Goal: Information Seeking & Learning: Find specific fact

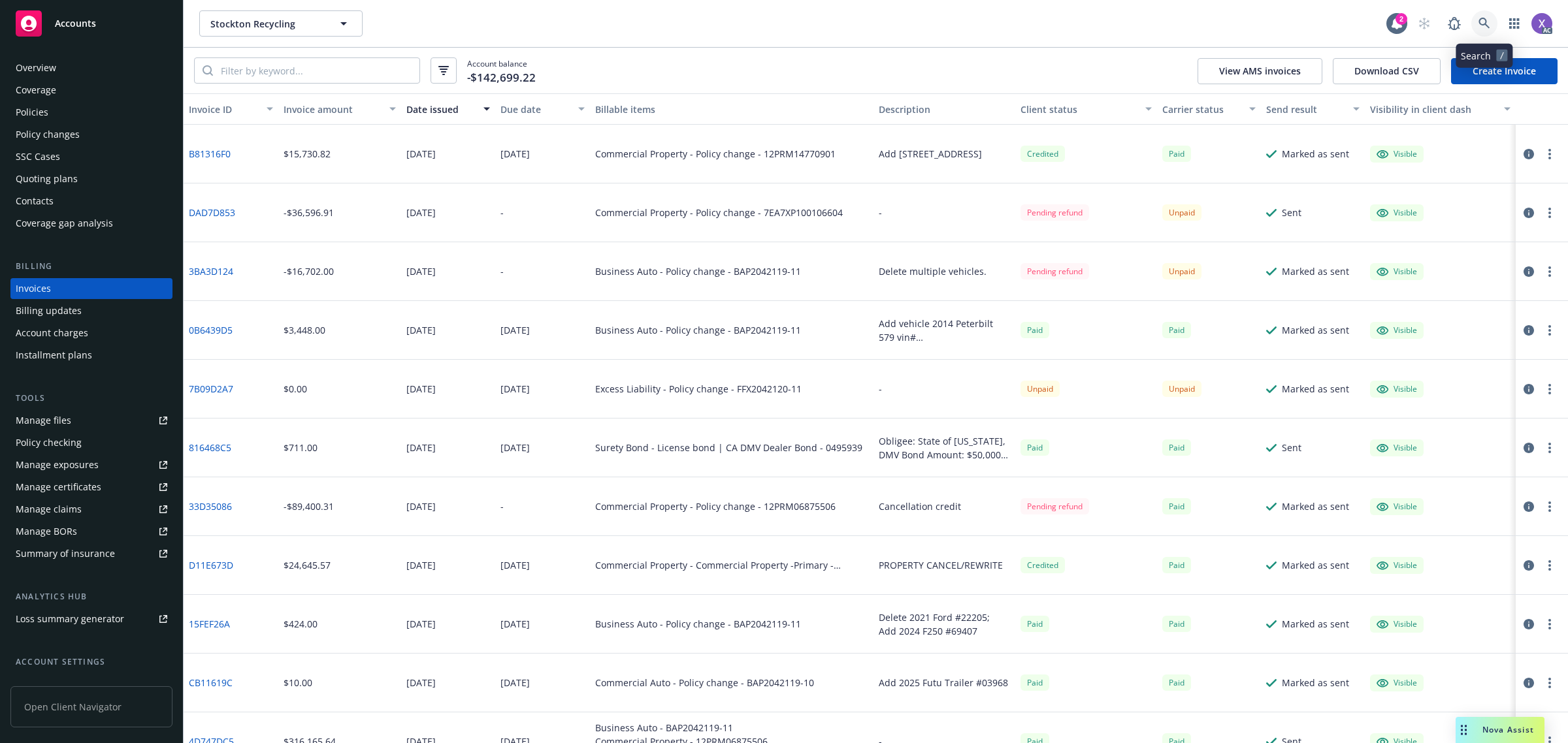
click at [1480, 21] on icon at bounding box center [1484, 24] width 11 height 11
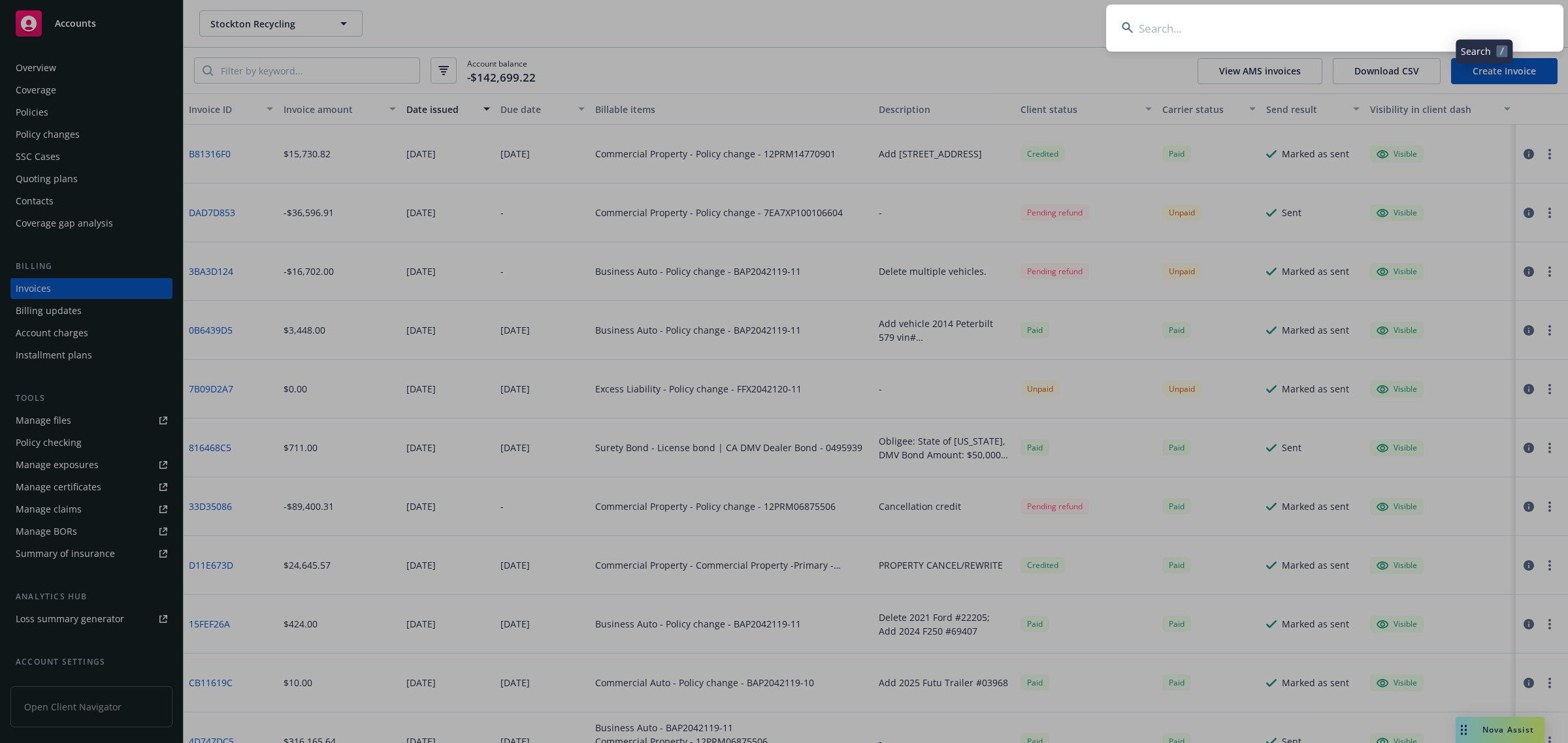
click at [1336, 33] on input at bounding box center [1335, 28] width 458 height 47
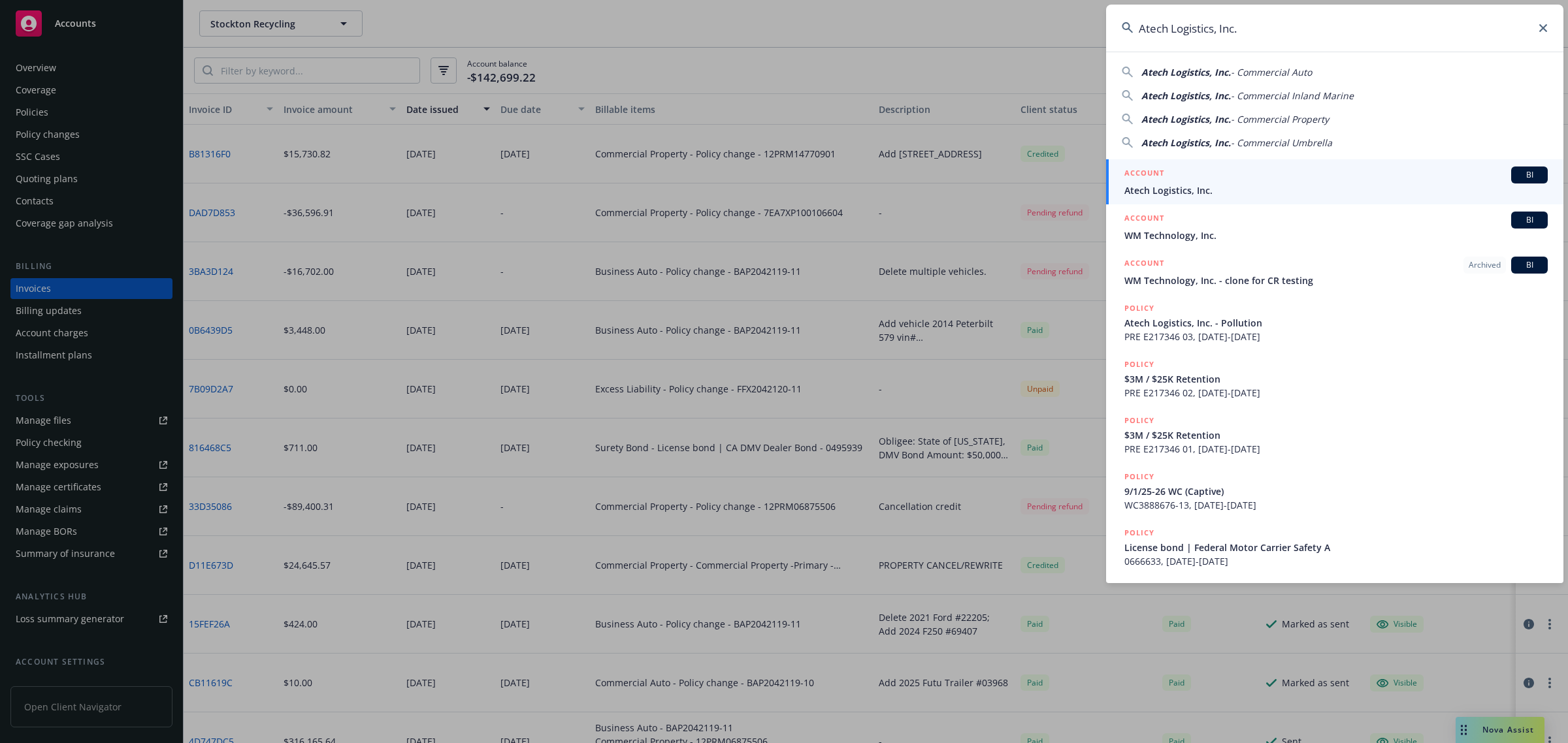
type input "Atech Logistics, Inc."
drag, startPoint x: 1206, startPoint y: 191, endPoint x: 1092, endPoint y: 208, distance: 115.3
click at [1206, 191] on span "Atech Logistics, Inc." at bounding box center [1336, 190] width 423 height 14
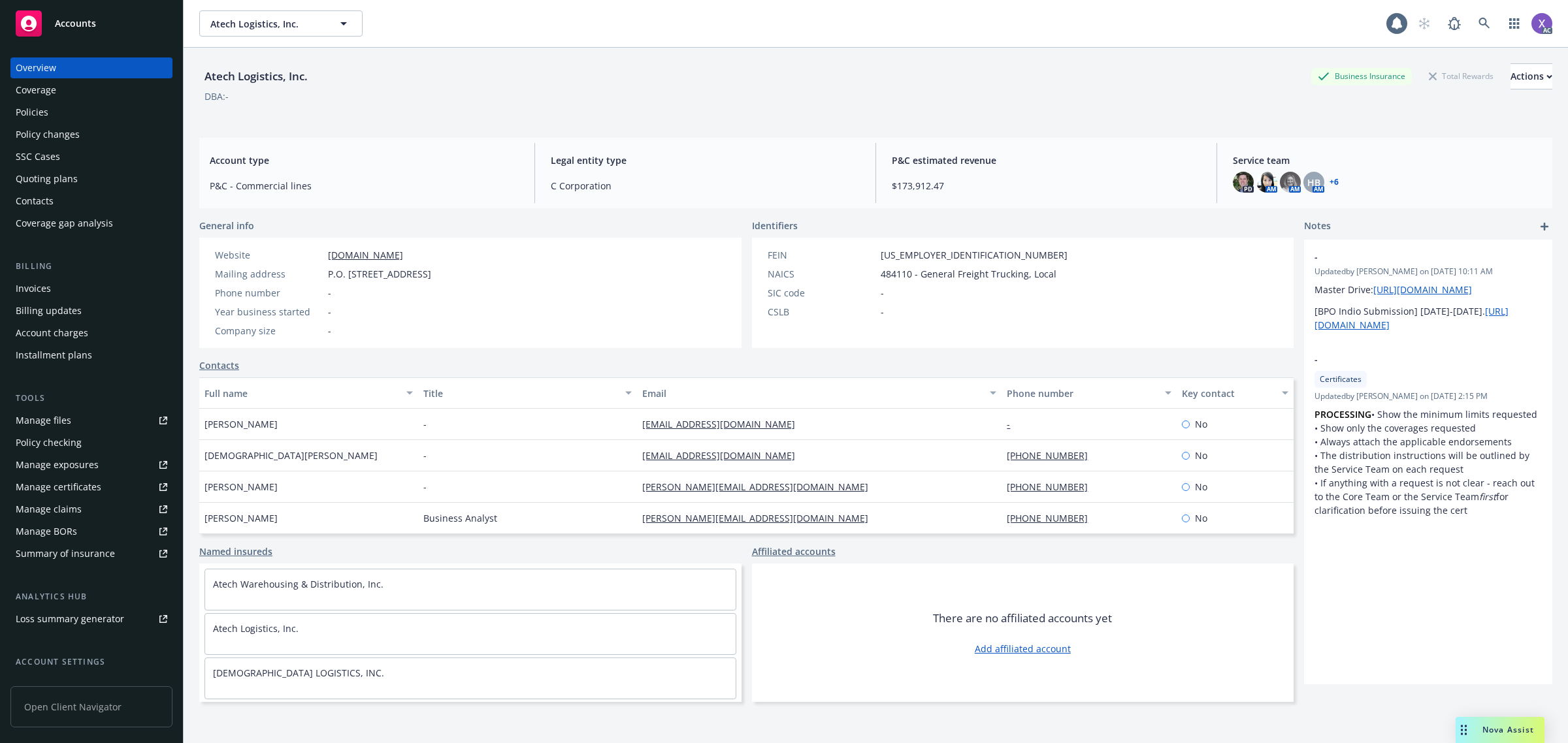
click at [44, 295] on div "Invoices" at bounding box center [33, 288] width 35 height 21
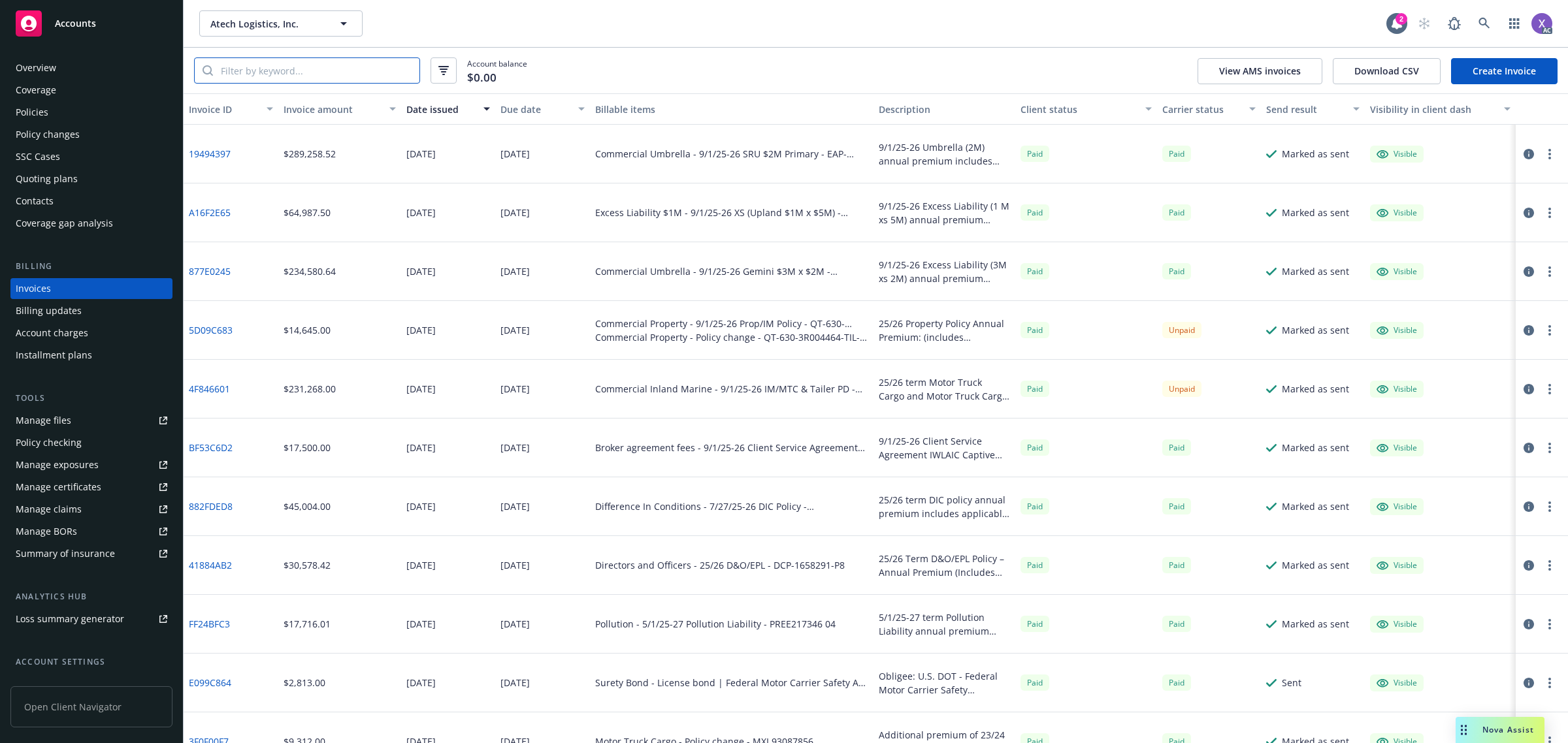
click at [255, 67] on input "search" at bounding box center [316, 70] width 207 height 25
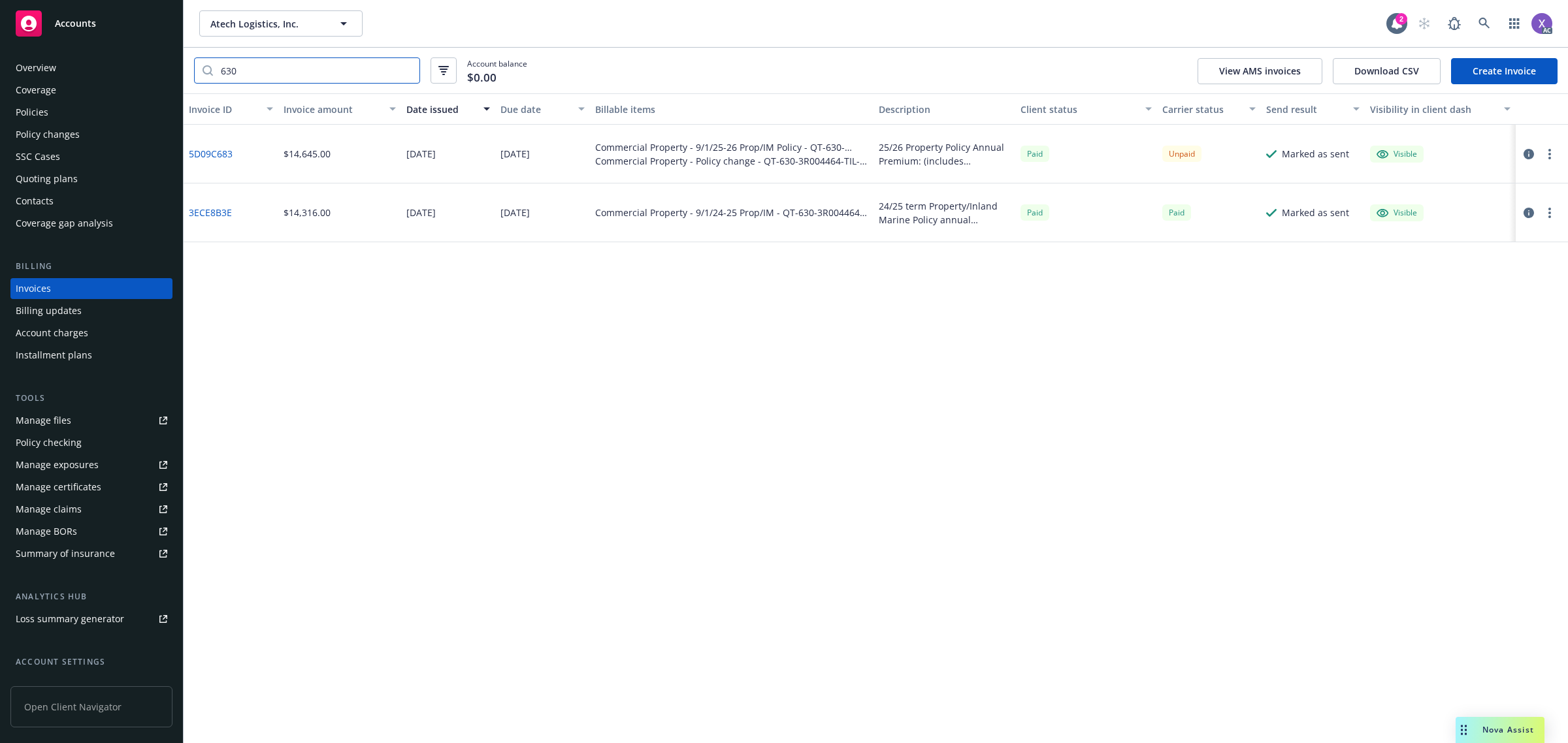
type input "630"
click at [226, 157] on link "5D09C683" at bounding box center [210, 153] width 44 height 14
click at [1529, 151] on icon "button" at bounding box center [1529, 154] width 11 height 11
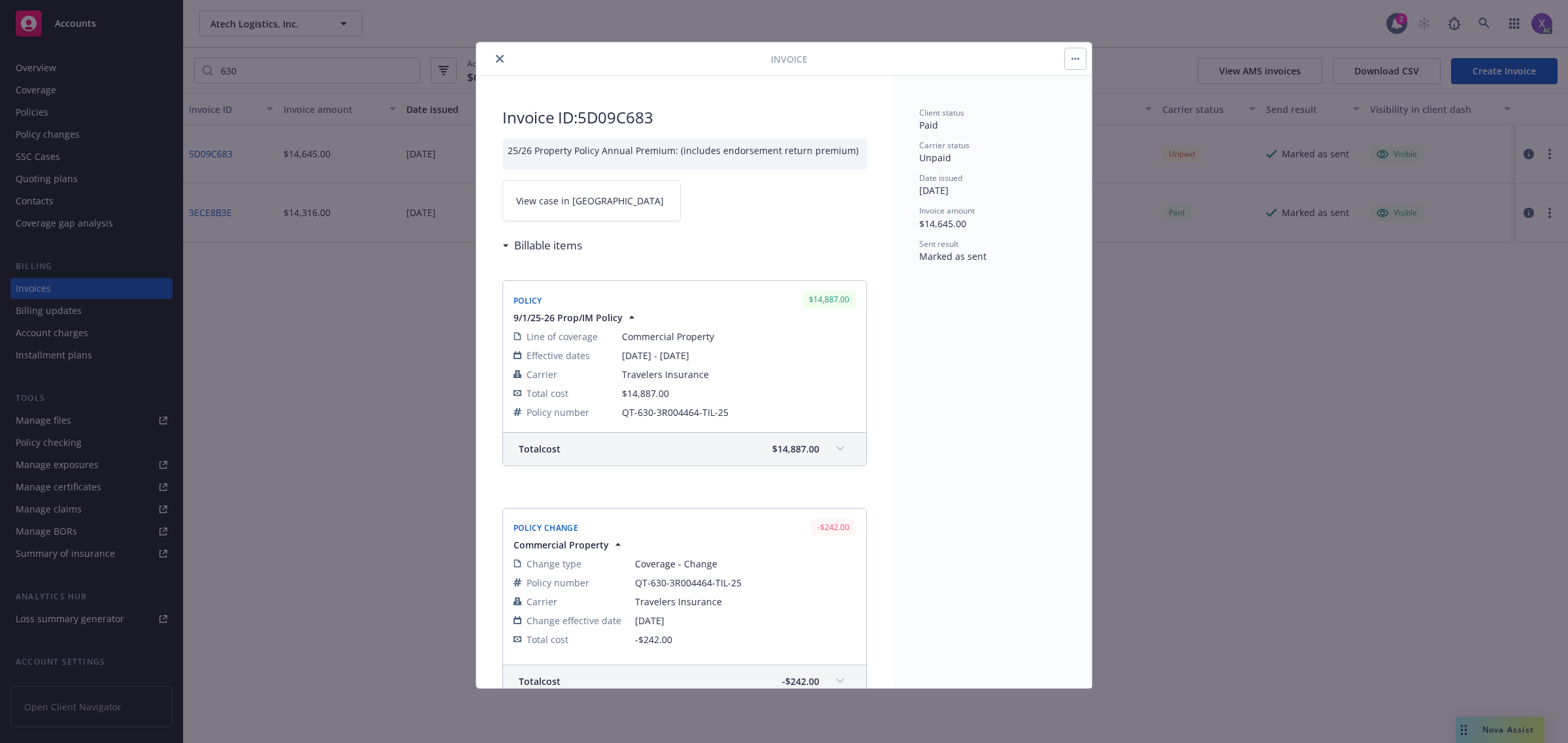
click at [595, 212] on link "View case in [GEOGRAPHIC_DATA]" at bounding box center [591, 200] width 179 height 41
click at [498, 61] on icon "close" at bounding box center [499, 59] width 8 height 8
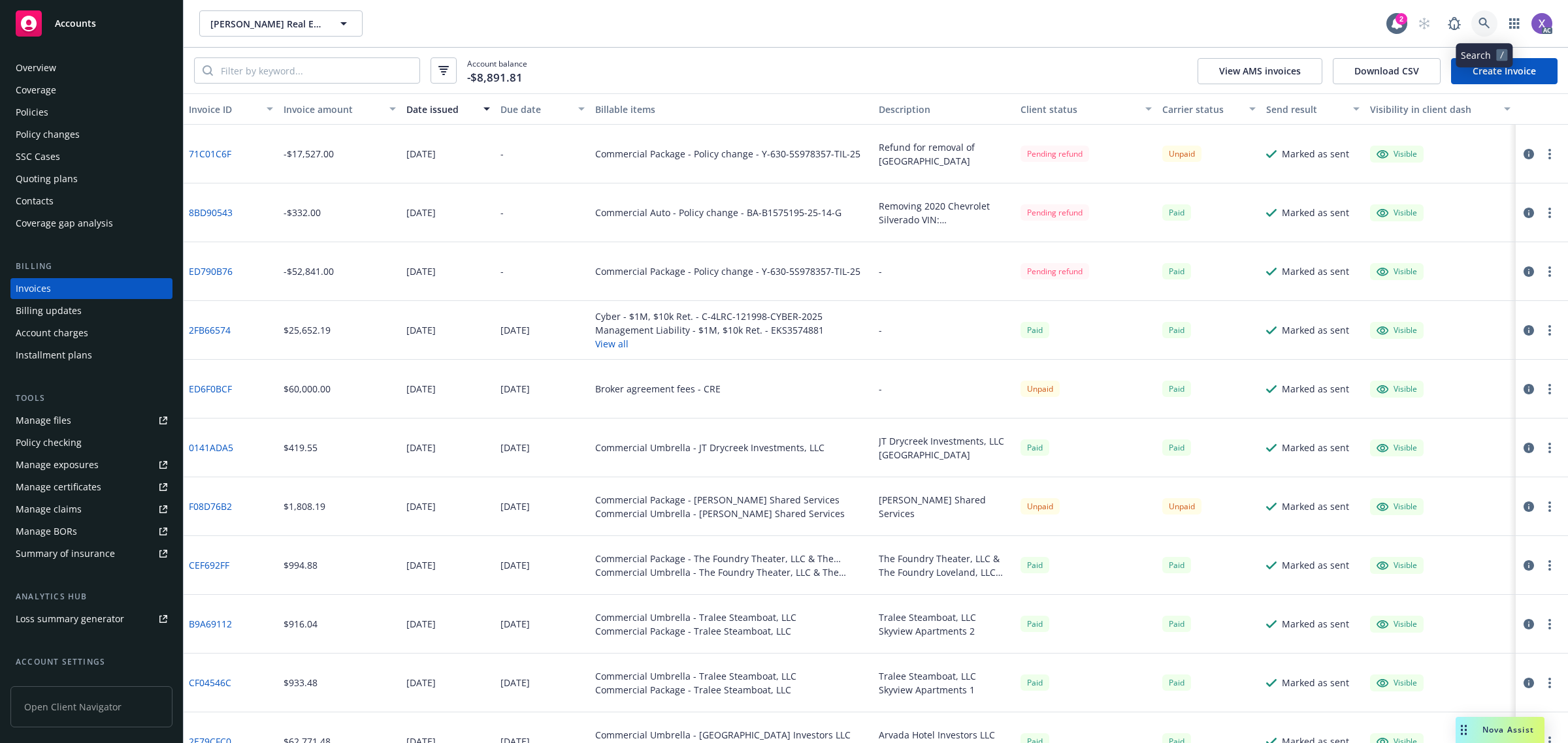
click at [1491, 27] on link at bounding box center [1484, 24] width 26 height 26
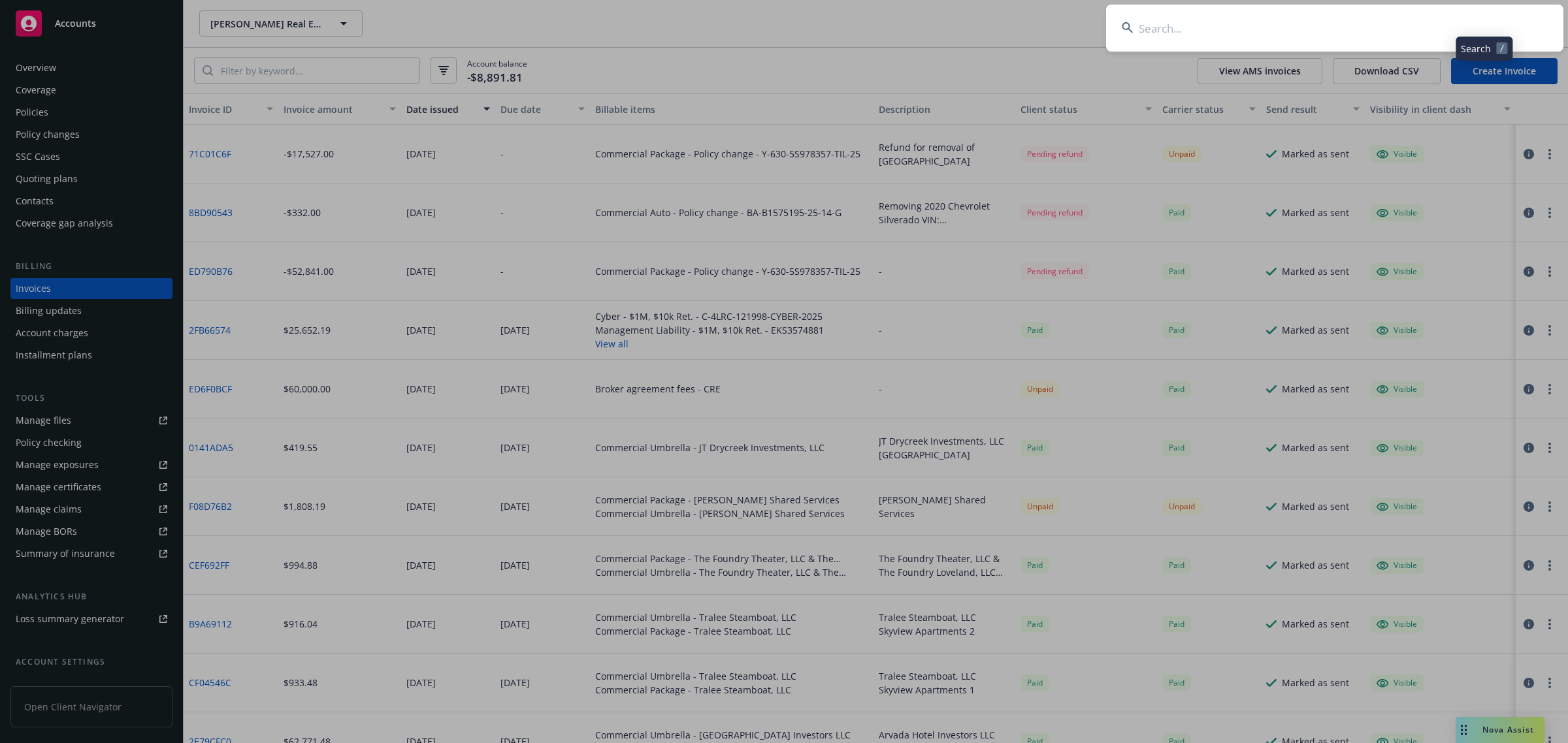
click at [1414, 19] on input at bounding box center [1335, 28] width 458 height 47
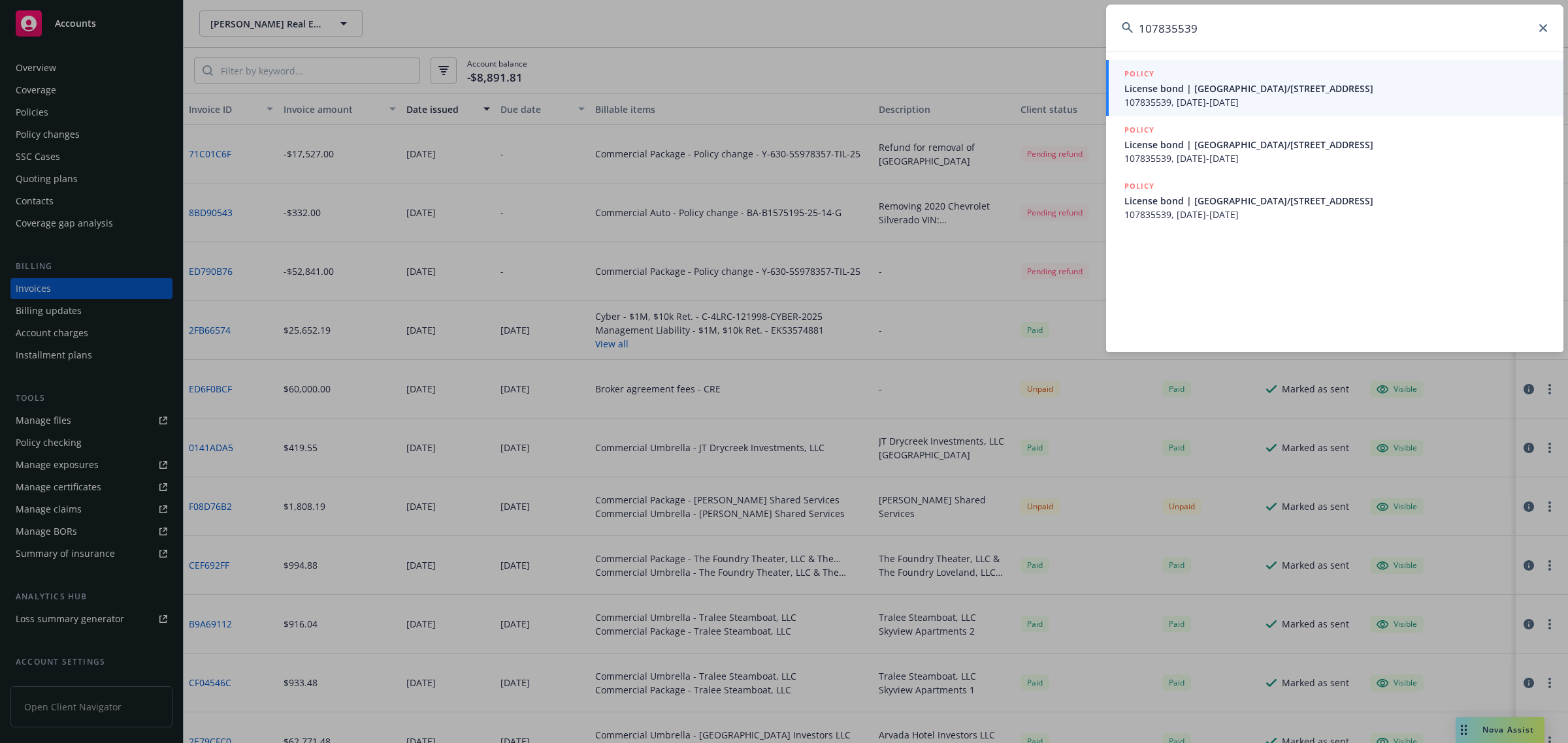
type input "107835539"
click at [1222, 103] on span "107835539, 05/09/2024-05/09/2025" at bounding box center [1336, 102] width 423 height 14
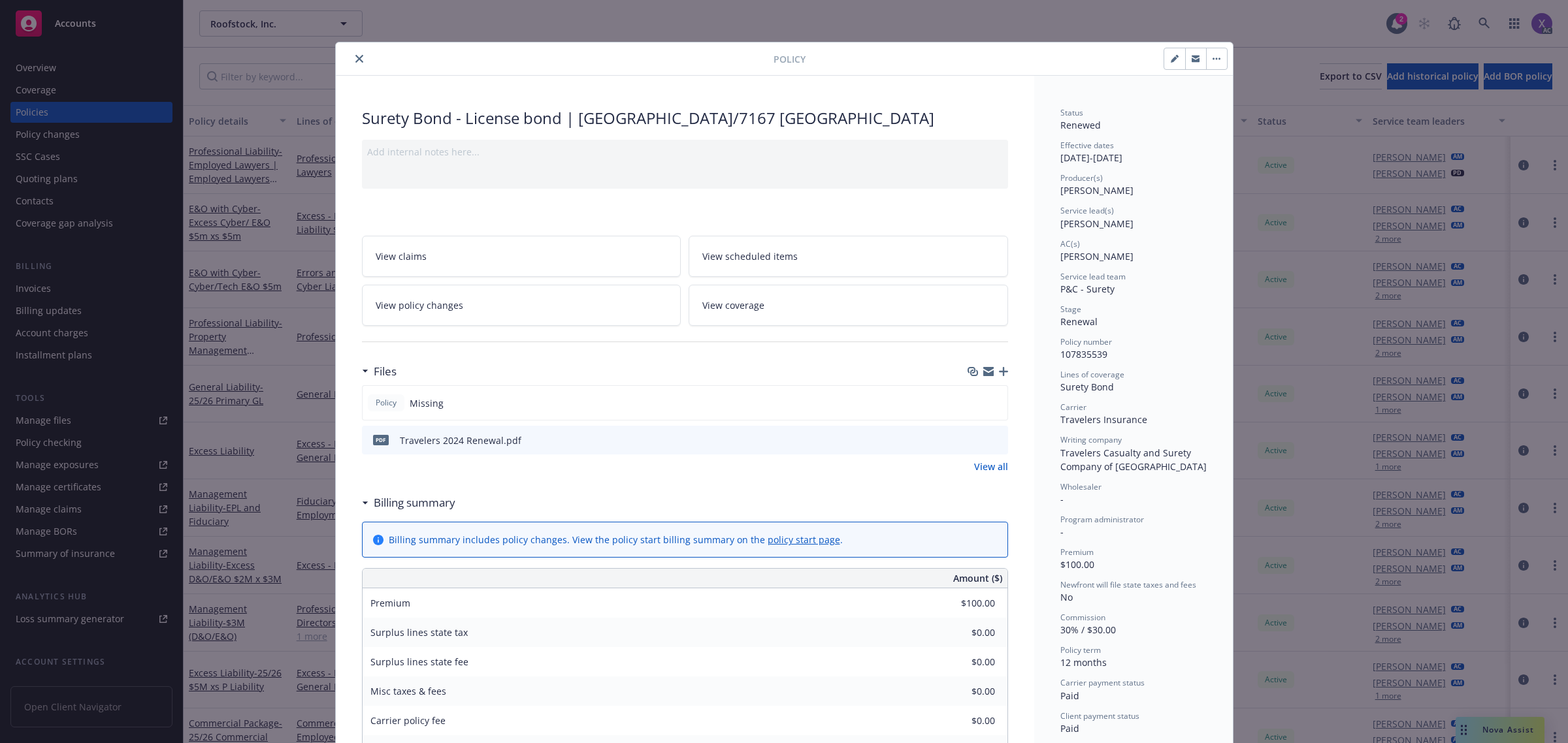
click at [355, 56] on icon "close" at bounding box center [359, 59] width 8 height 8
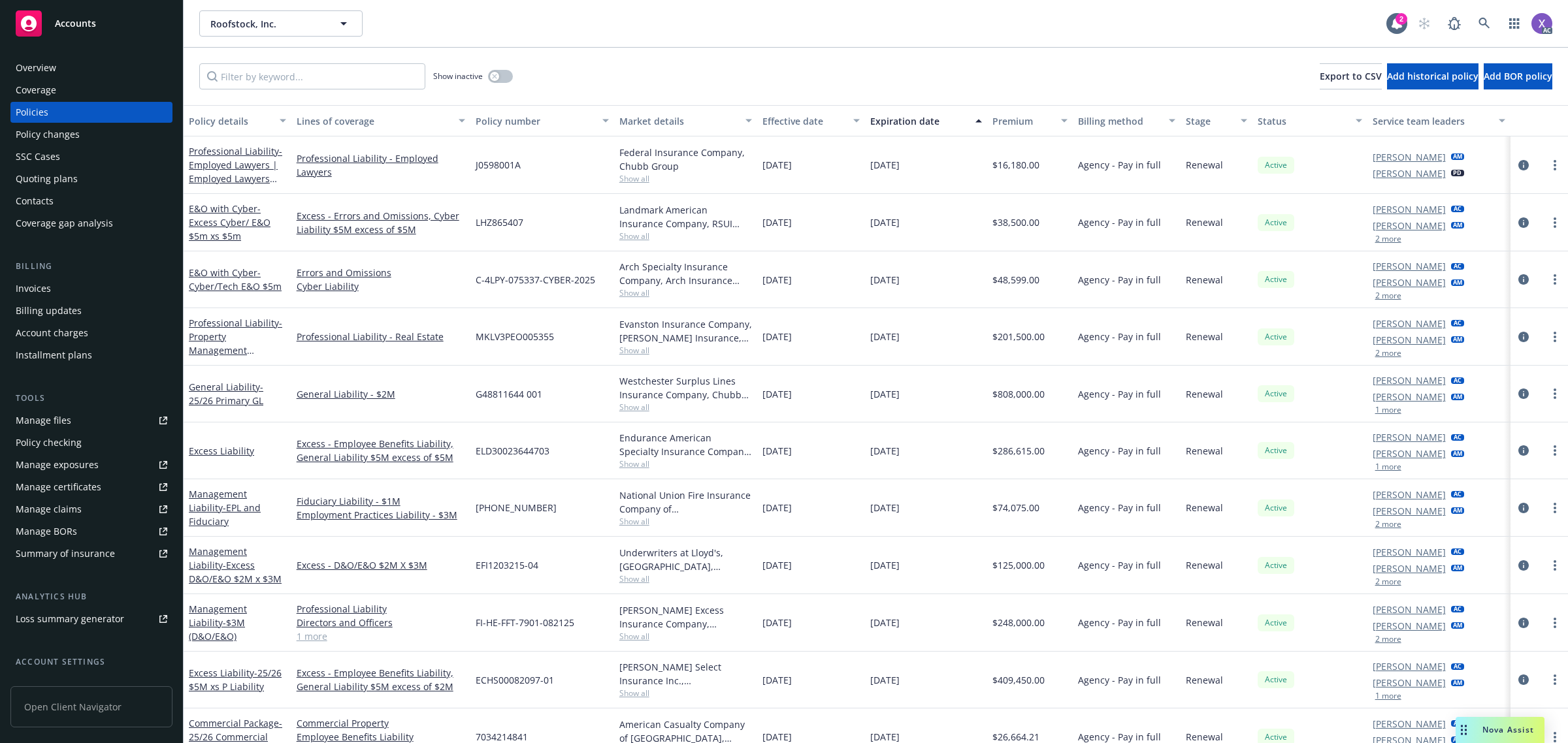
click at [55, 116] on div "Policies" at bounding box center [91, 112] width 151 height 21
click at [259, 78] on input "Filter by keyword..." at bounding box center [312, 76] width 226 height 26
paste input "107835539"
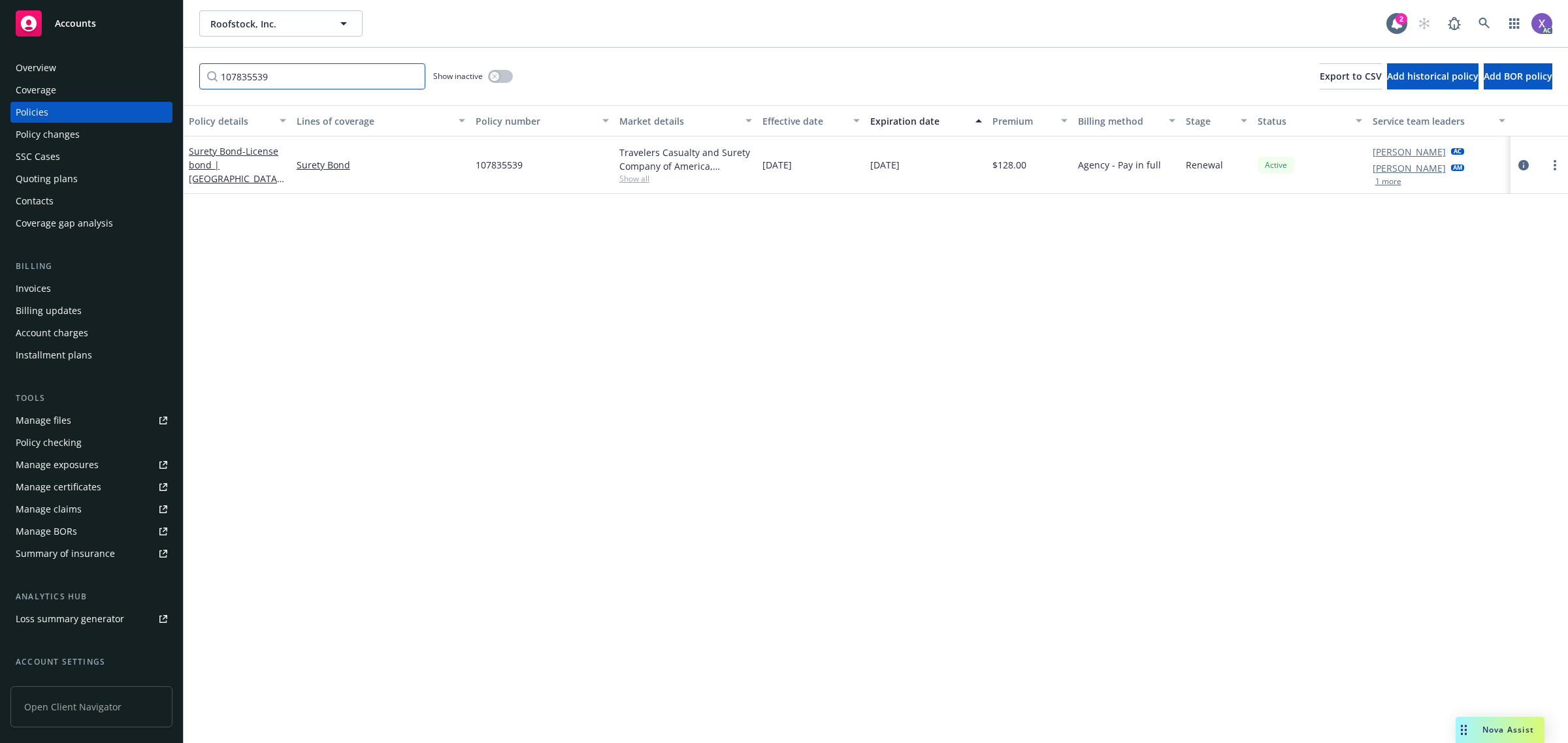
type input "107835539"
click at [47, 283] on div "Invoices" at bounding box center [33, 288] width 35 height 21
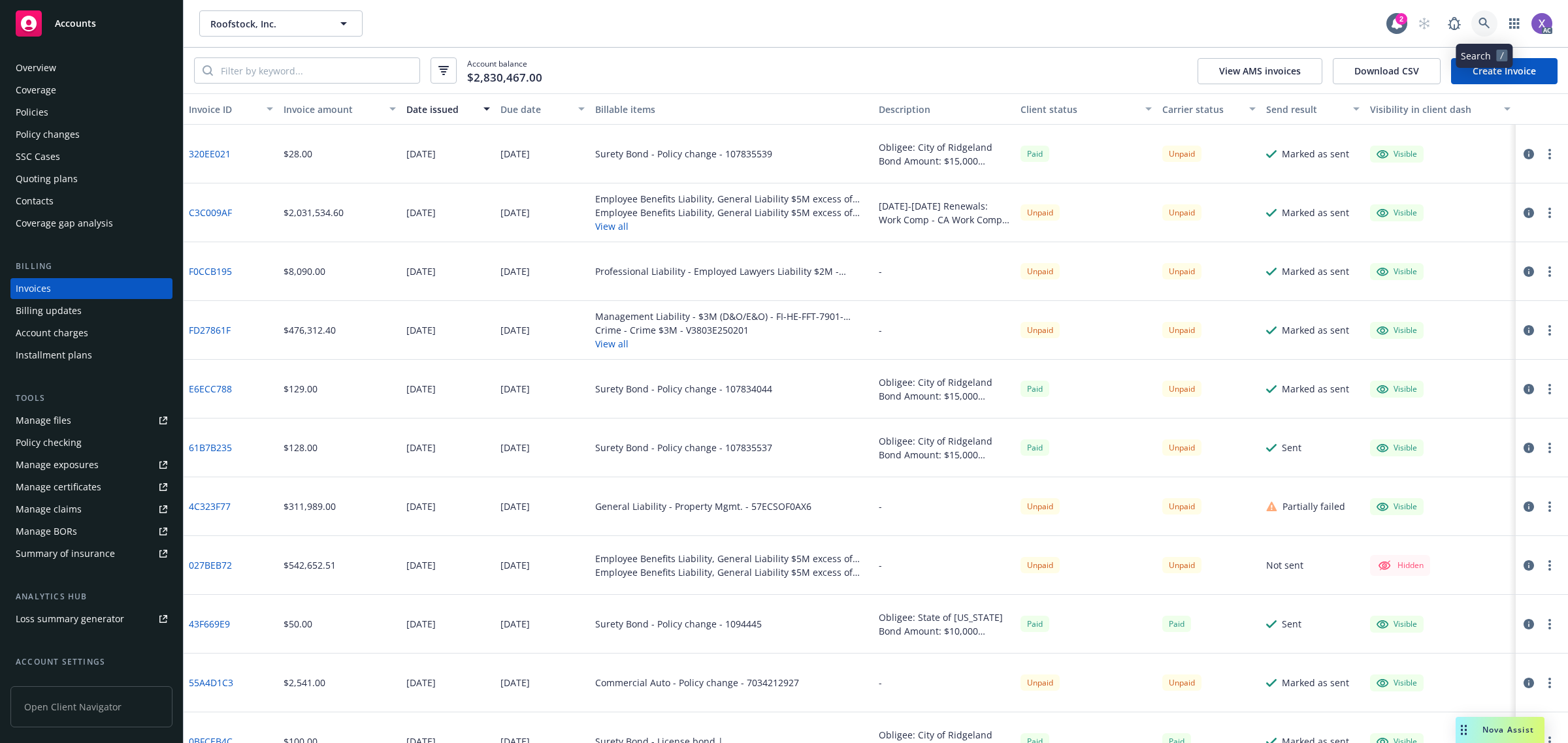
click at [1483, 16] on link at bounding box center [1484, 24] width 26 height 26
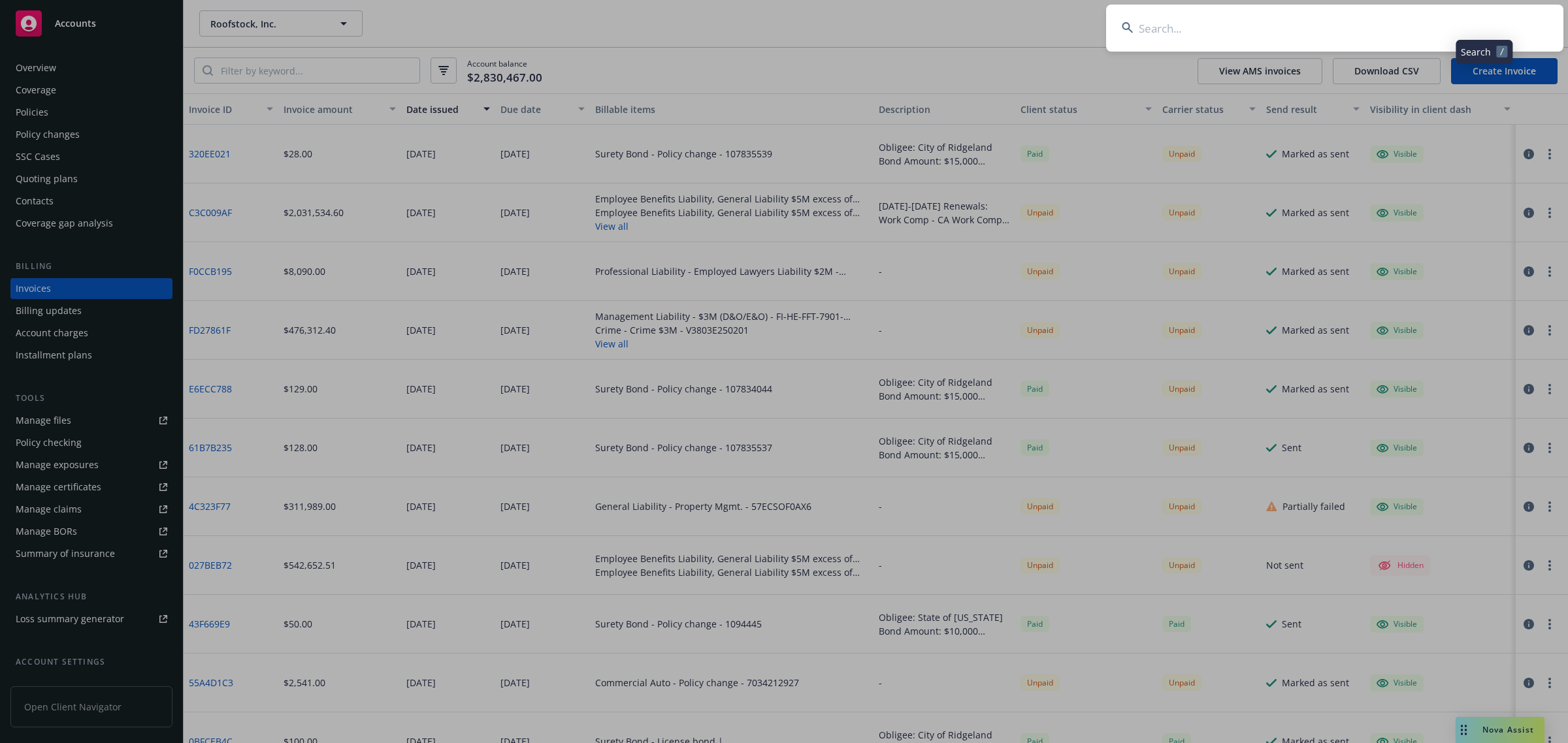
click at [1271, 38] on input at bounding box center [1335, 28] width 458 height 47
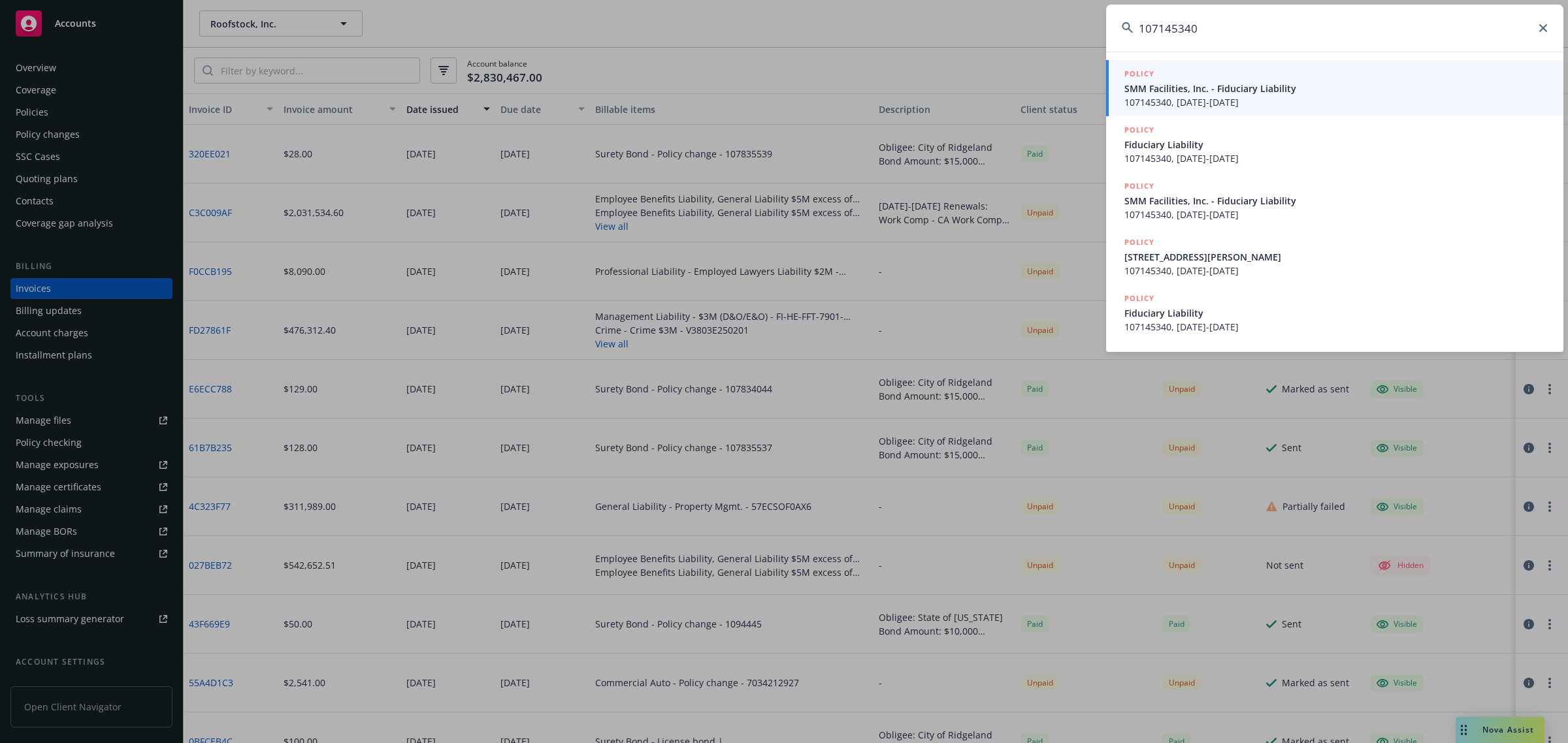
type input "107145340"
click at [1191, 106] on span "107145340, 09/01/2025-09/01/2026" at bounding box center [1336, 102] width 423 height 14
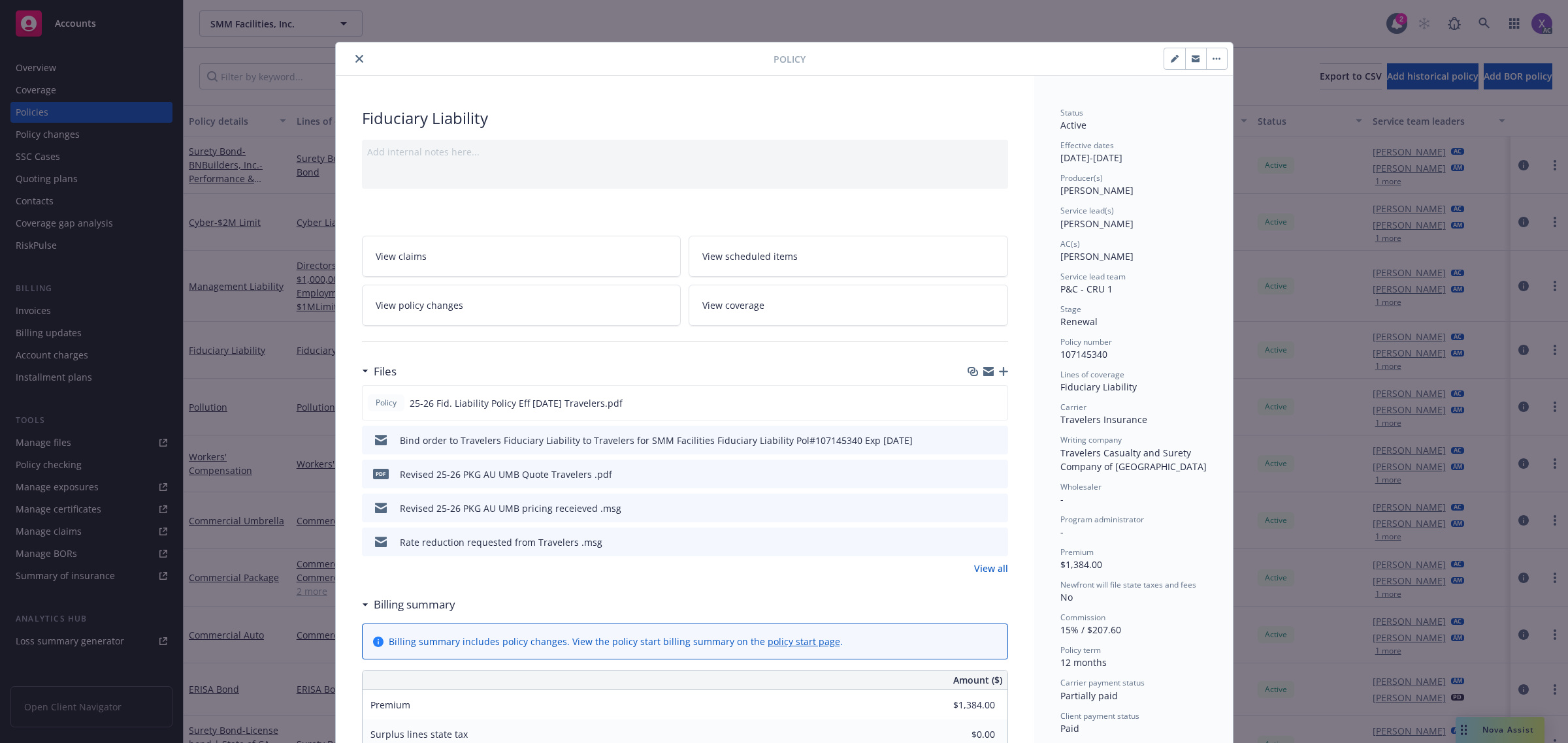
click at [813, 709] on div "Premium $1,384.00" at bounding box center [684, 705] width 645 height 29
click at [356, 57] on icon "close" at bounding box center [359, 59] width 8 height 8
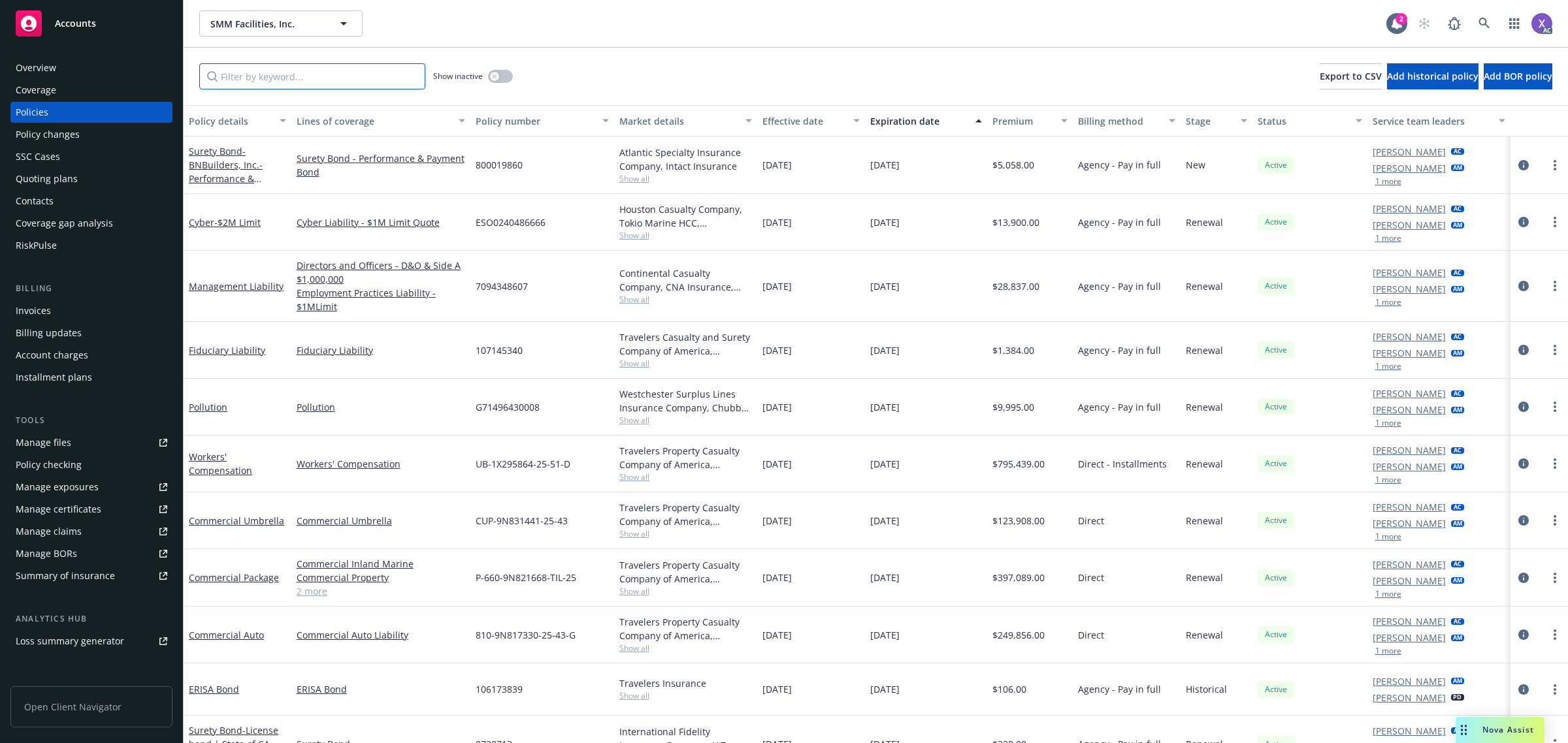
click at [291, 76] on input "Filter by keyword..." at bounding box center [312, 76] width 226 height 26
paste input "107145340"
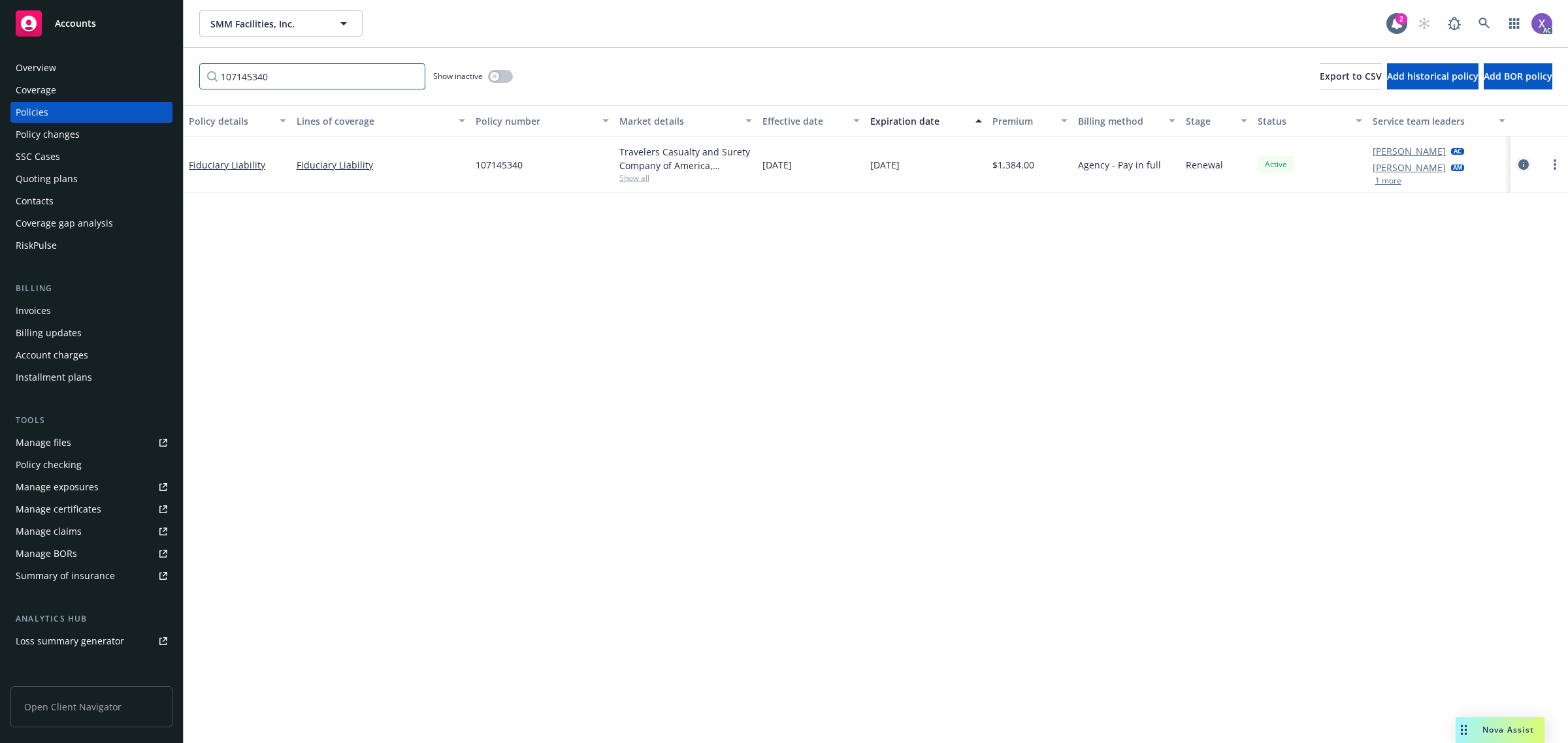
type input "107145340"
click at [1520, 165] on icon "circleInformation" at bounding box center [1524, 164] width 11 height 11
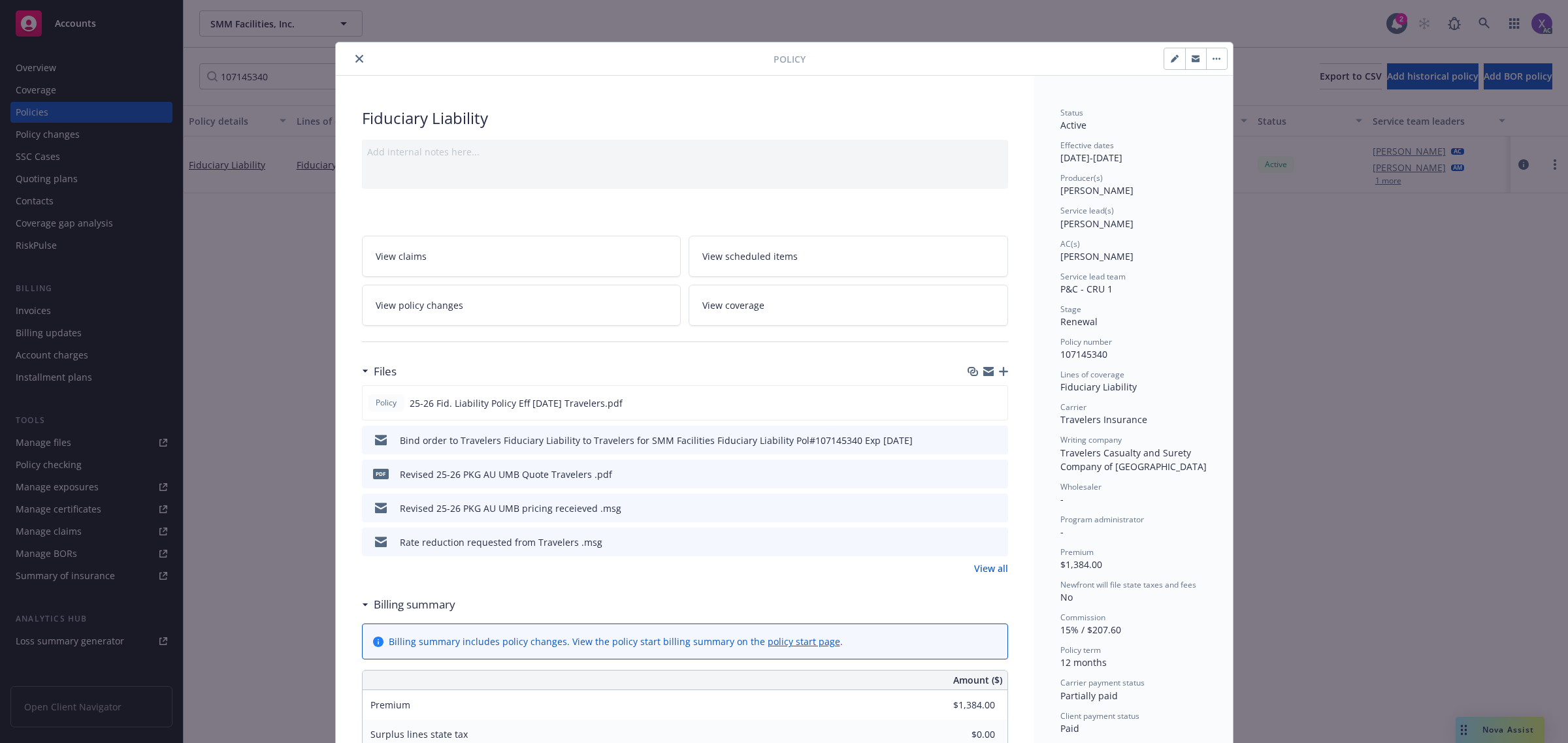
scroll to position [39, 0]
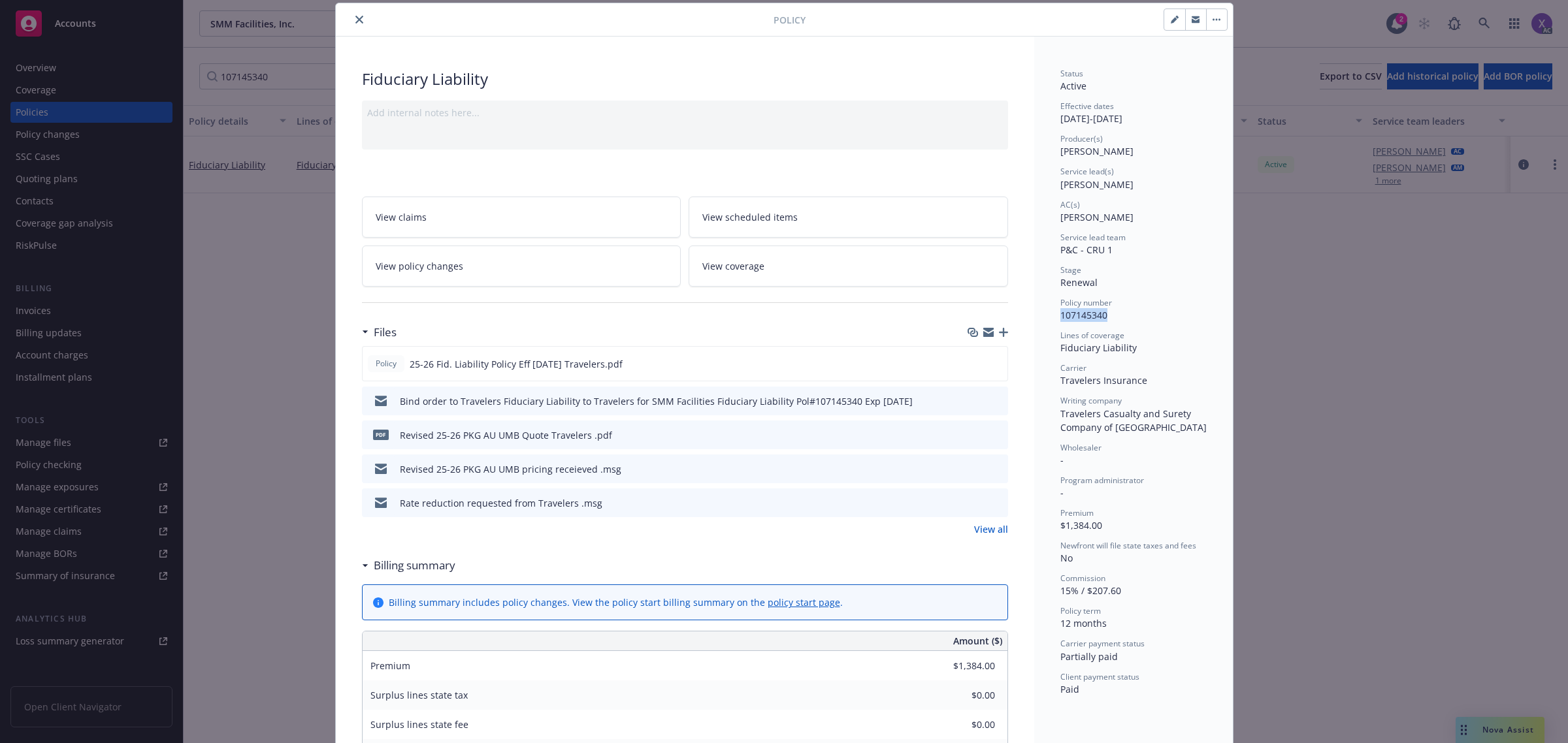
drag, startPoint x: 1111, startPoint y: 318, endPoint x: 1049, endPoint y: 322, distance: 62.1
copy span "107145340"
click at [356, 18] on icon "close" at bounding box center [359, 19] width 8 height 8
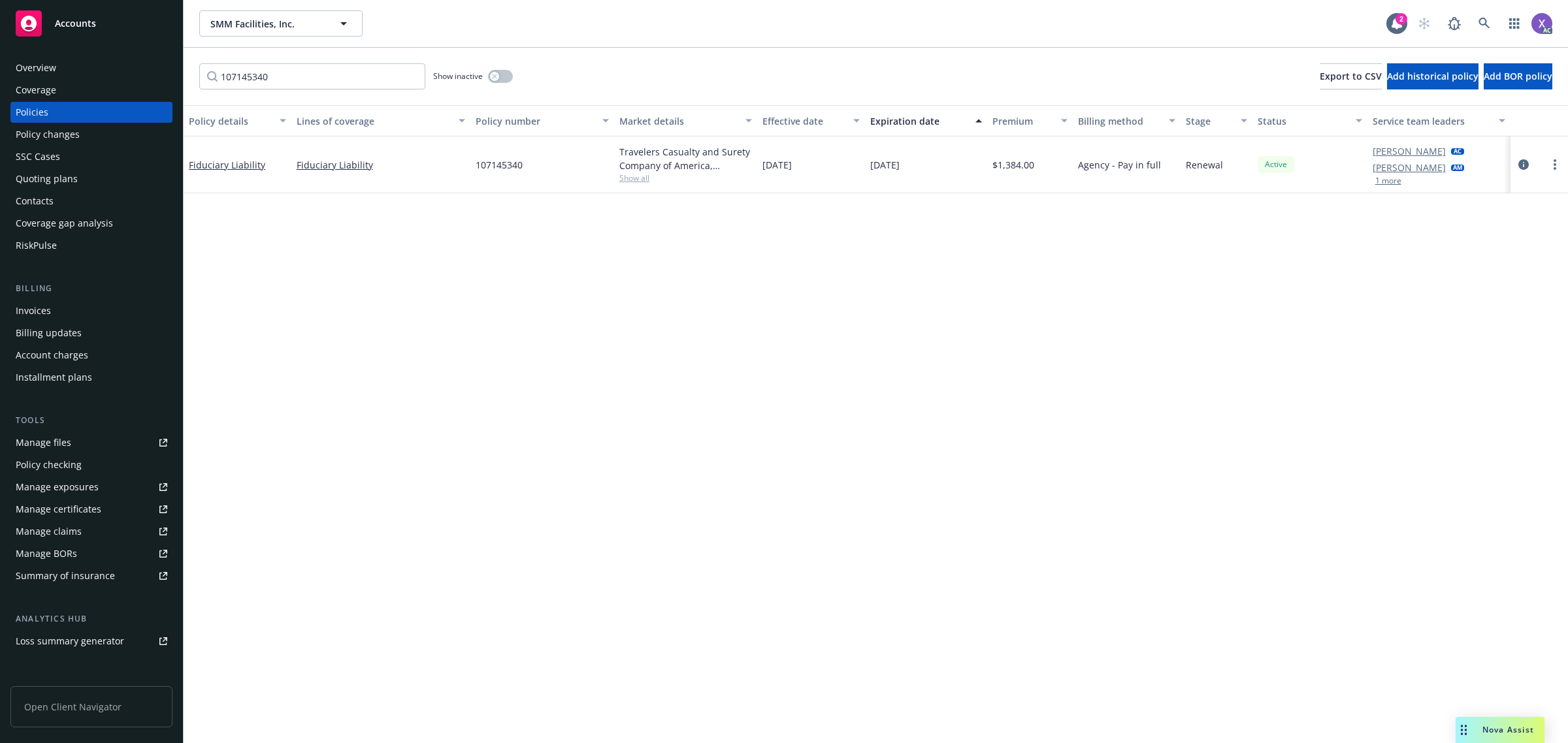
click at [70, 67] on div "Overview" at bounding box center [91, 67] width 151 height 21
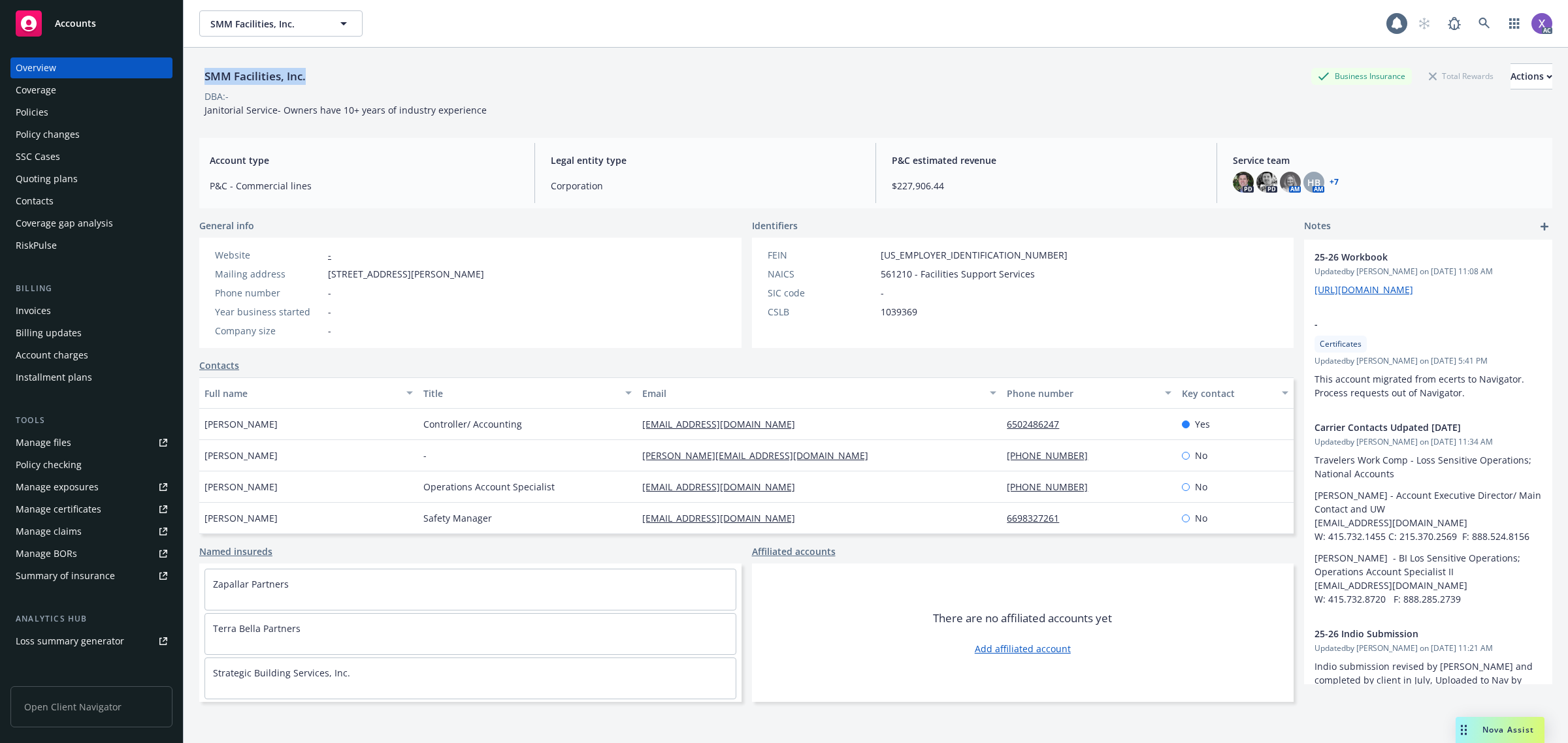
drag, startPoint x: 327, startPoint y: 83, endPoint x: 200, endPoint y: 82, distance: 127.0
click at [200, 82] on div "SMM Facilities, Inc. Business Insurance Total Rewards Actions" at bounding box center [876, 76] width 1353 height 26
copy div "SMM Facilities, Inc."
click at [335, 146] on div "Account type P&C - Commercial lines" at bounding box center [364, 173] width 330 height 60
click at [33, 108] on div "Policies" at bounding box center [32, 112] width 33 height 21
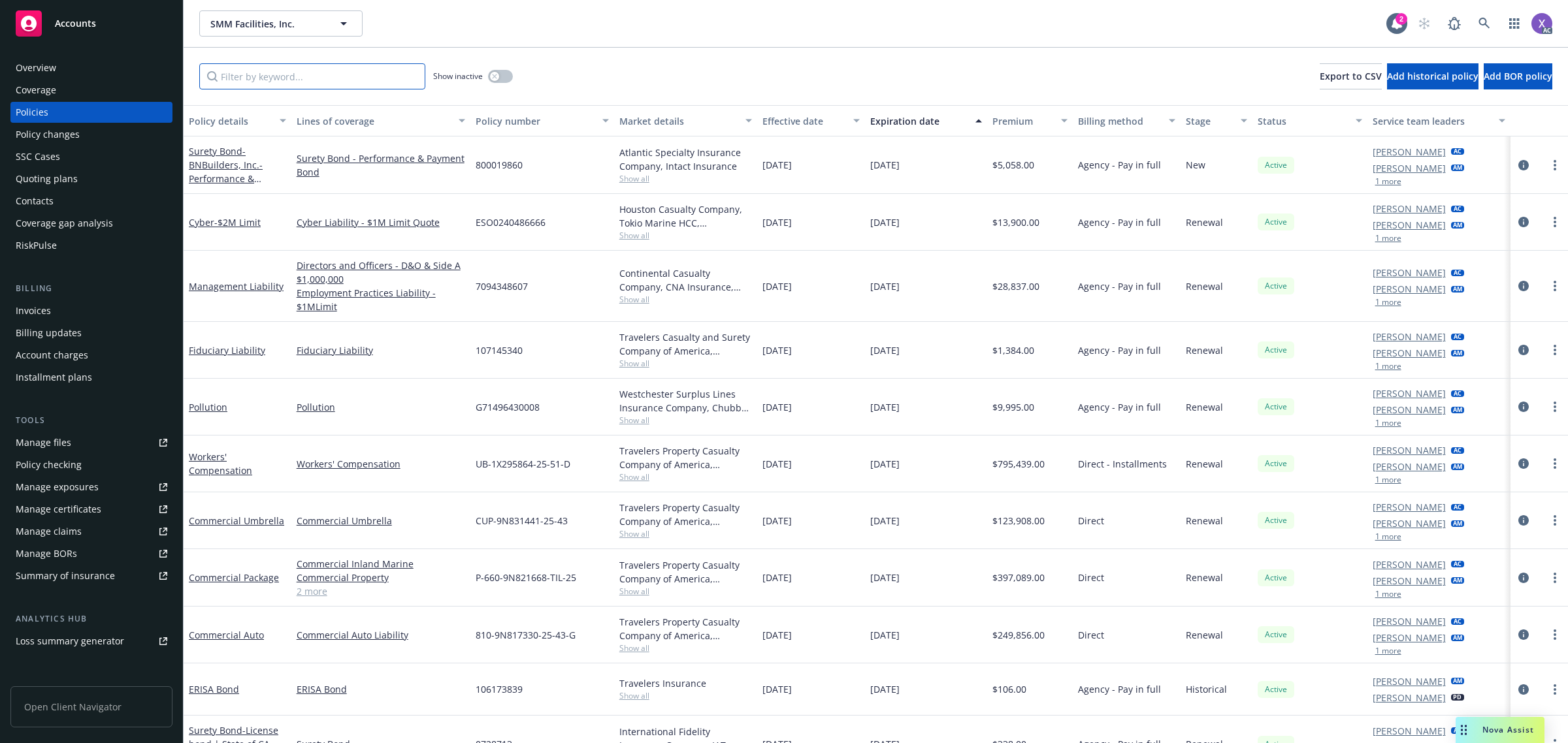
click at [368, 69] on input "Filter by keyword..." at bounding box center [312, 76] width 226 height 26
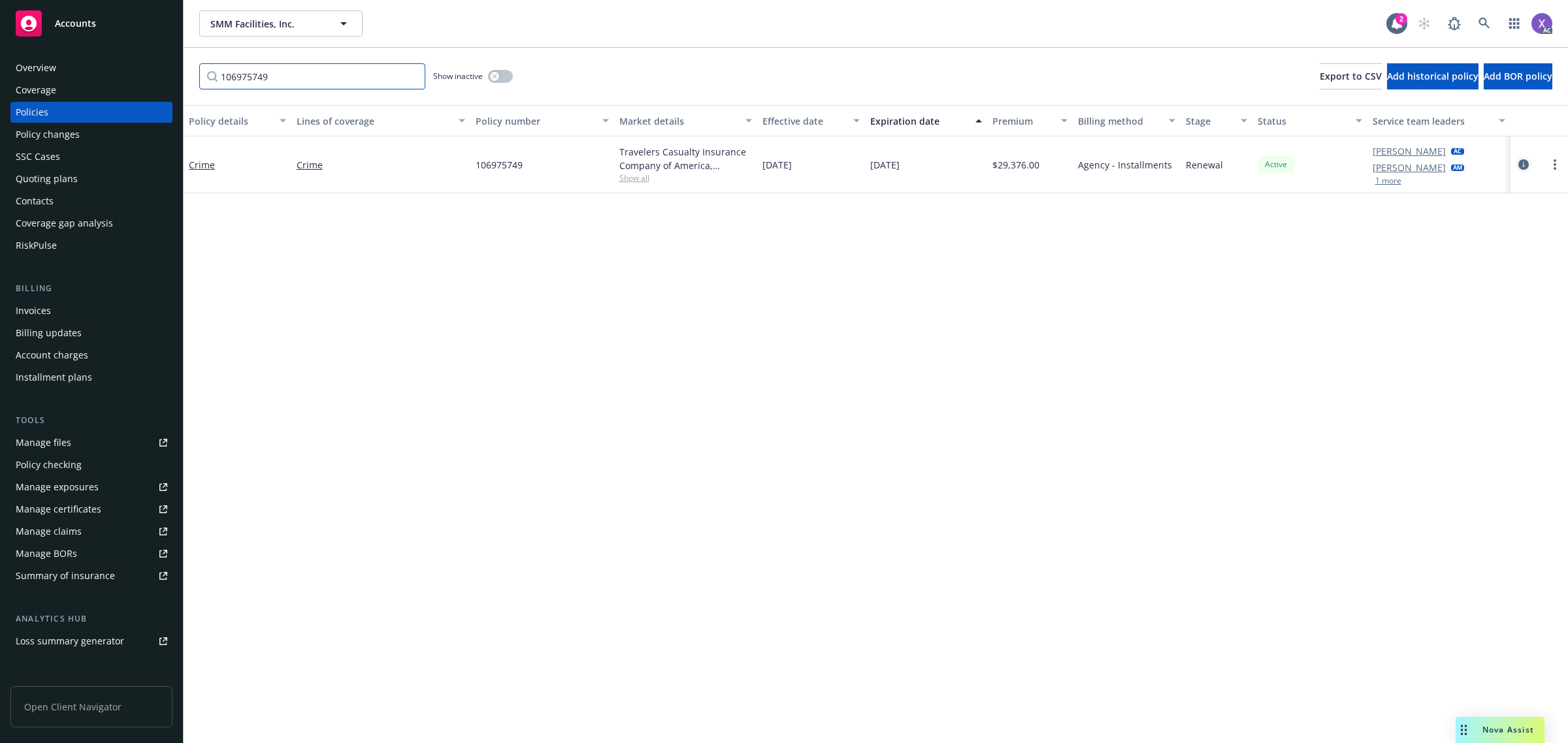
type input "106975749"
click at [1523, 164] on icon "circleInformation" at bounding box center [1524, 164] width 11 height 11
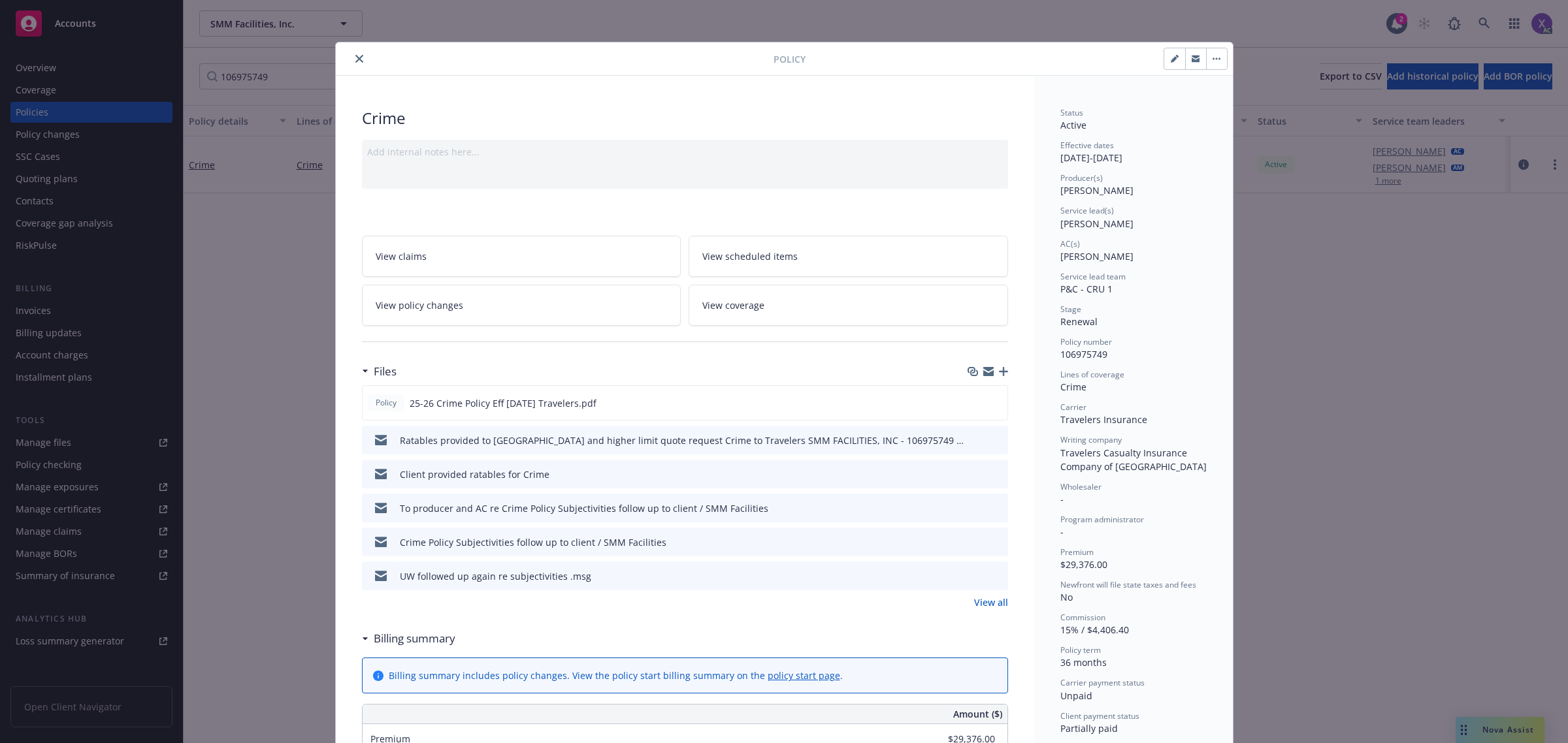
click at [355, 59] on icon "close" at bounding box center [359, 59] width 8 height 8
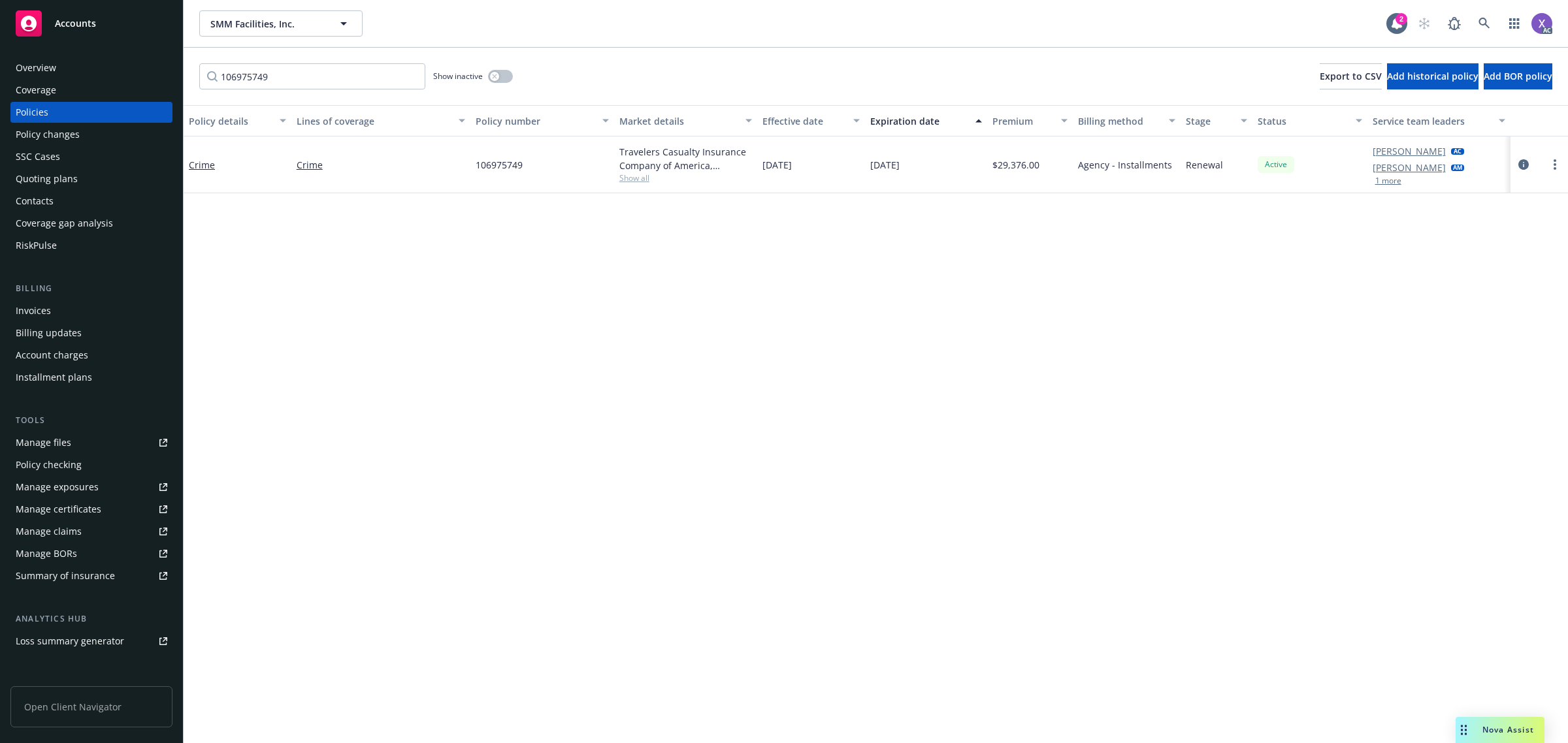
click at [259, 451] on div "Policy details Lines of coverage Policy number Market details Effective date Ex…" at bounding box center [876, 425] width 1384 height 639
click at [1488, 22] on icon at bounding box center [1484, 24] width 11 height 11
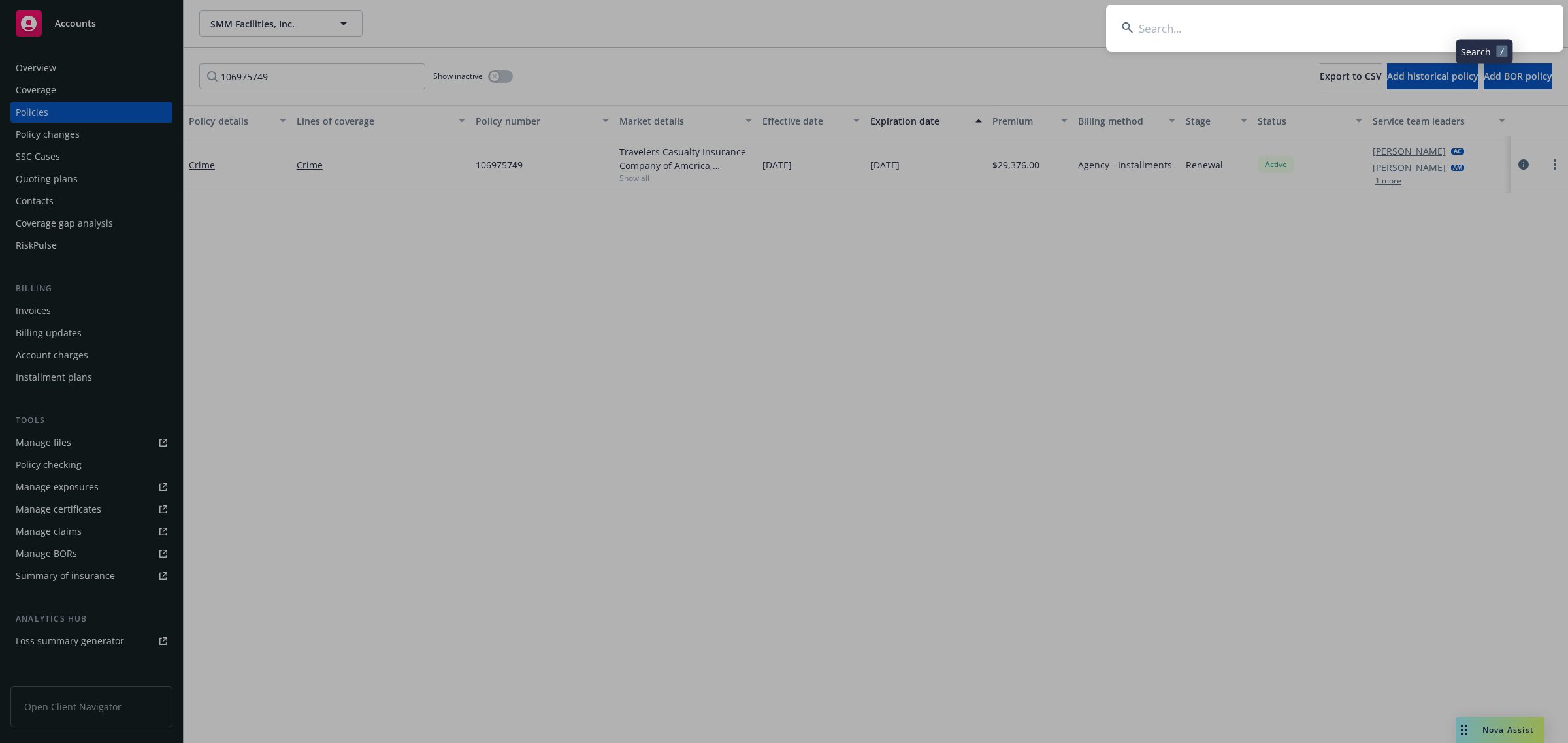
click at [1336, 28] on input at bounding box center [1335, 28] width 458 height 47
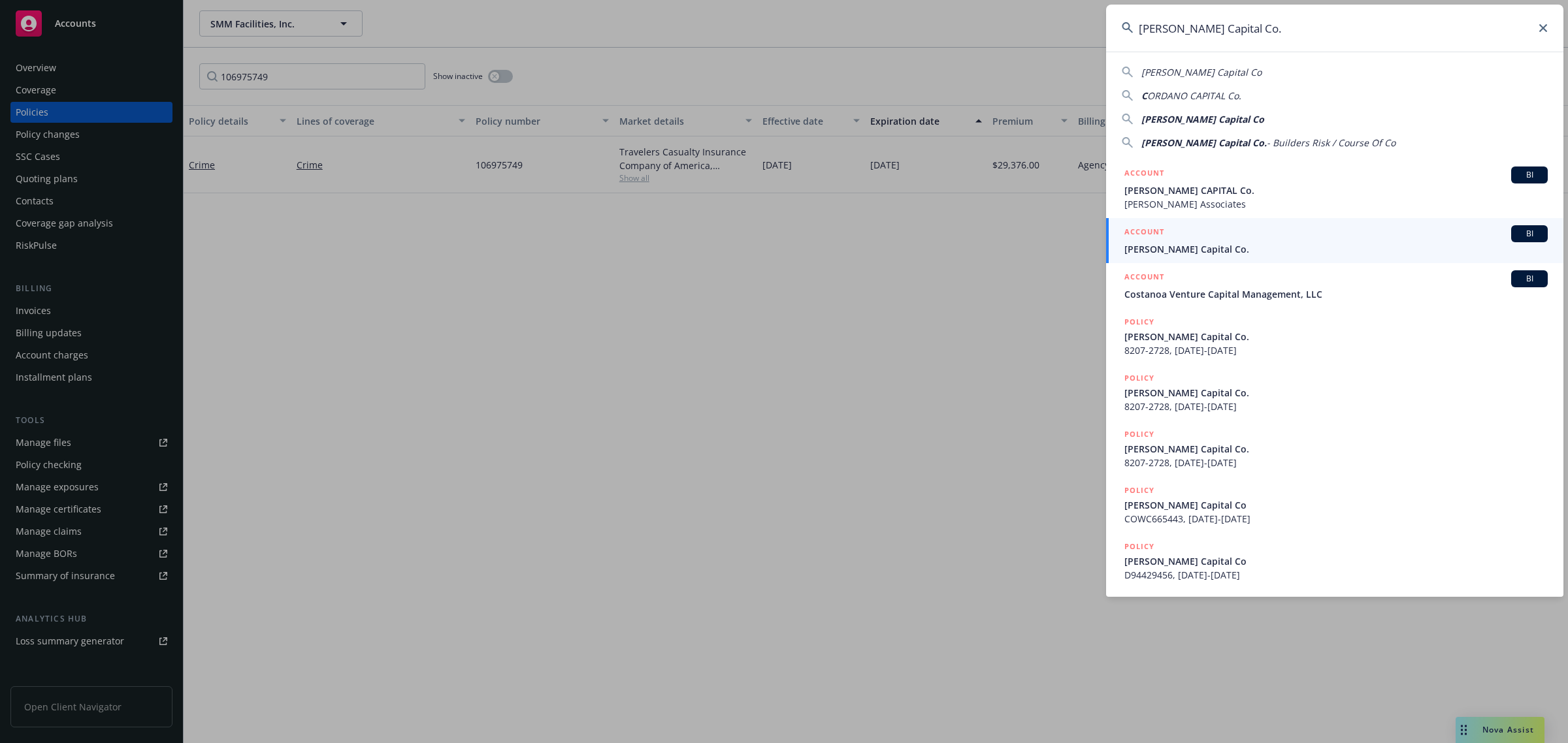
type input "Cordano Capital Co."
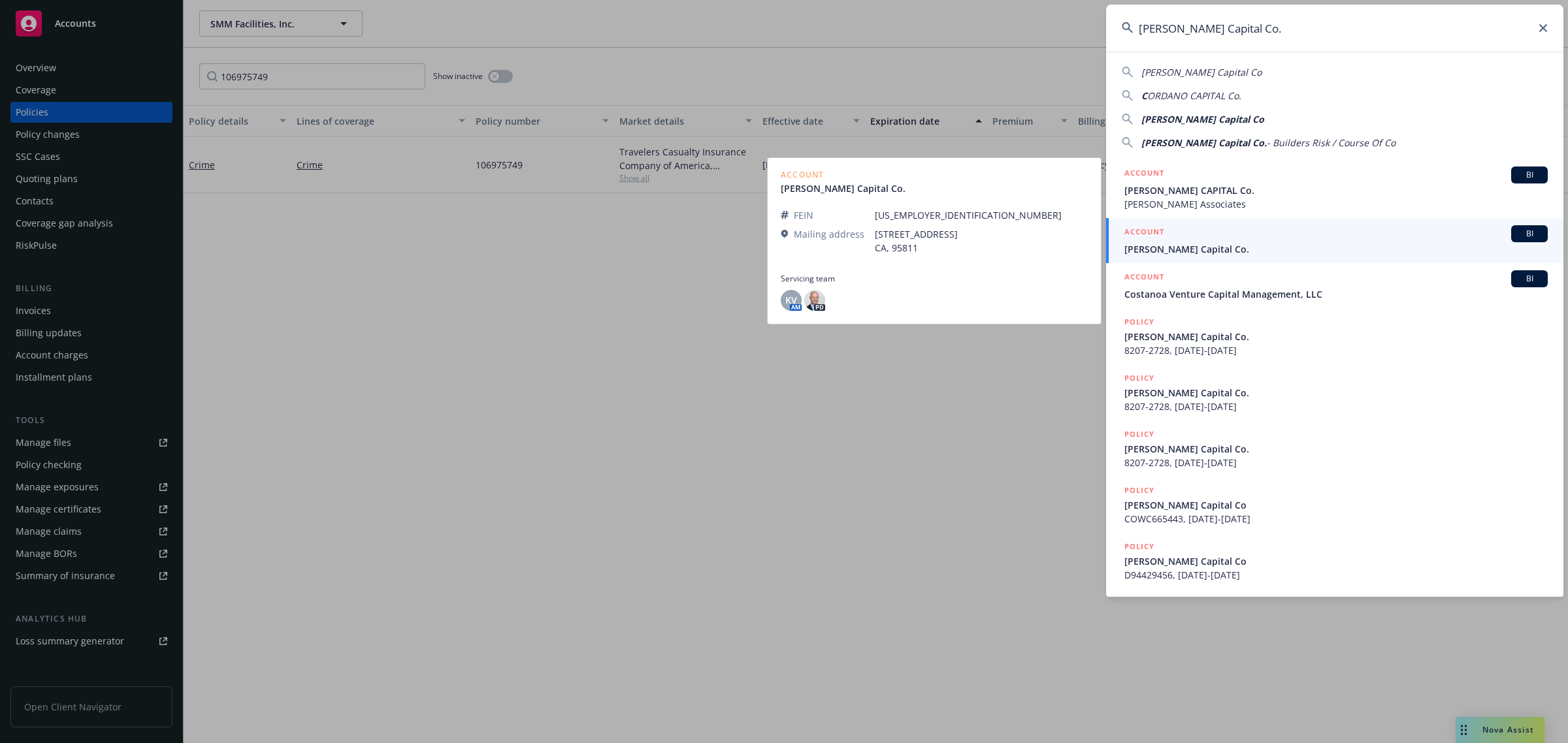
click at [1214, 240] on div "ACCOUNT BI" at bounding box center [1336, 234] width 423 height 17
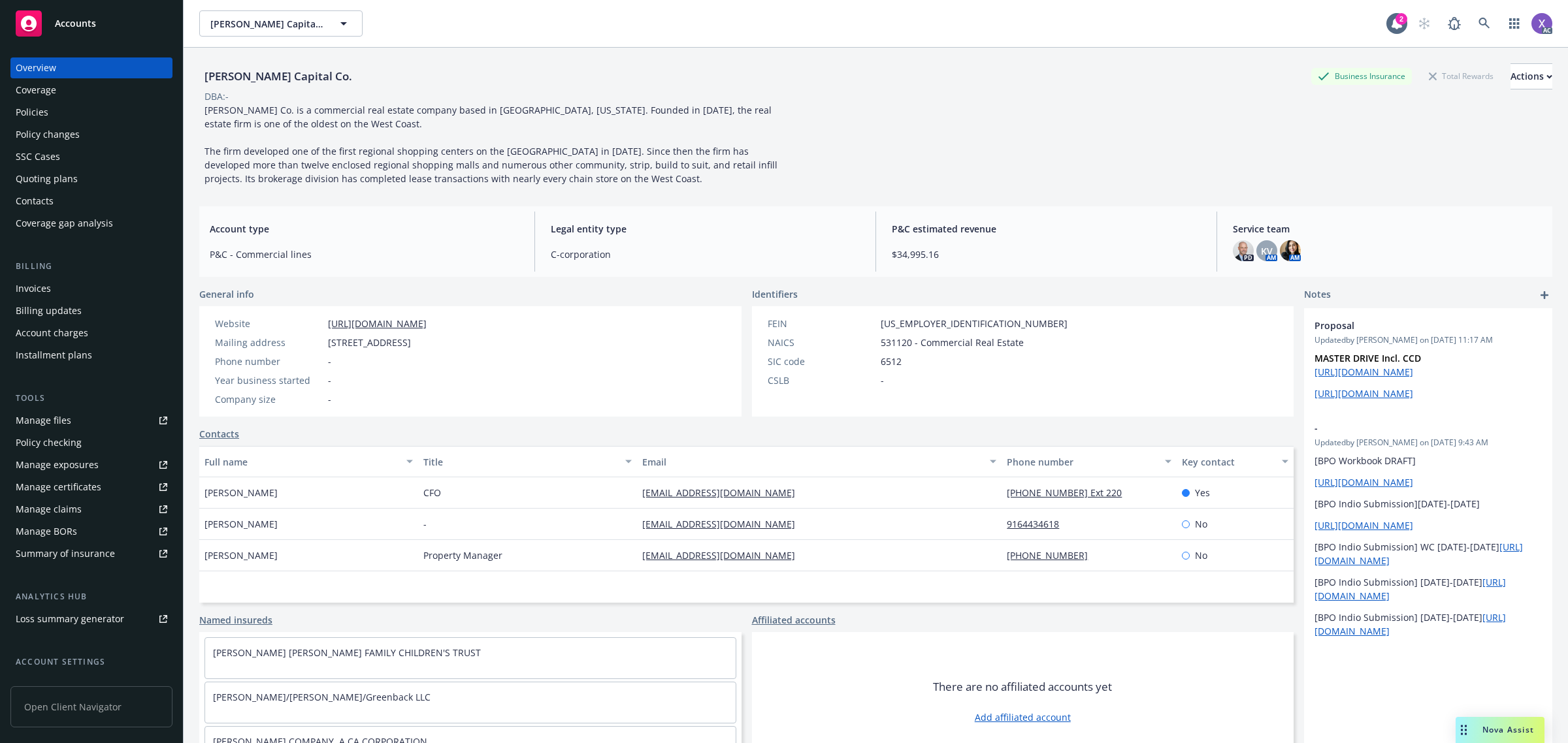
click at [34, 282] on div "Invoices" at bounding box center [33, 288] width 35 height 21
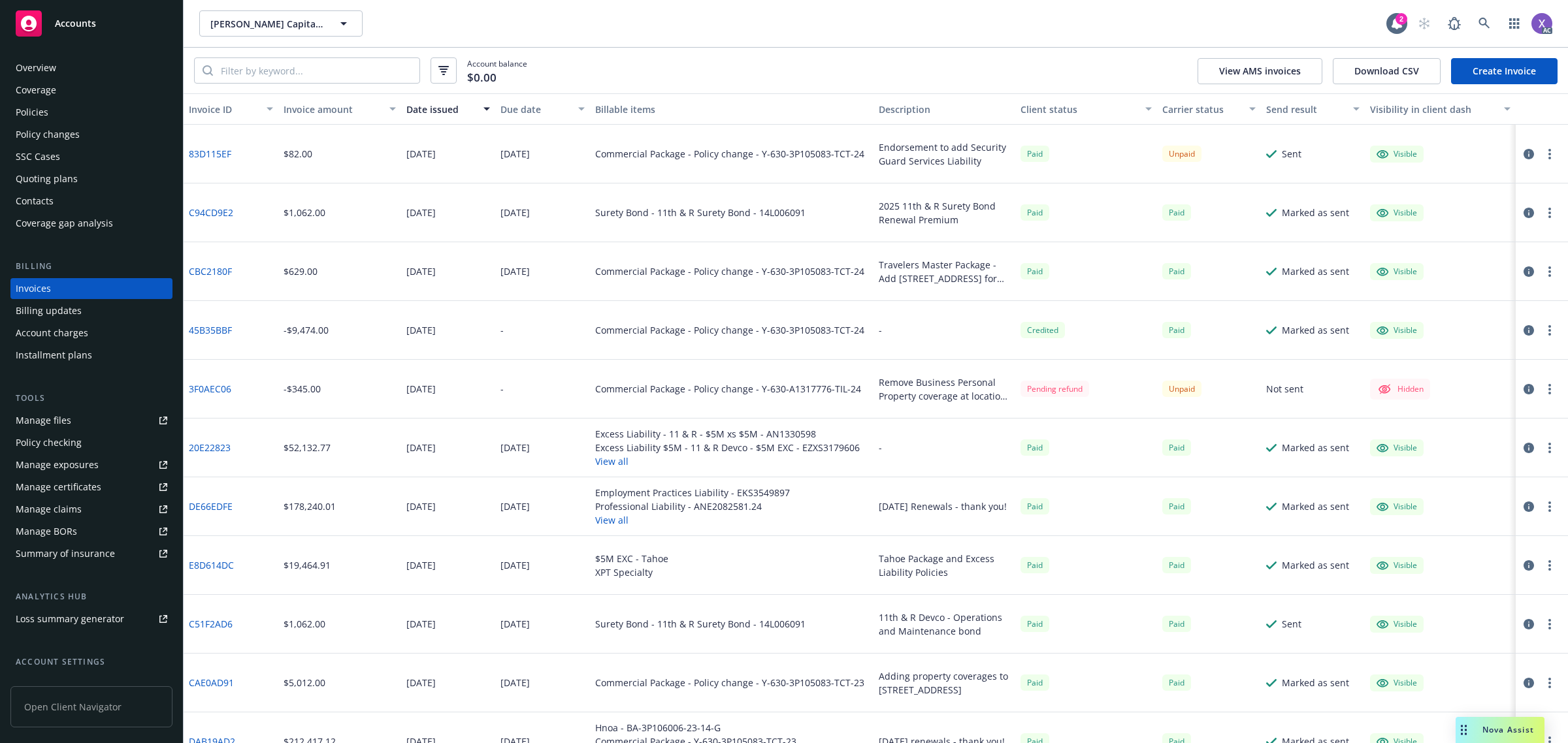
click at [22, 115] on div "Policies" at bounding box center [32, 112] width 33 height 21
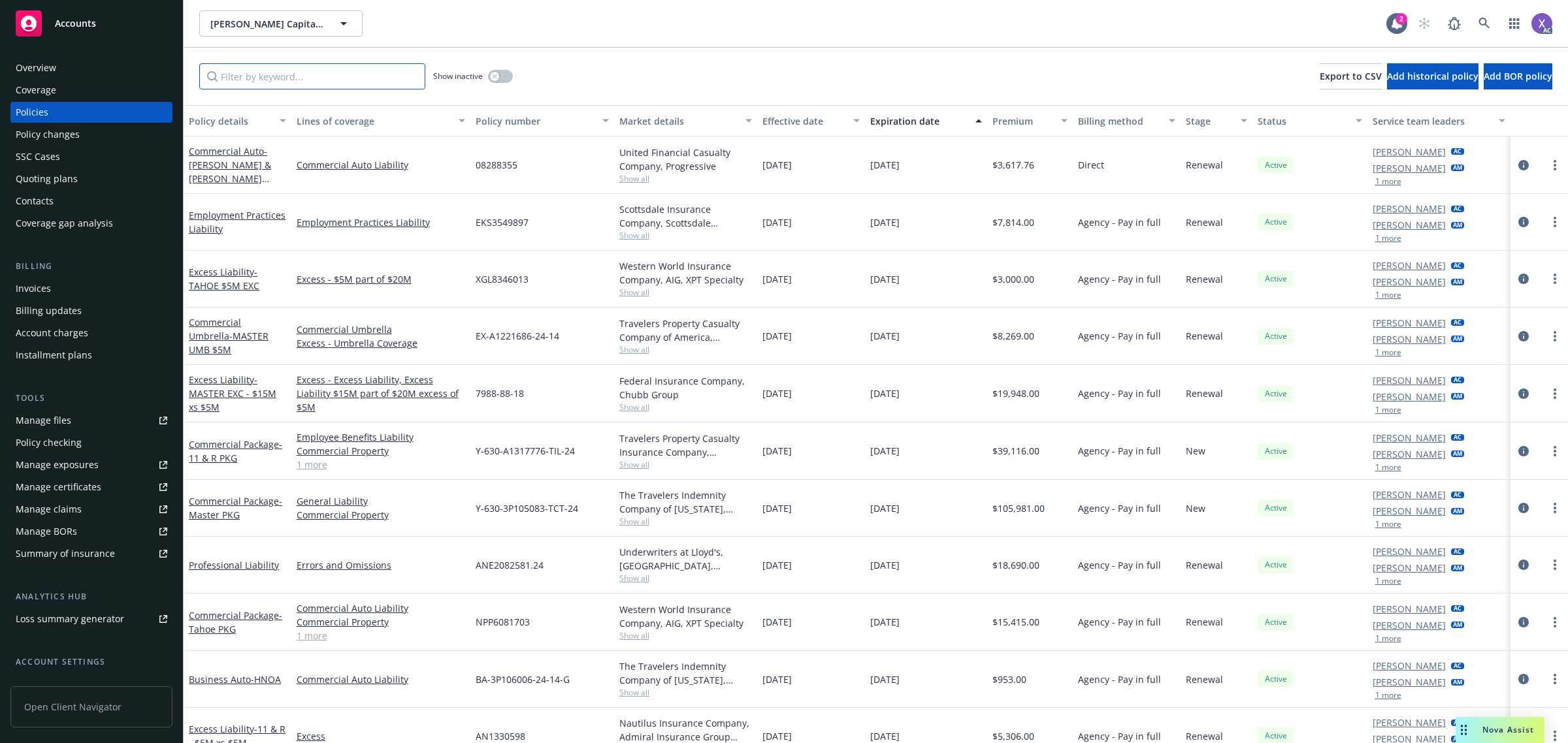
paste input "Y-630-3P105083-TCT-24"
click at [291, 83] on input "Y-630-3P105083-TCT-24" at bounding box center [312, 76] width 226 height 26
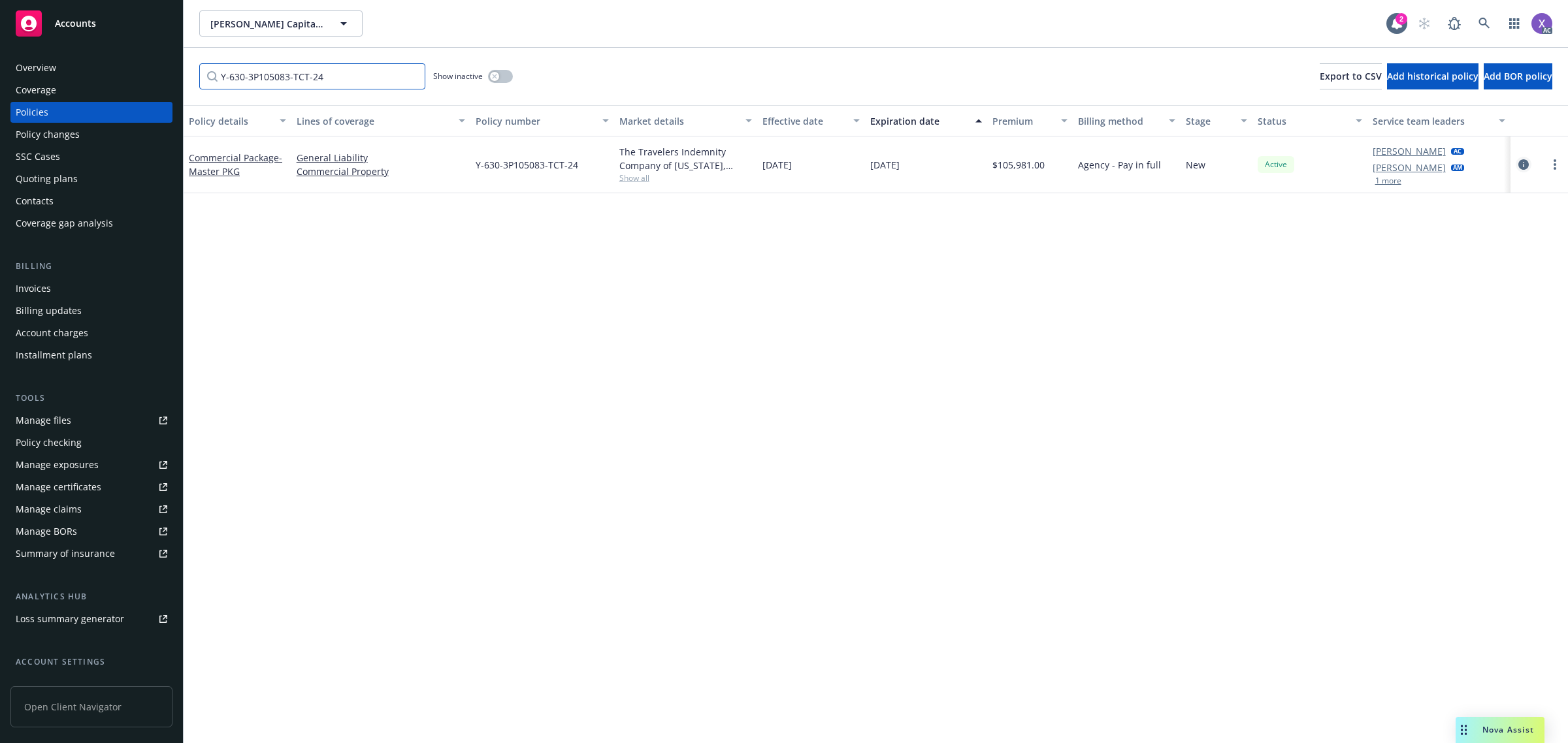
type input "Y-630-3P105083-TCT-24"
click at [1524, 166] on icon "circleInformation" at bounding box center [1524, 164] width 11 height 11
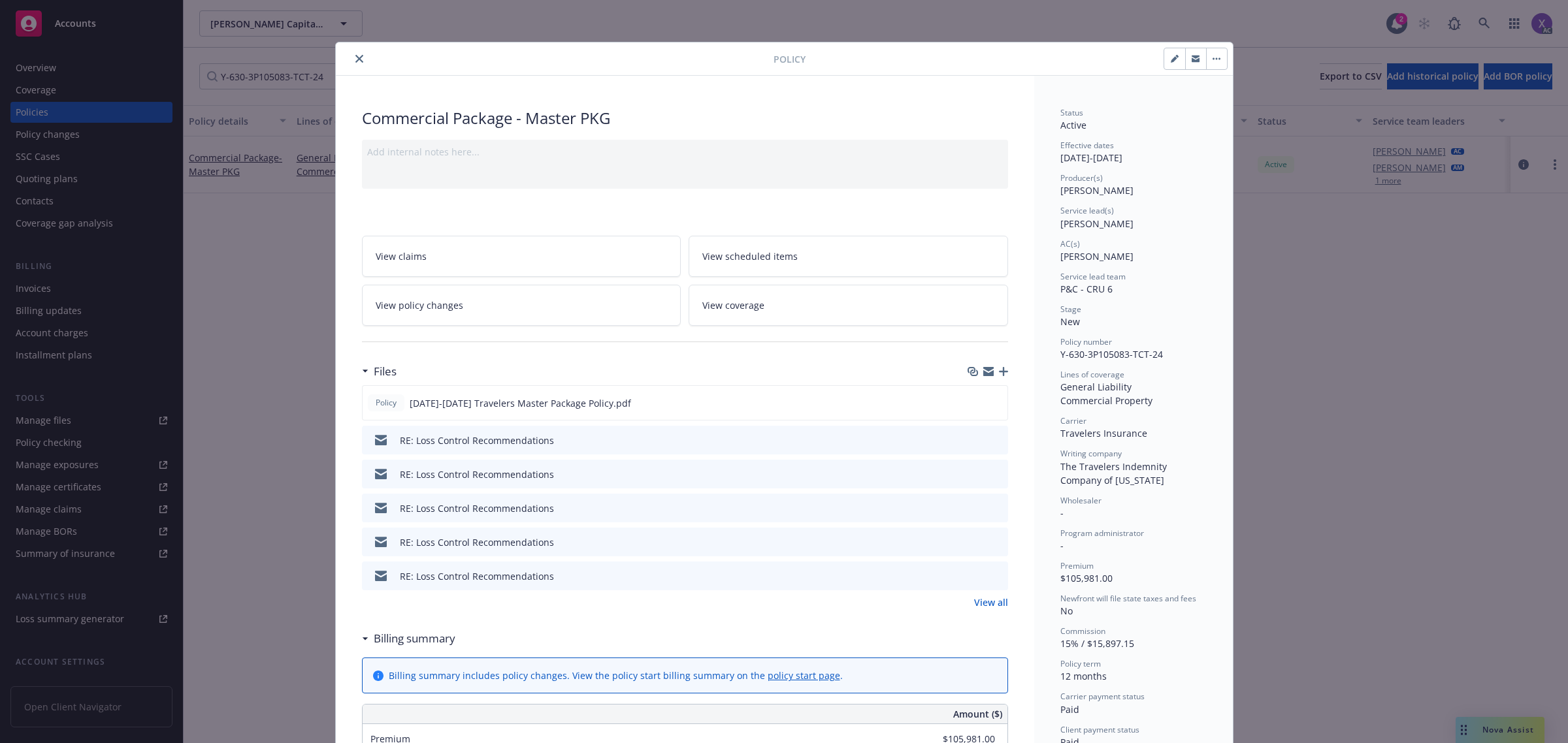
click at [356, 60] on icon "close" at bounding box center [359, 59] width 8 height 8
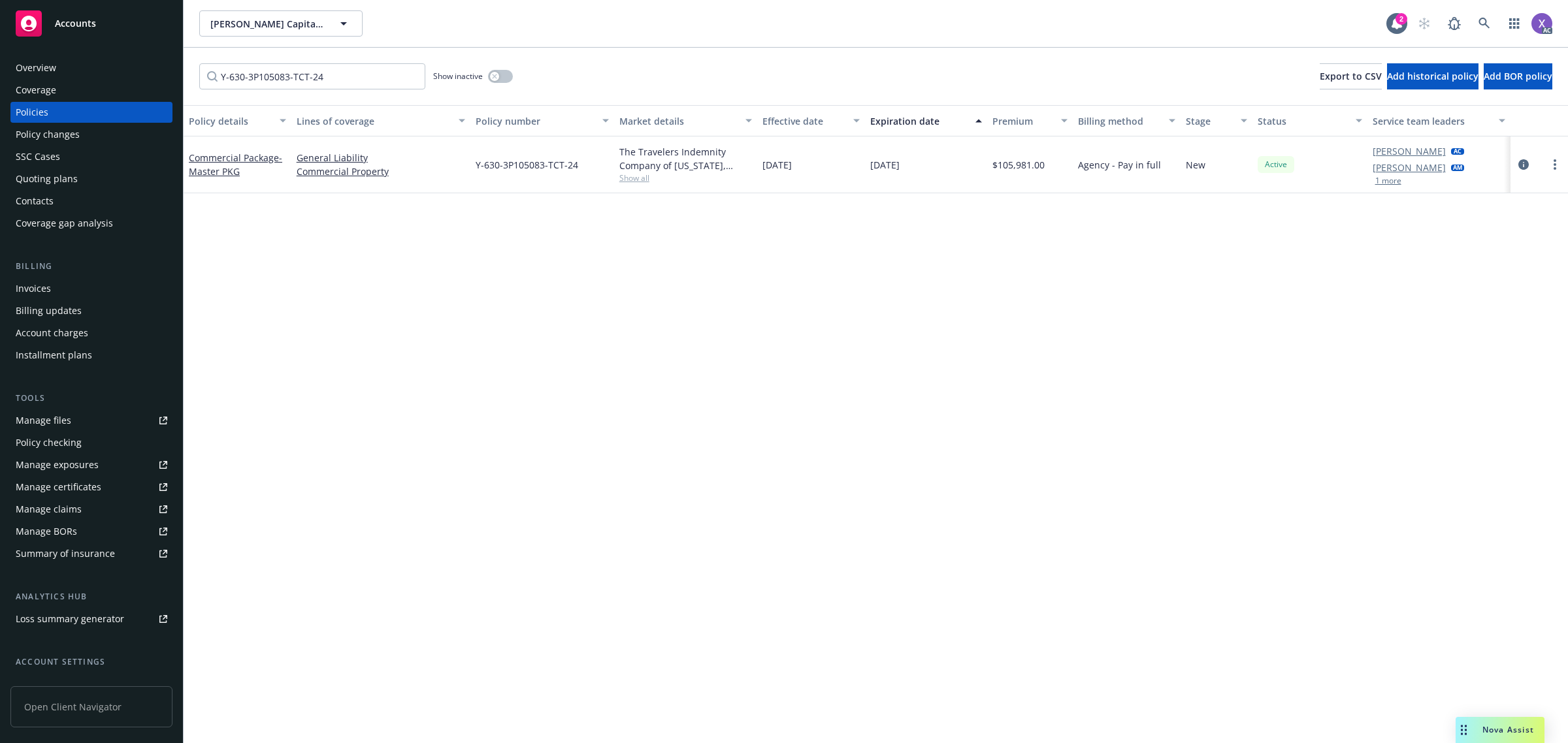
click at [51, 289] on div "Invoices" at bounding box center [91, 288] width 151 height 21
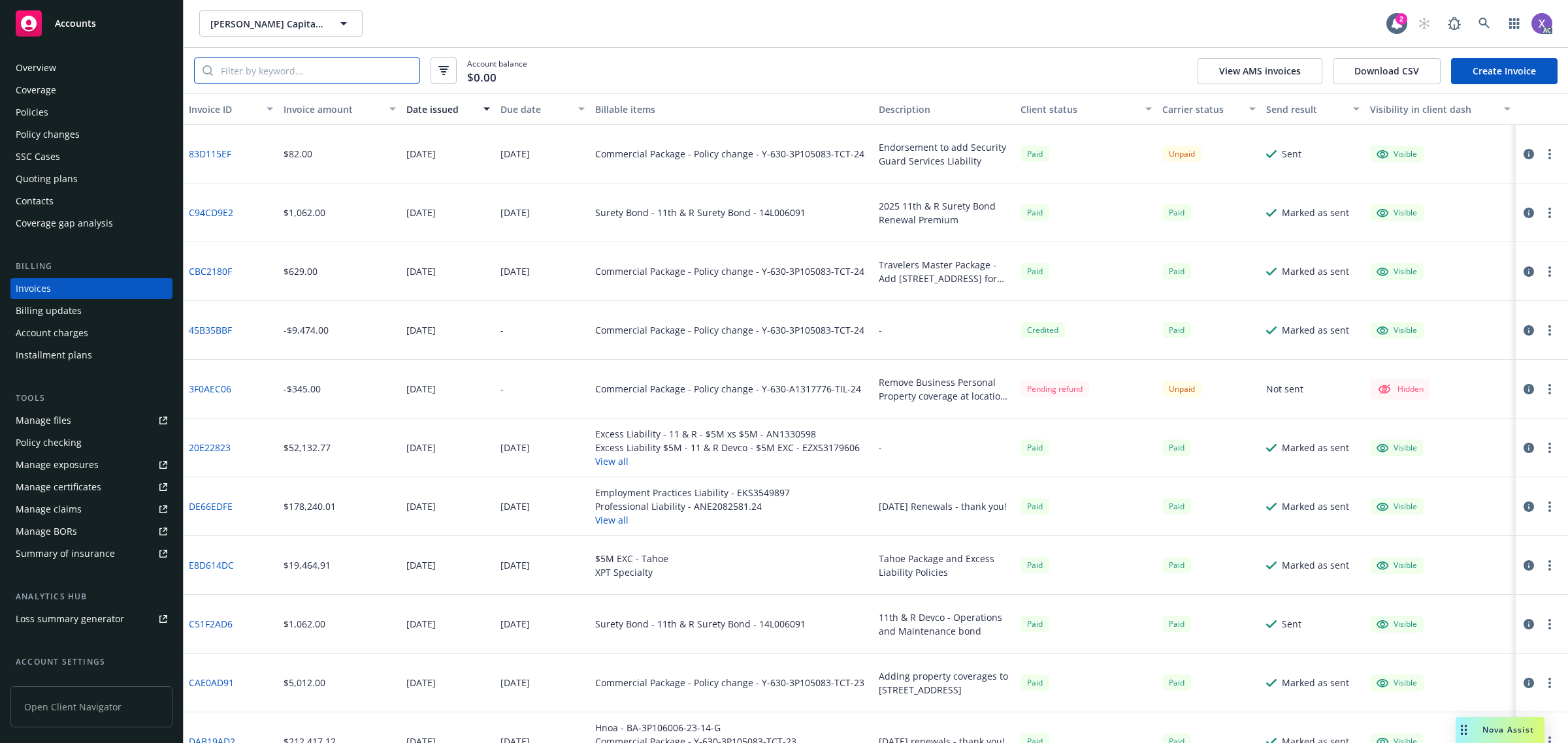
click at [278, 70] on input "search" at bounding box center [316, 70] width 207 height 25
paste input "Y-630-3P105083-TCT-24"
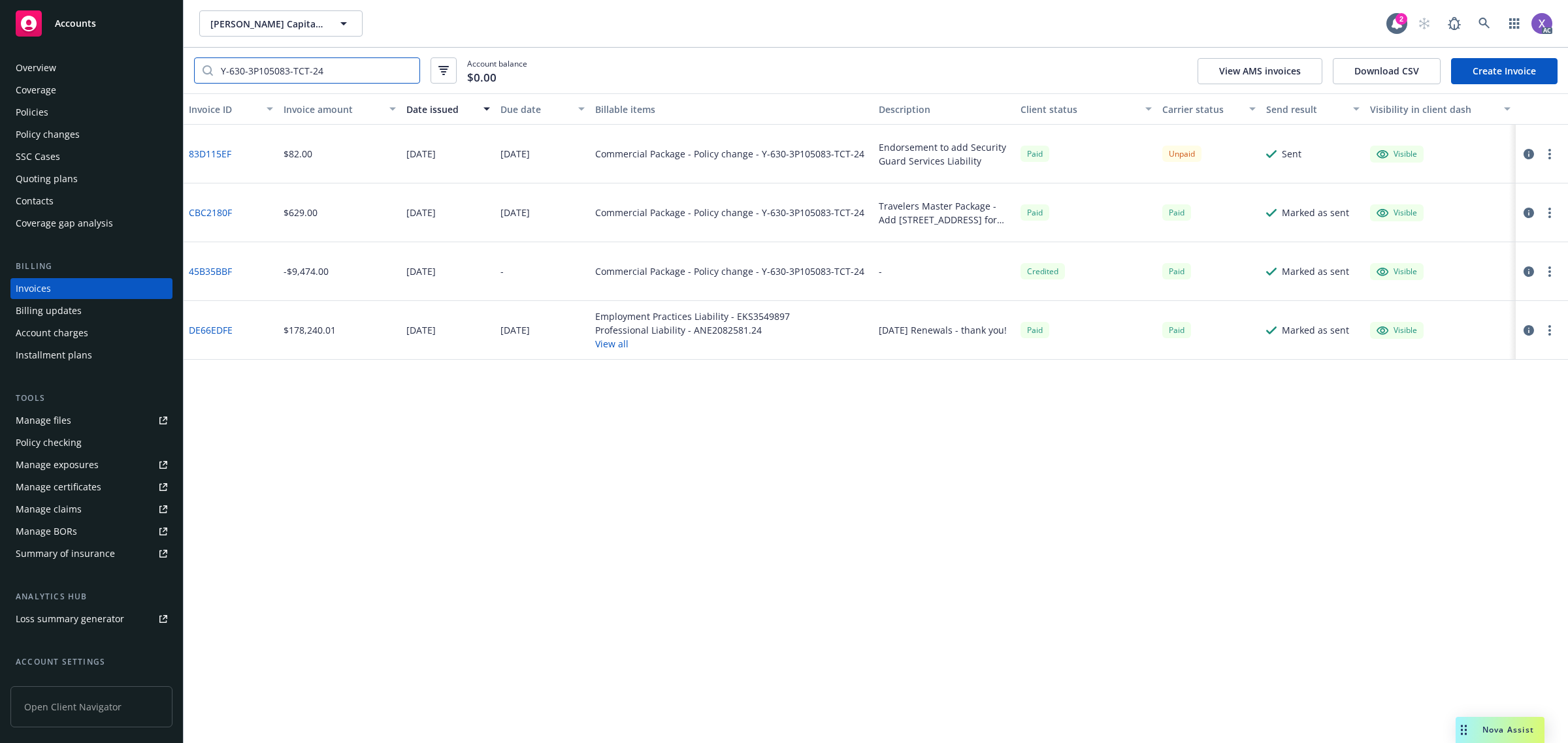
type input "Y-630-3P105083-TCT-24"
click at [40, 116] on div "Policies" at bounding box center [32, 112] width 33 height 21
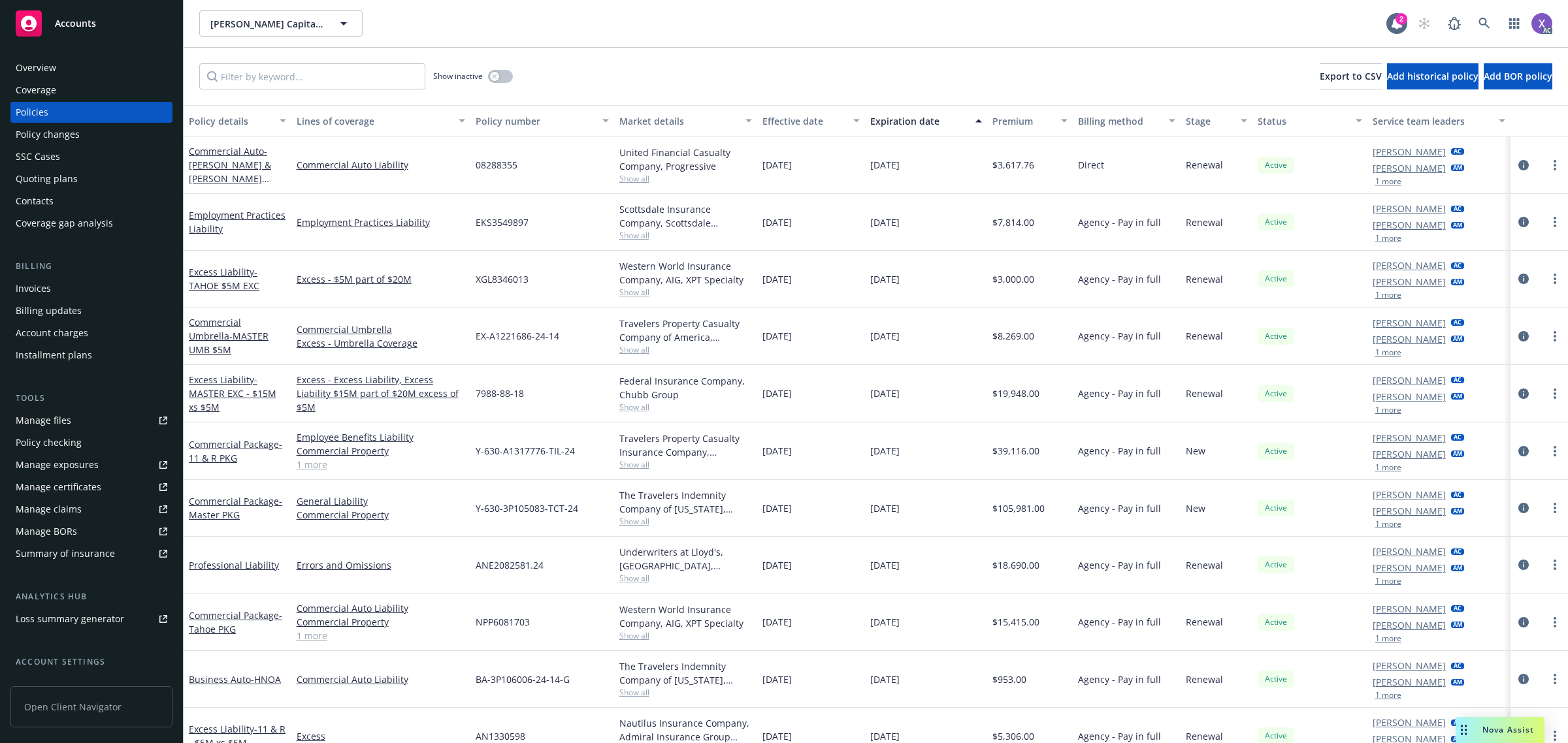
click at [40, 292] on div "Invoices" at bounding box center [33, 288] width 35 height 21
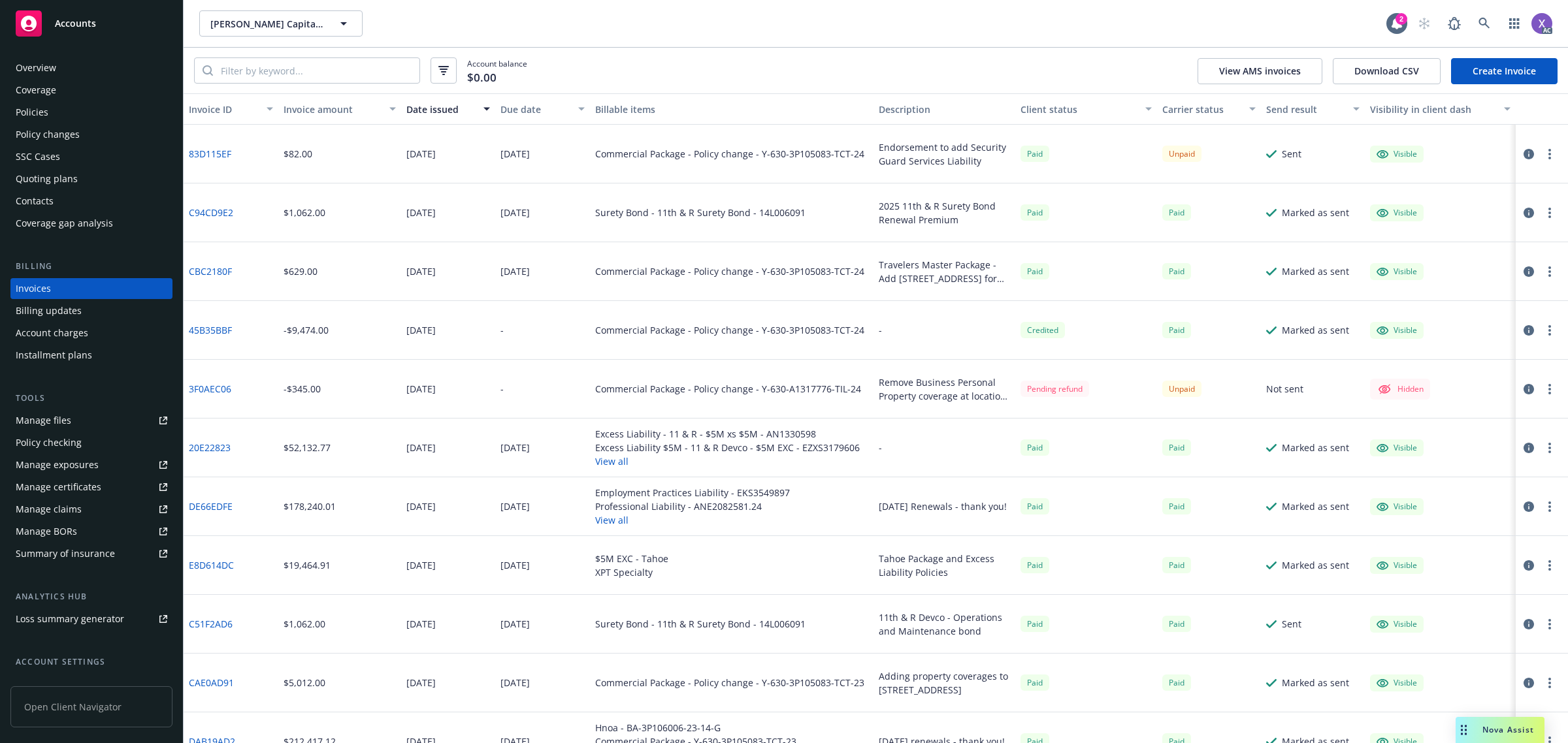
click at [219, 156] on link "83D115EF" at bounding box center [209, 153] width 42 height 14
click at [1489, 20] on link at bounding box center [1484, 24] width 26 height 26
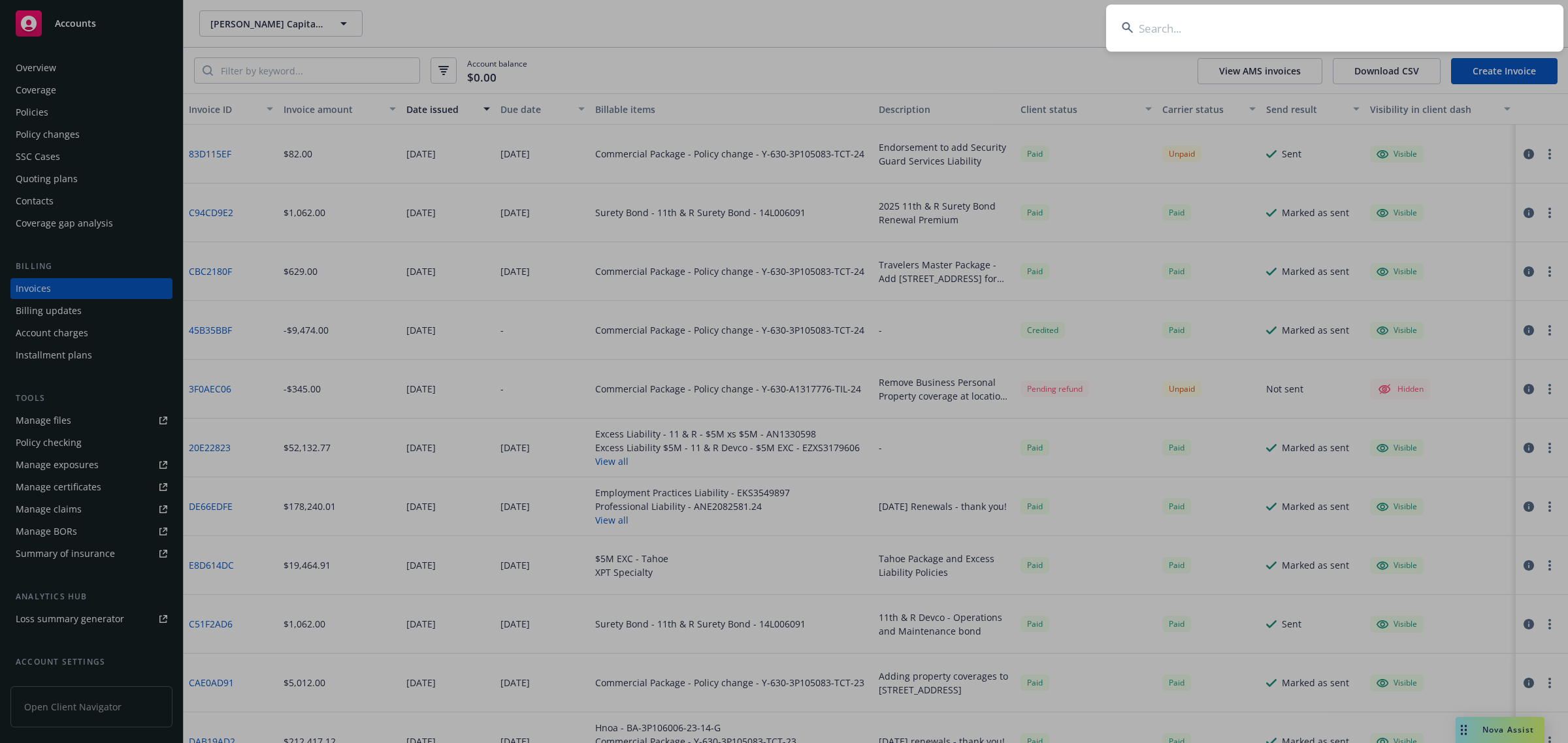
click at [1369, 24] on input at bounding box center [1335, 28] width 458 height 47
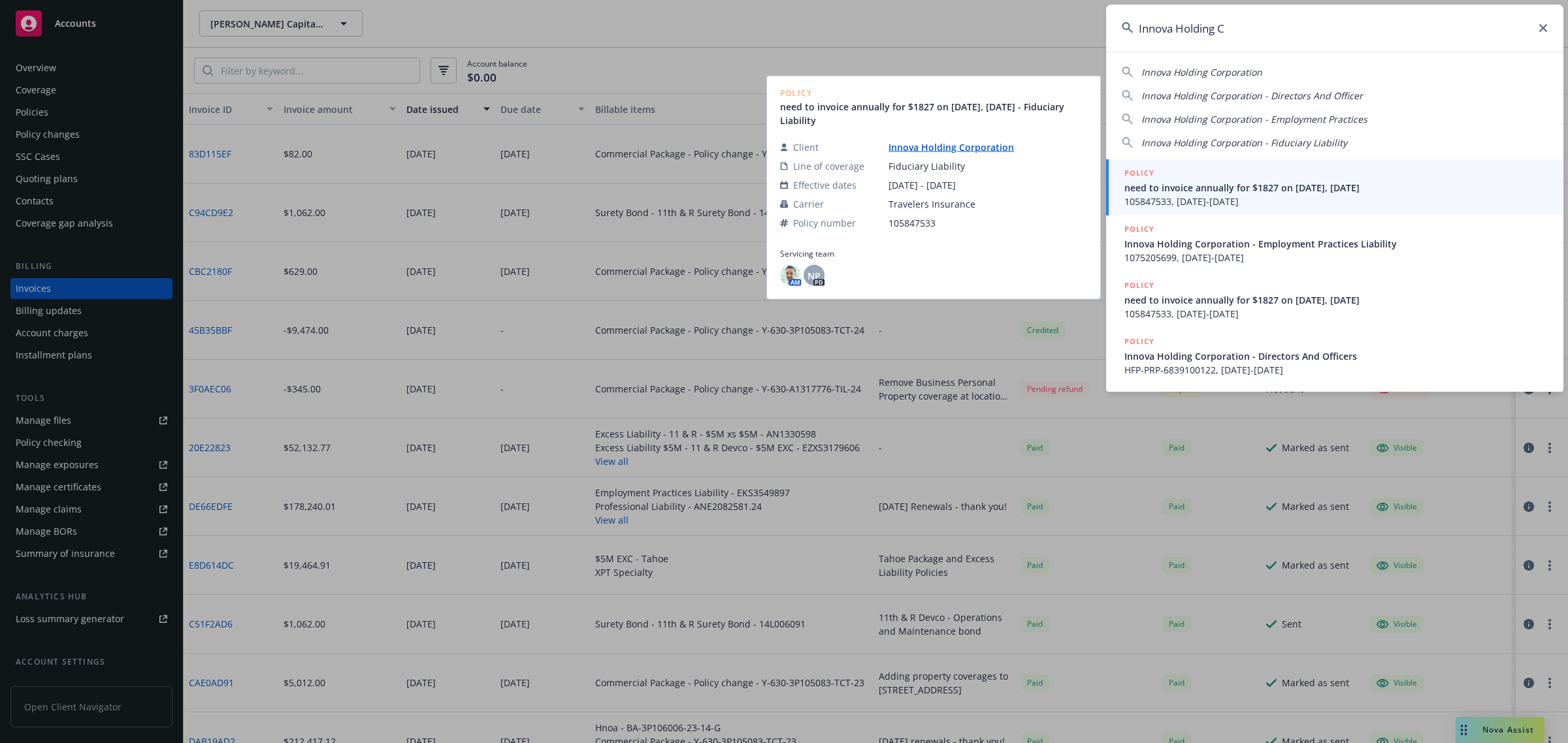
type input "Innova Holding C"
drag, startPoint x: 1210, startPoint y: 197, endPoint x: 1147, endPoint y: 212, distance: 64.8
click at [1210, 197] on span "105847533, 10/01/2023-10/01/2025" at bounding box center [1336, 201] width 423 height 14
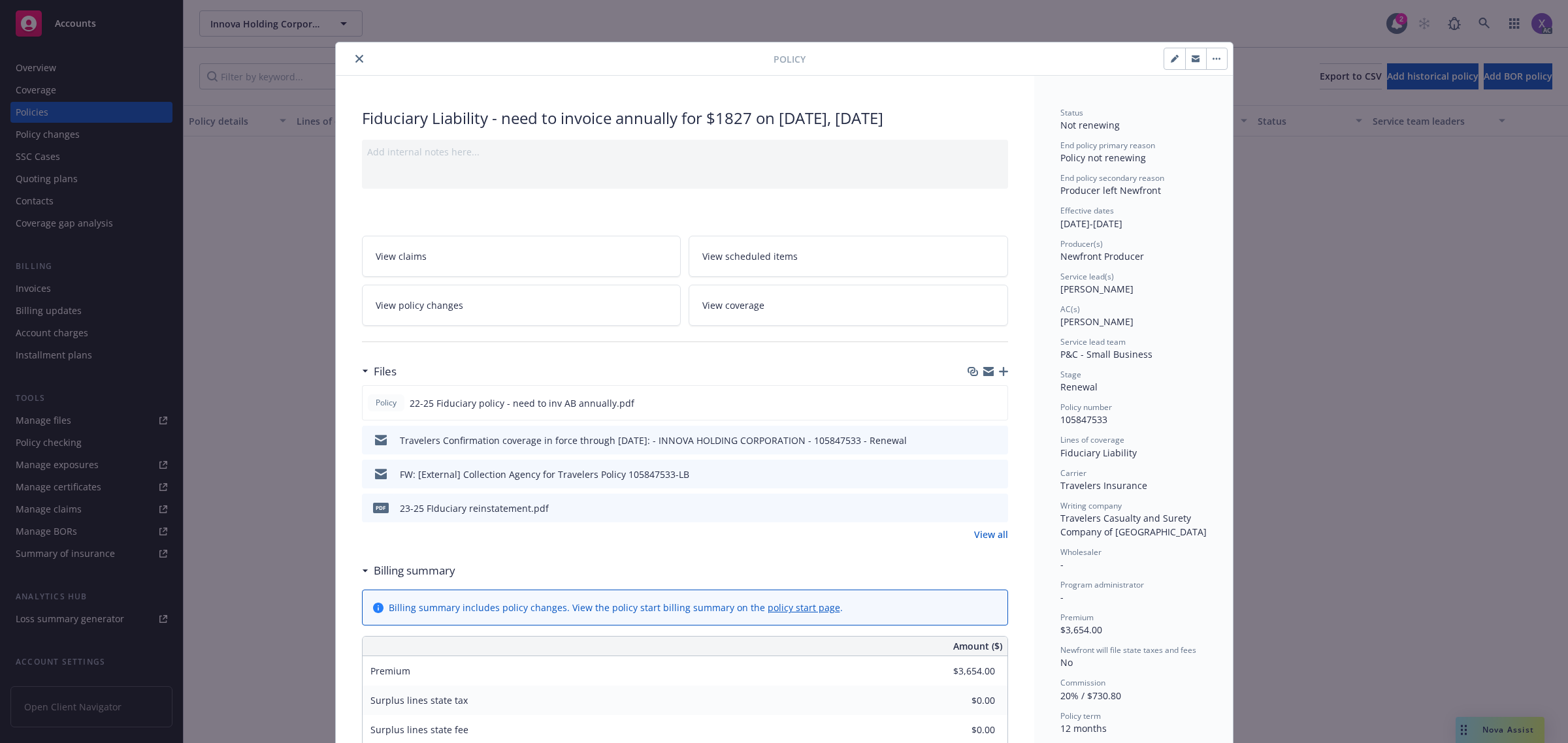
click at [355, 62] on icon "close" at bounding box center [359, 59] width 8 height 8
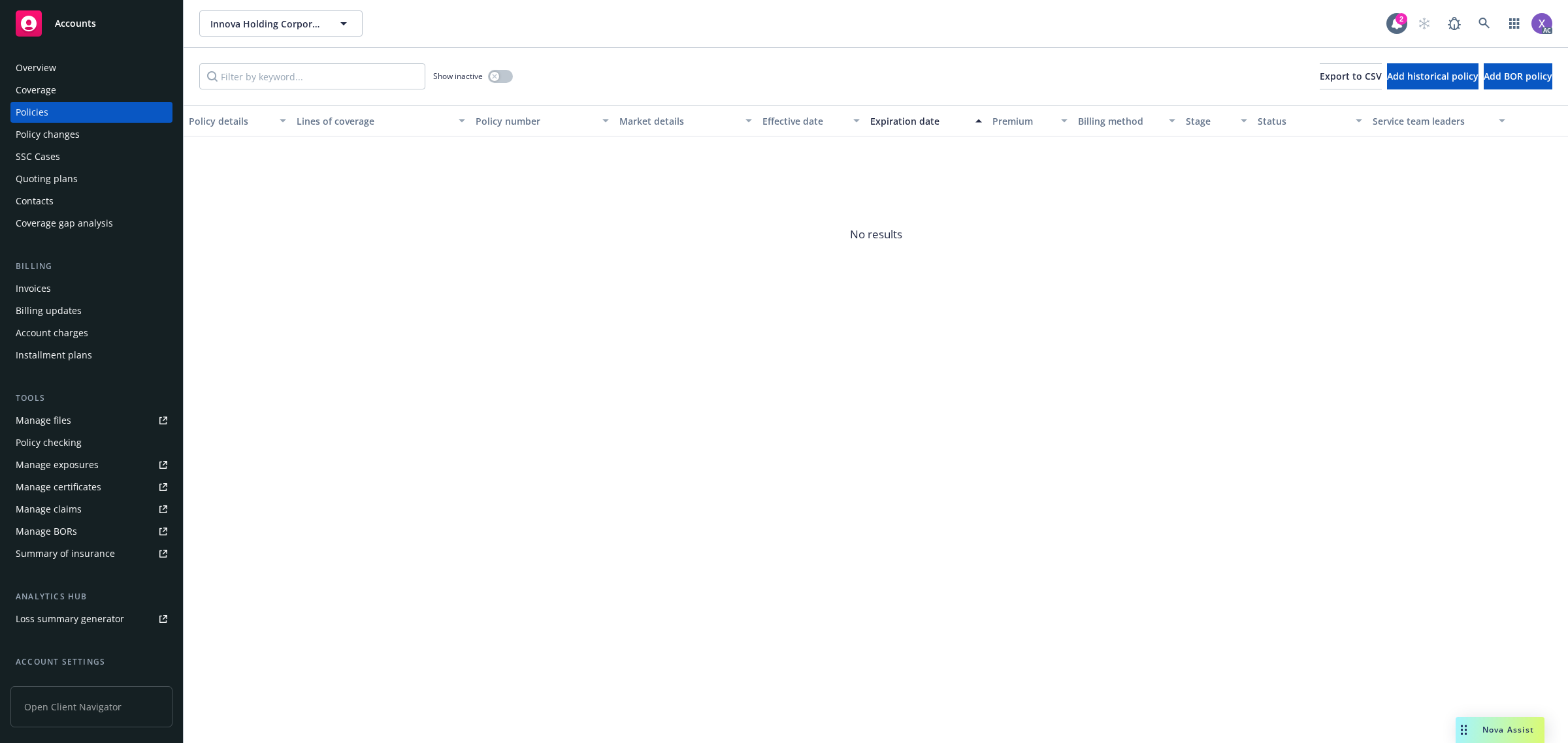
click at [56, 280] on div "Invoices" at bounding box center [91, 288] width 151 height 21
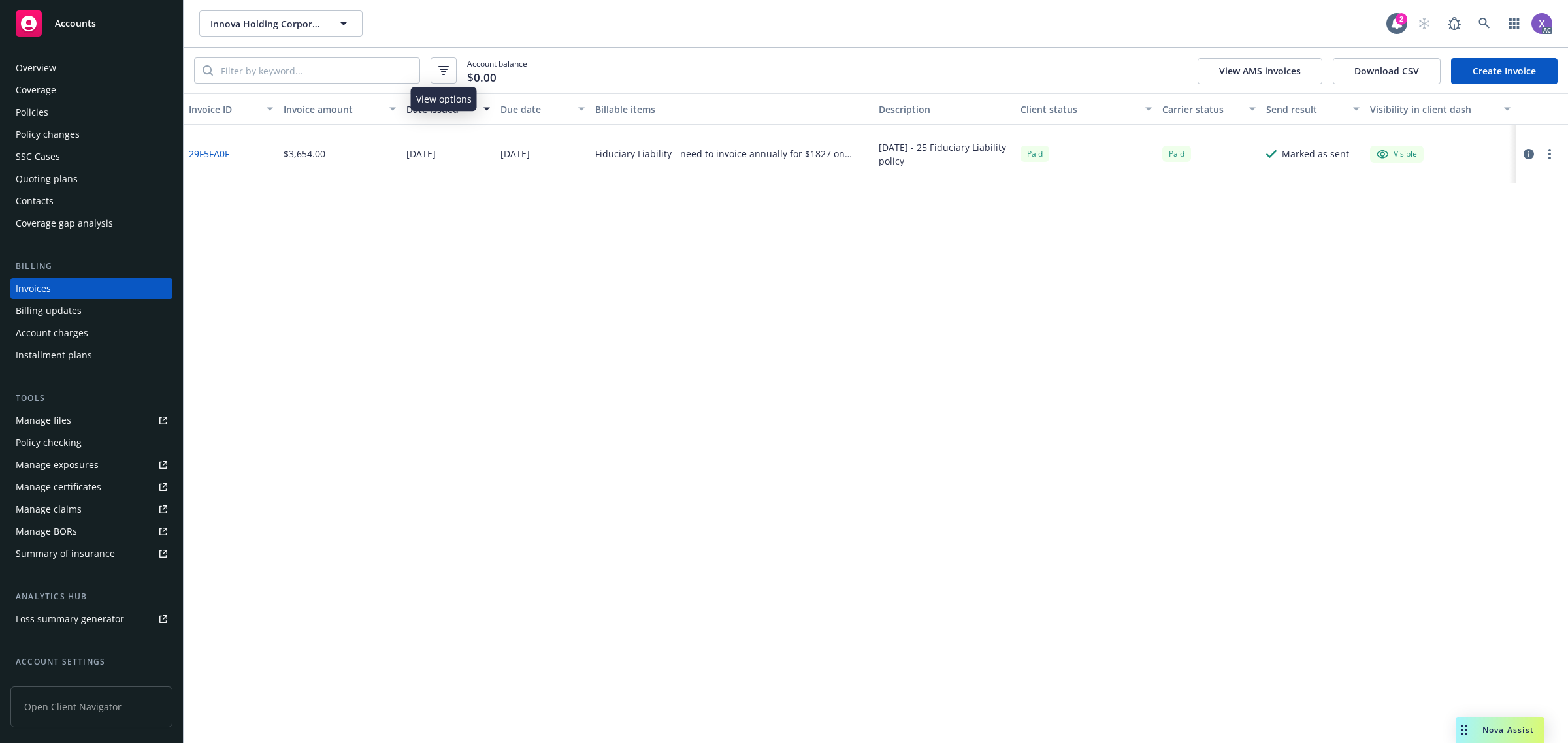
click at [443, 69] on icon "button" at bounding box center [443, 70] width 11 height 9
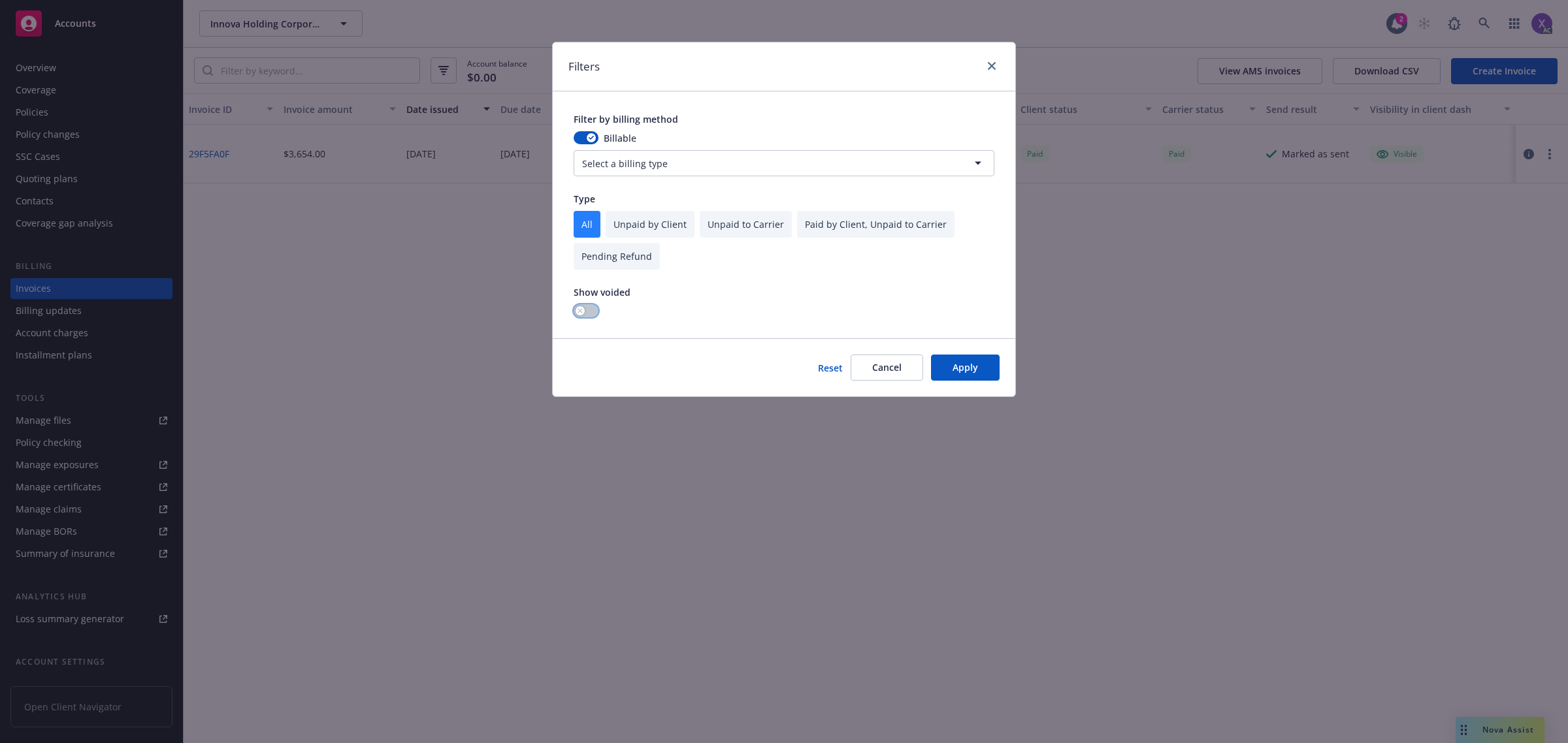
click at [595, 311] on button "button" at bounding box center [586, 311] width 25 height 13
click at [955, 379] on button "Apply" at bounding box center [965, 368] width 69 height 26
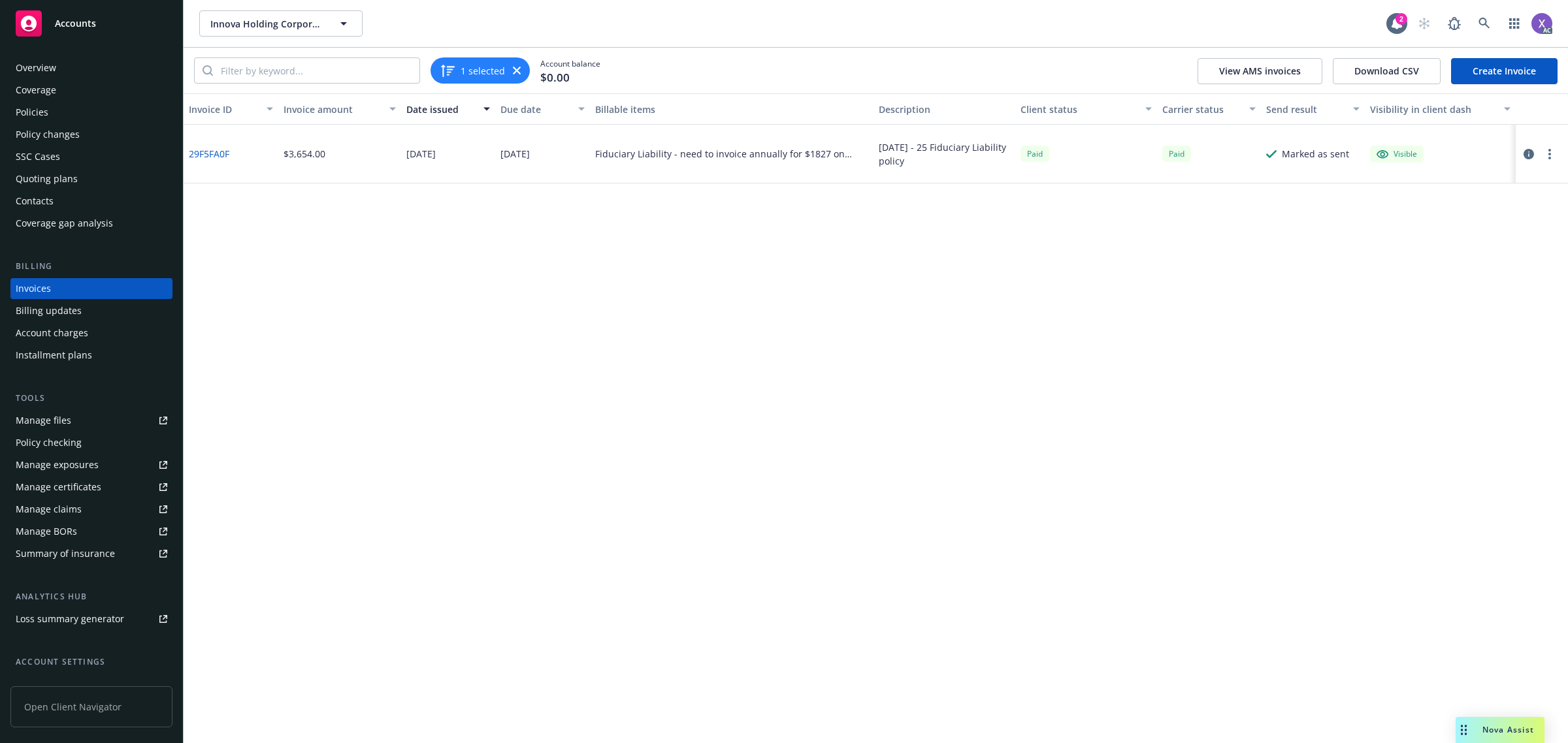
click at [55, 285] on div "Invoices" at bounding box center [91, 288] width 151 height 21
click at [1478, 24] on icon at bounding box center [1484, 24] width 11 height 11
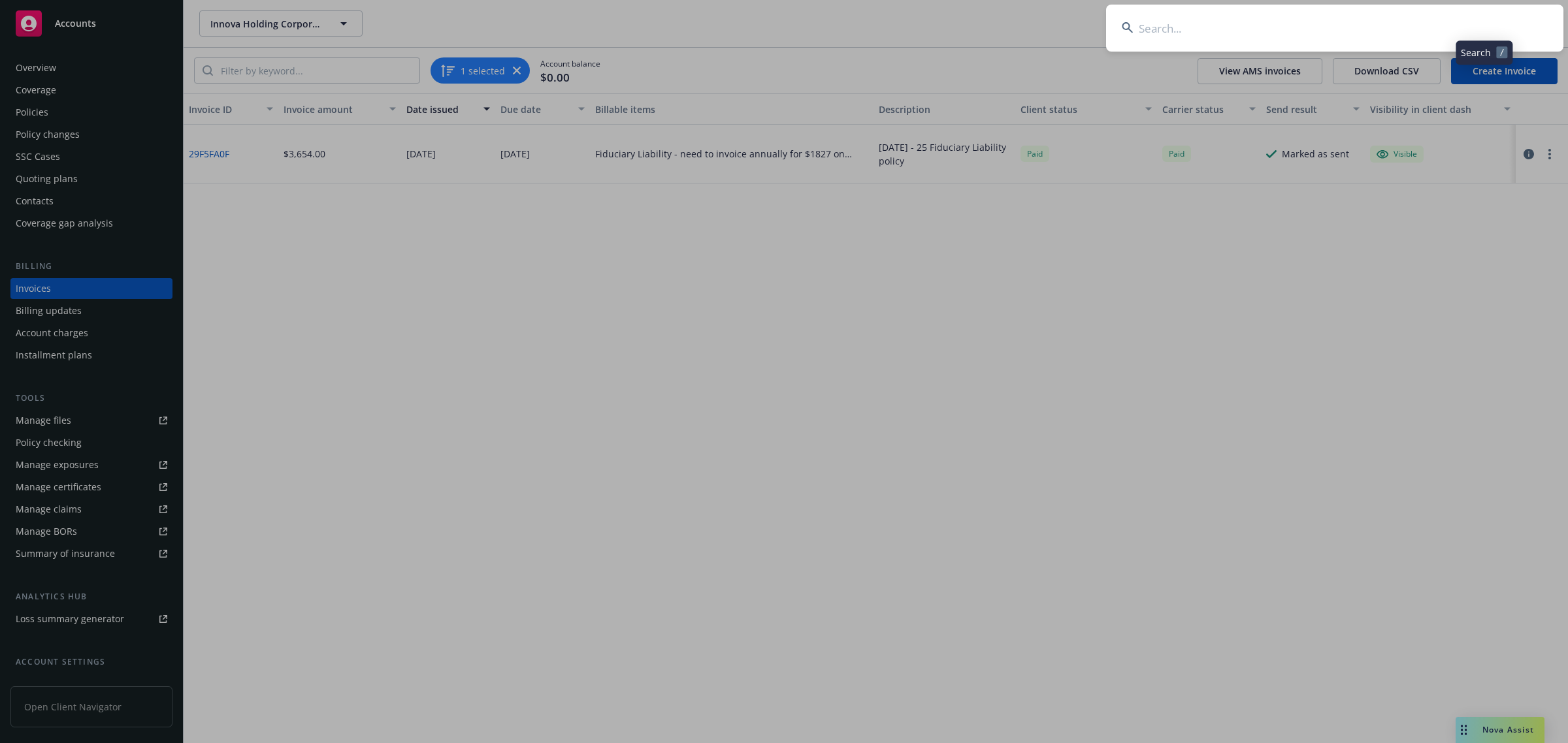
click at [1337, 33] on input at bounding box center [1335, 28] width 458 height 47
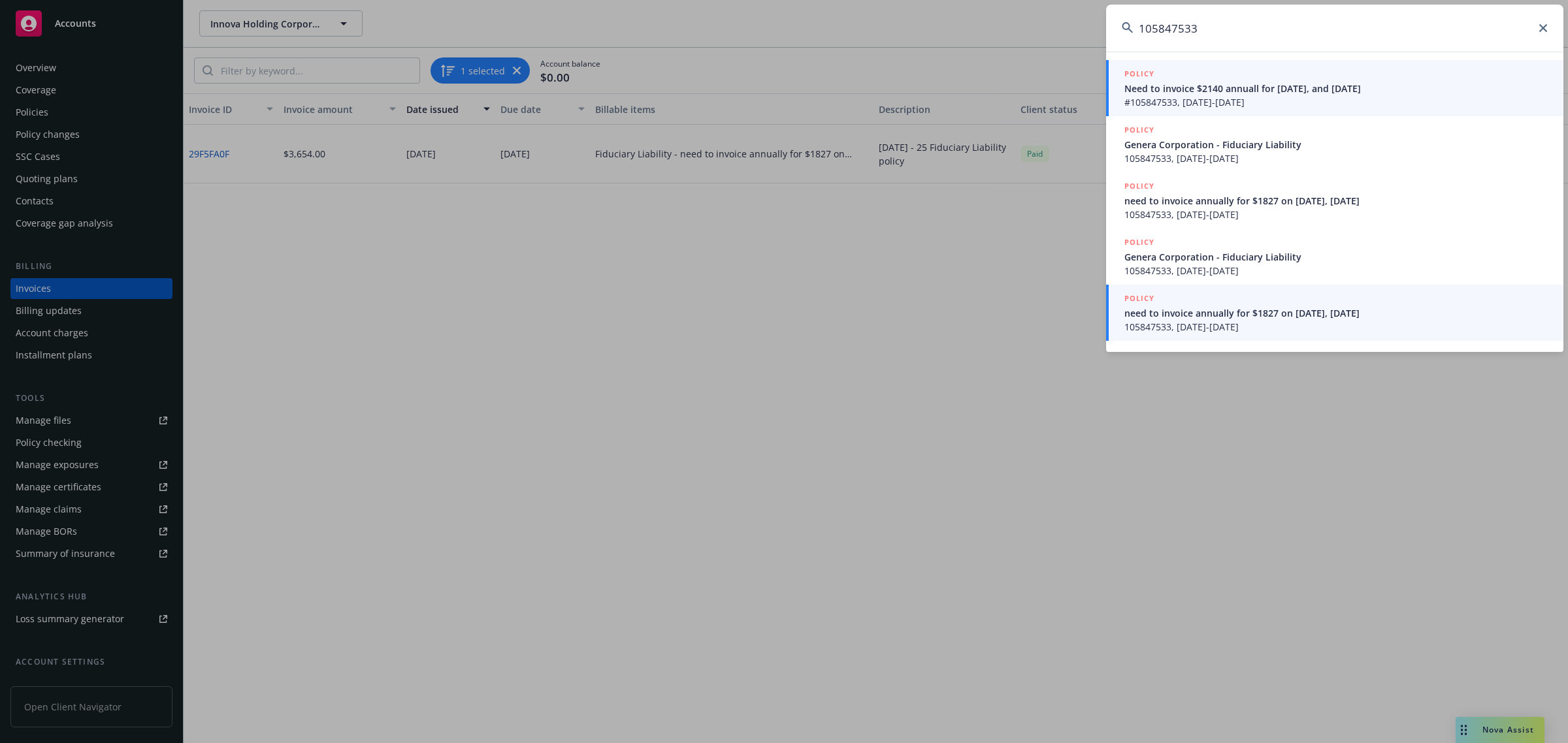
type input "105847533"
click at [1211, 300] on div "POLICY" at bounding box center [1336, 299] width 423 height 14
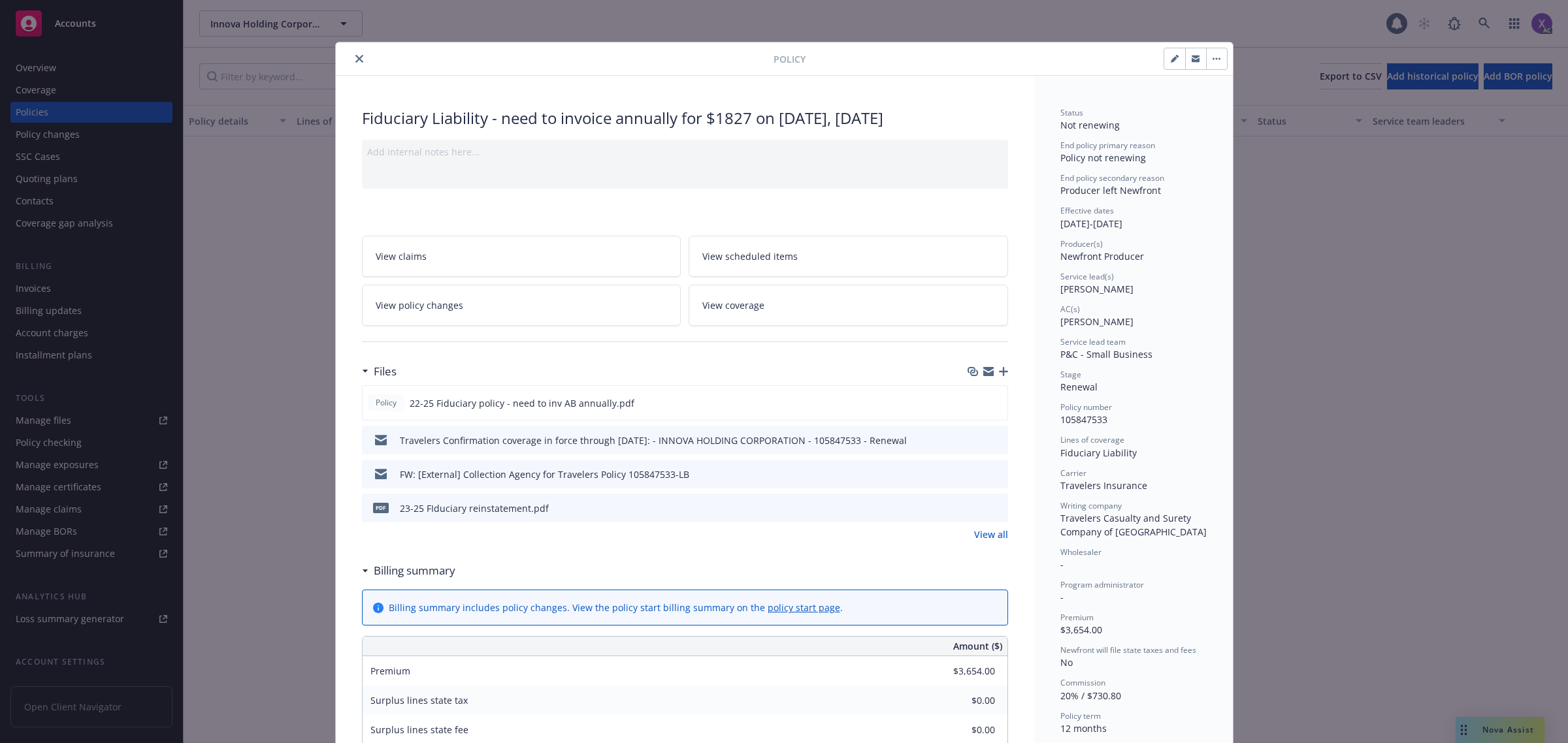
scroll to position [39, 0]
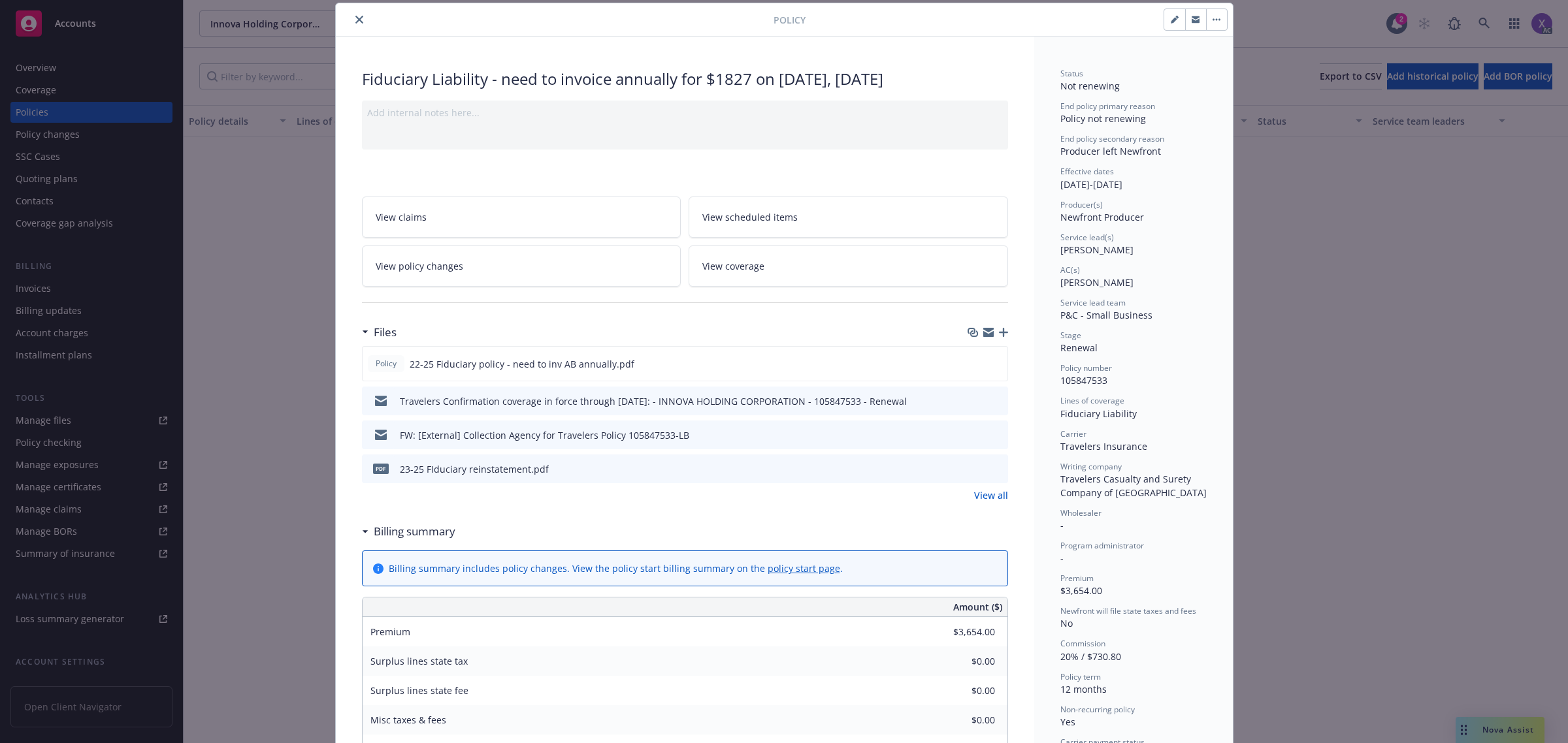
click at [355, 21] on icon "close" at bounding box center [359, 19] width 8 height 8
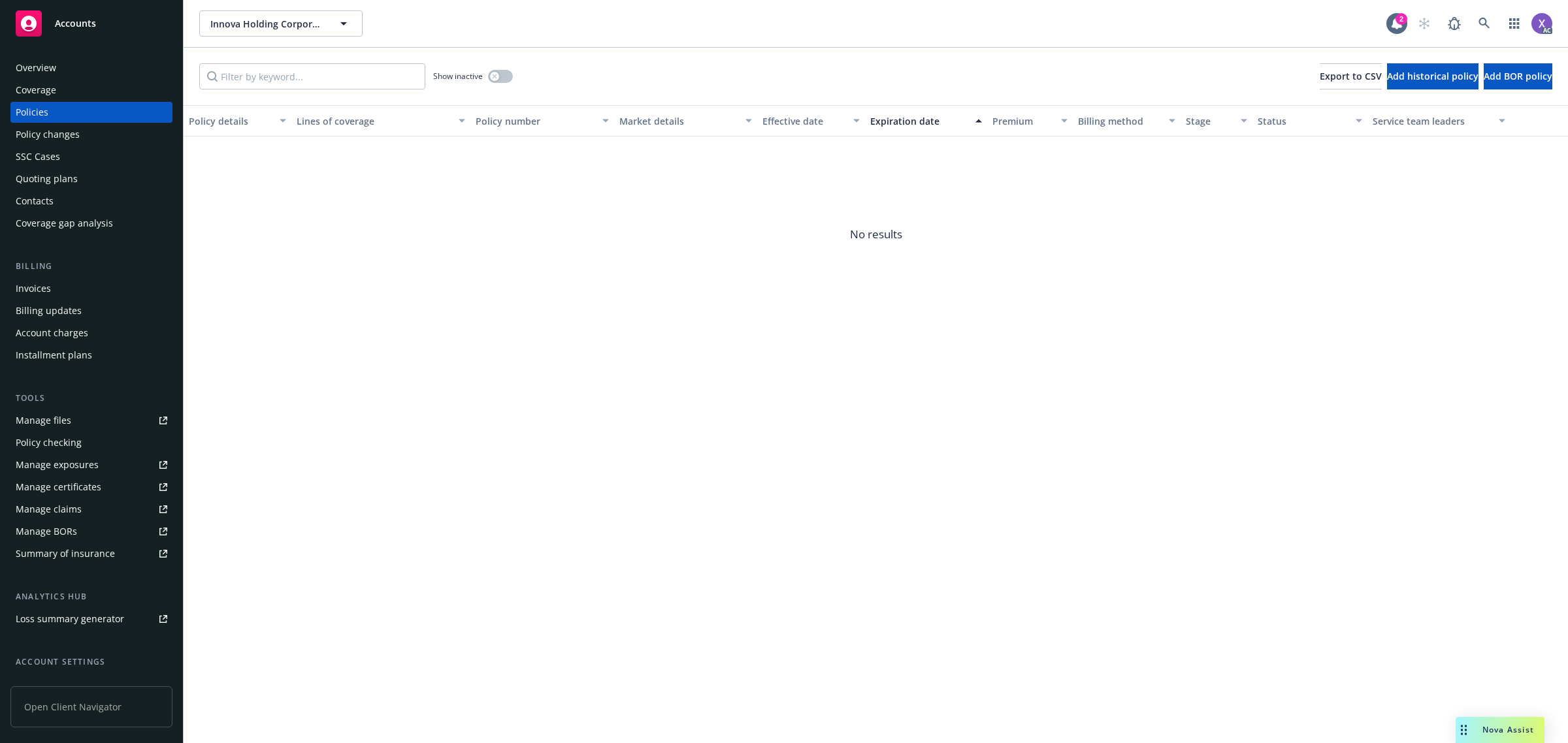
click at [25, 289] on div "Invoices" at bounding box center [33, 288] width 35 height 21
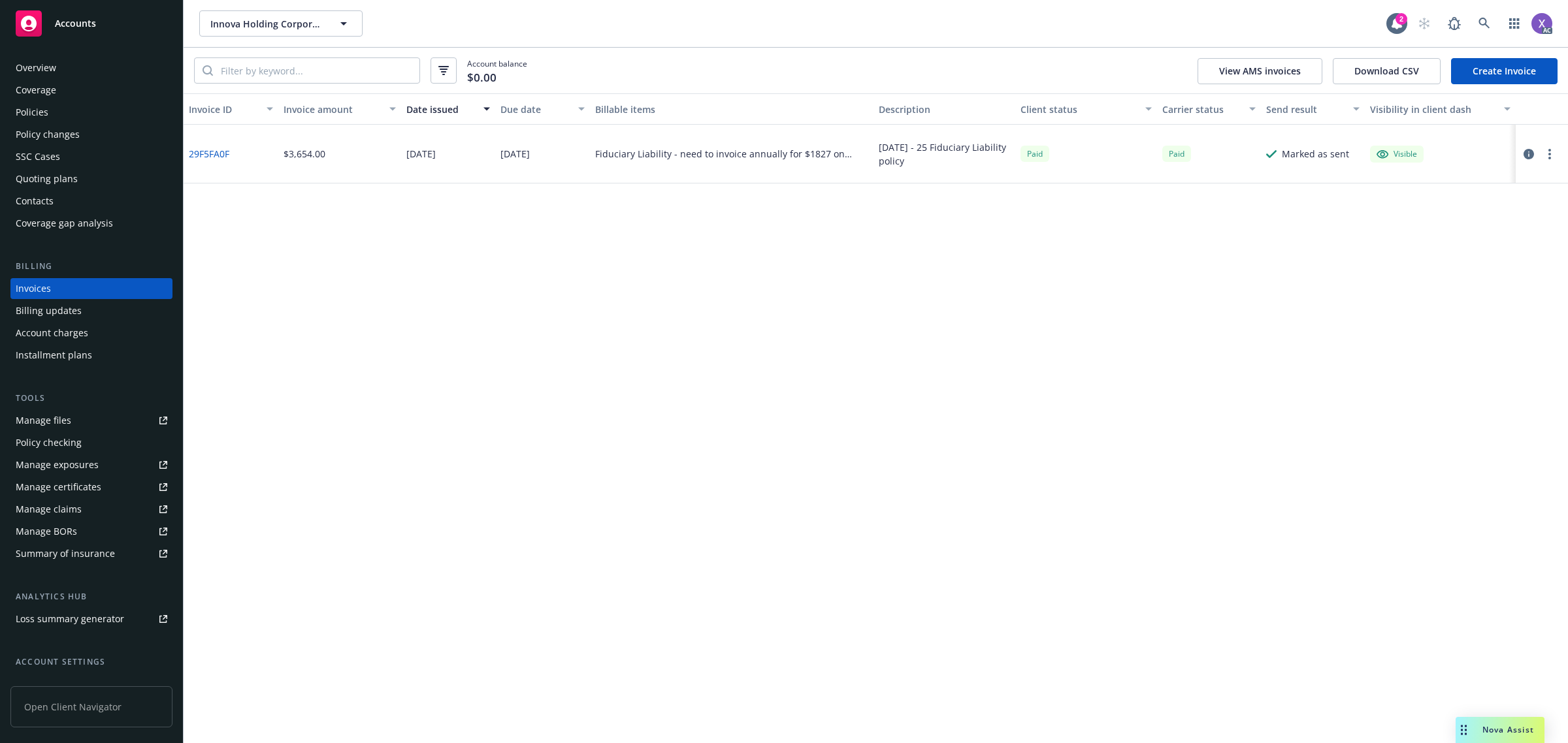
click at [32, 111] on div "Policies" at bounding box center [32, 112] width 33 height 21
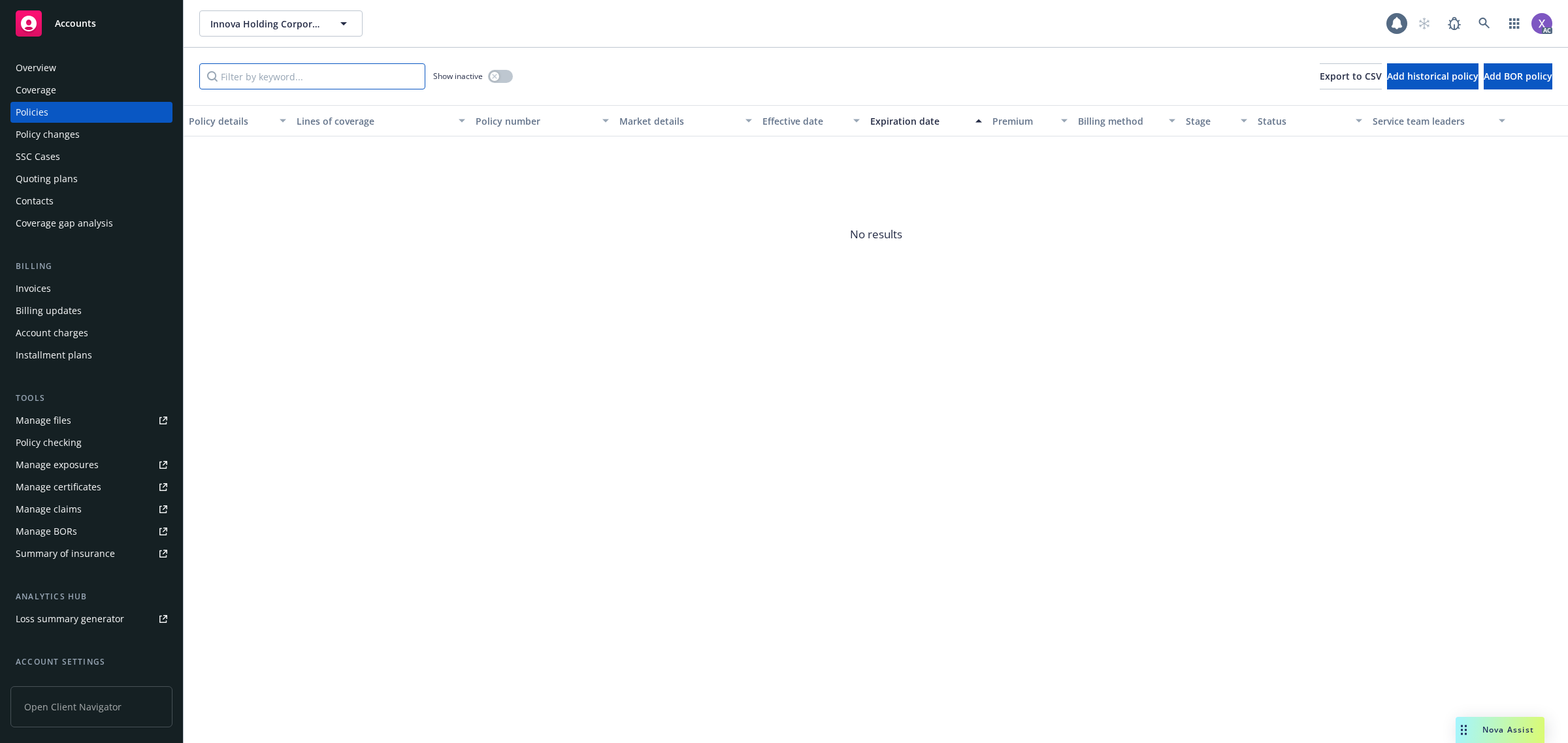
click at [288, 79] on input "Filter by keyword..." at bounding box center [312, 76] width 226 height 26
click at [505, 72] on button "button" at bounding box center [500, 76] width 25 height 13
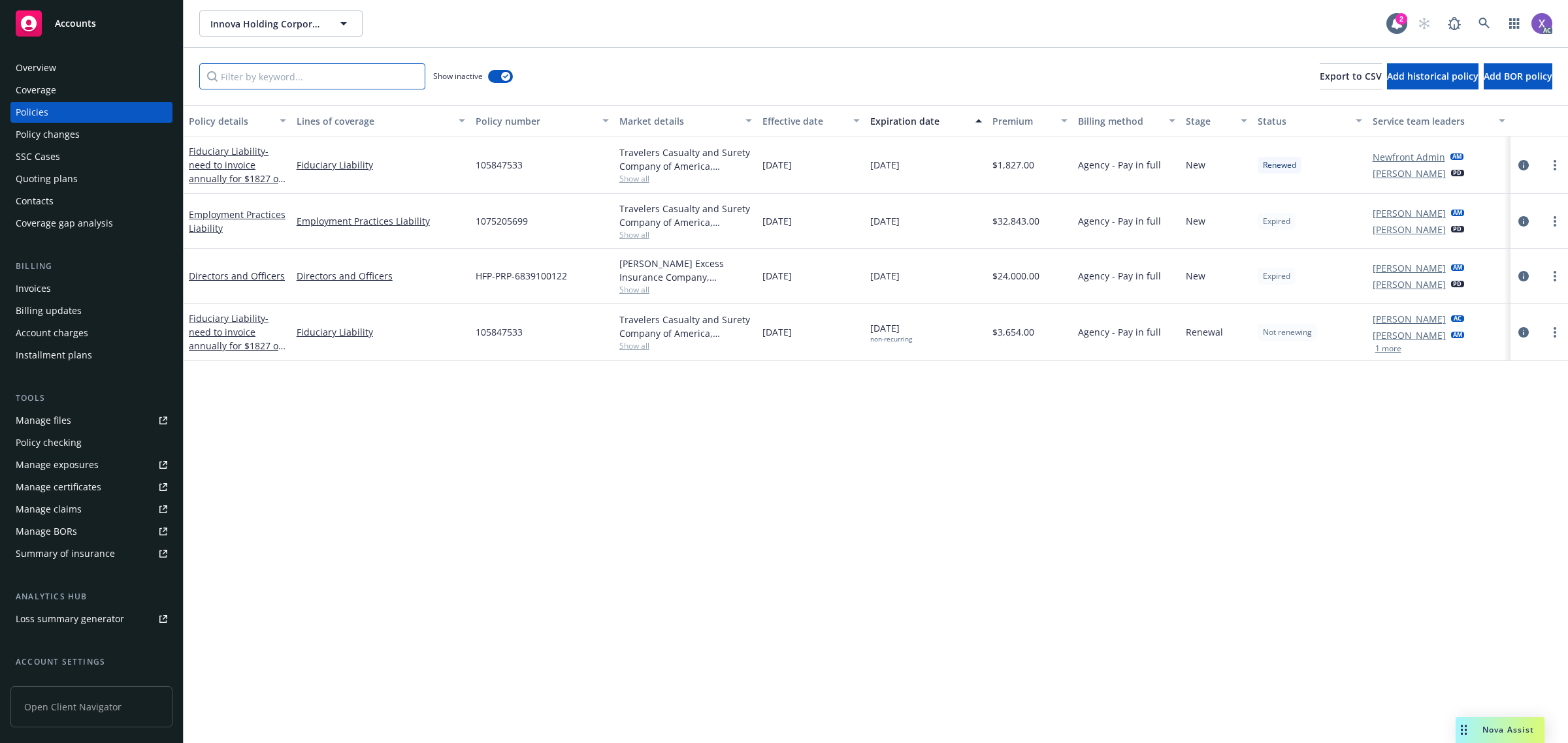
click at [303, 77] on input "Filter by keyword..." at bounding box center [312, 76] width 226 height 26
paste input "105847533"
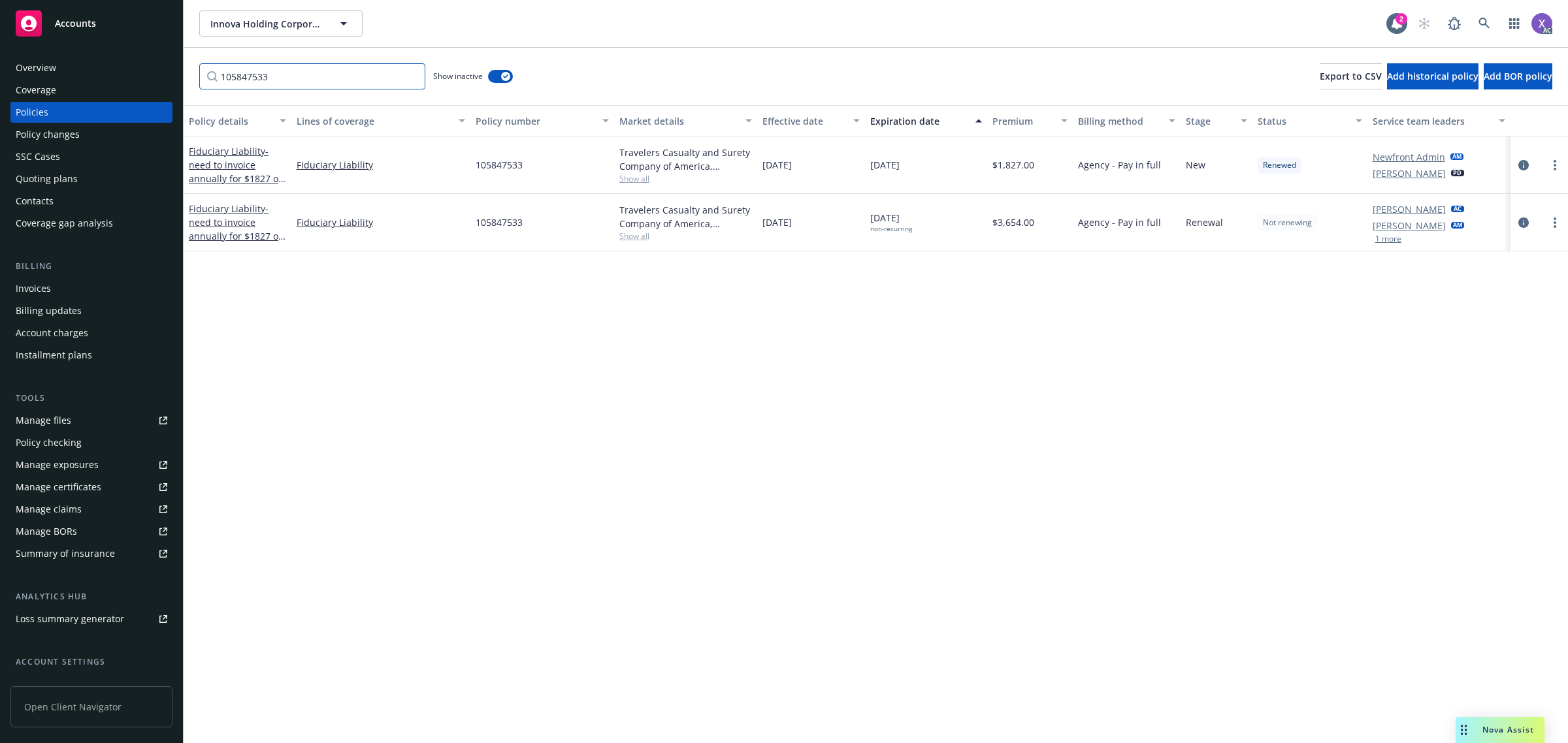
type input "105847533"
click at [62, 67] on div "Overview" at bounding box center [91, 67] width 151 height 21
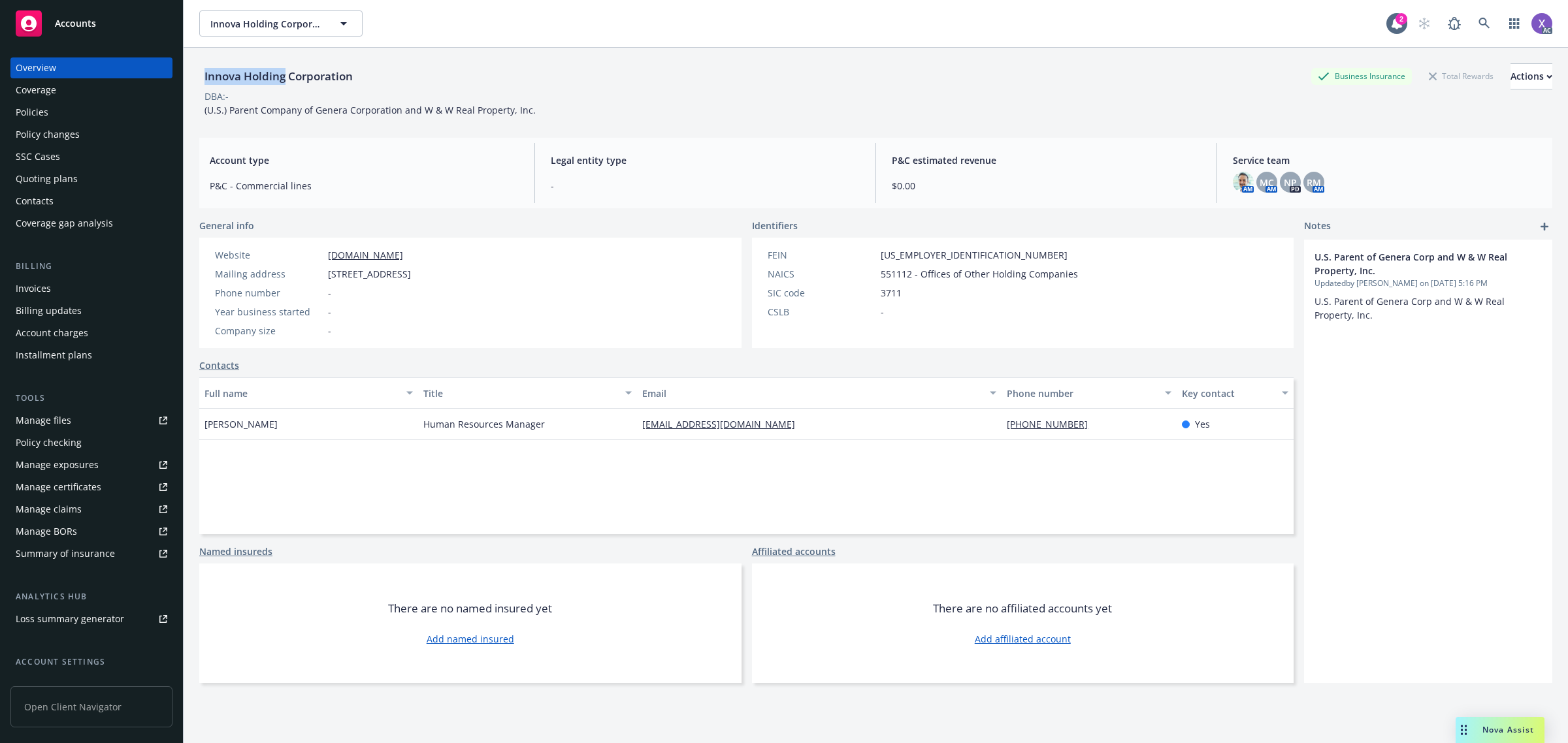
drag, startPoint x: 202, startPoint y: 75, endPoint x: 283, endPoint y: 85, distance: 81.6
click at [283, 85] on div "Innova Holding Corporation" at bounding box center [278, 77] width 159 height 17
copy div "Innova Holding"
click at [25, 113] on div "Policies" at bounding box center [32, 112] width 33 height 21
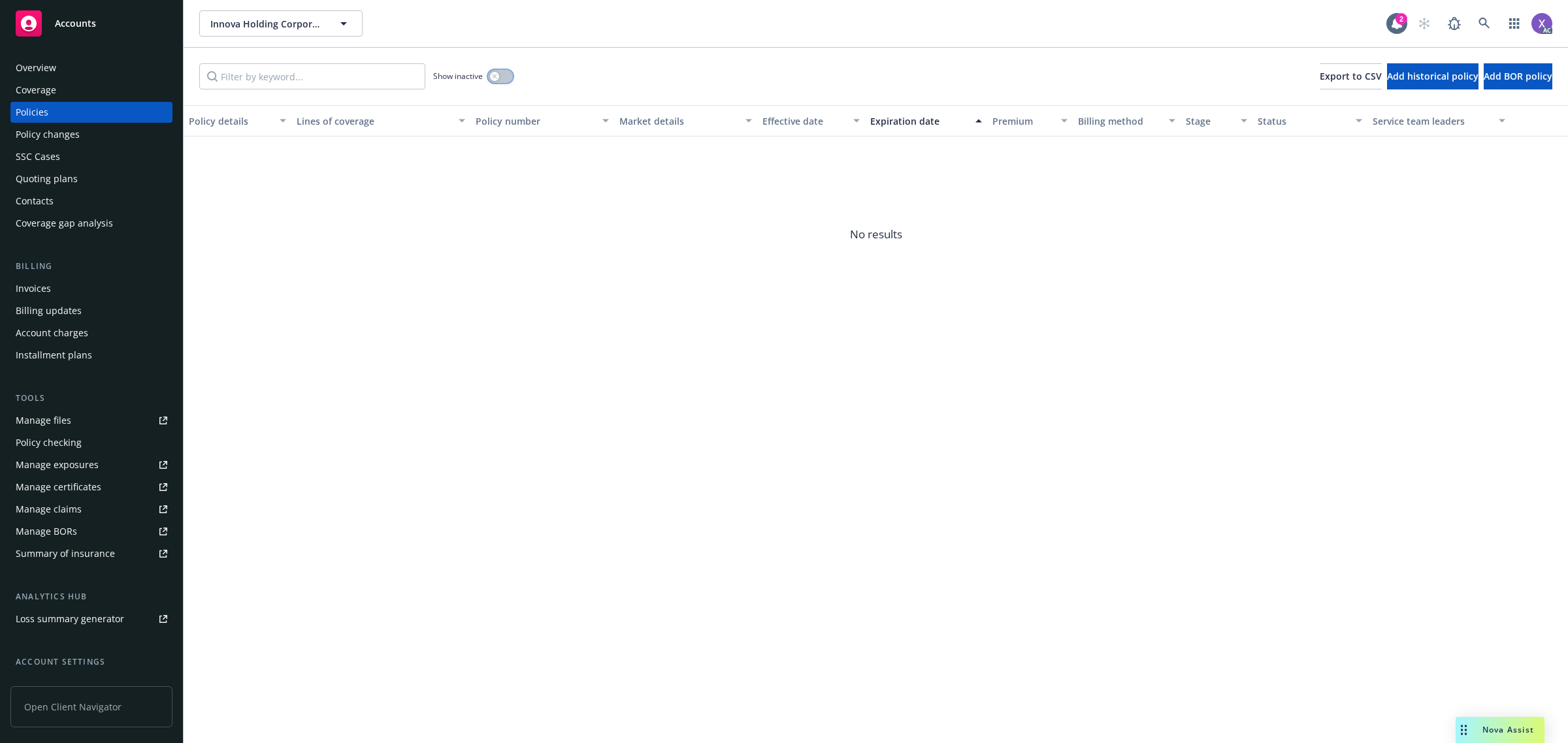
click at [509, 70] on button "button" at bounding box center [500, 76] width 25 height 13
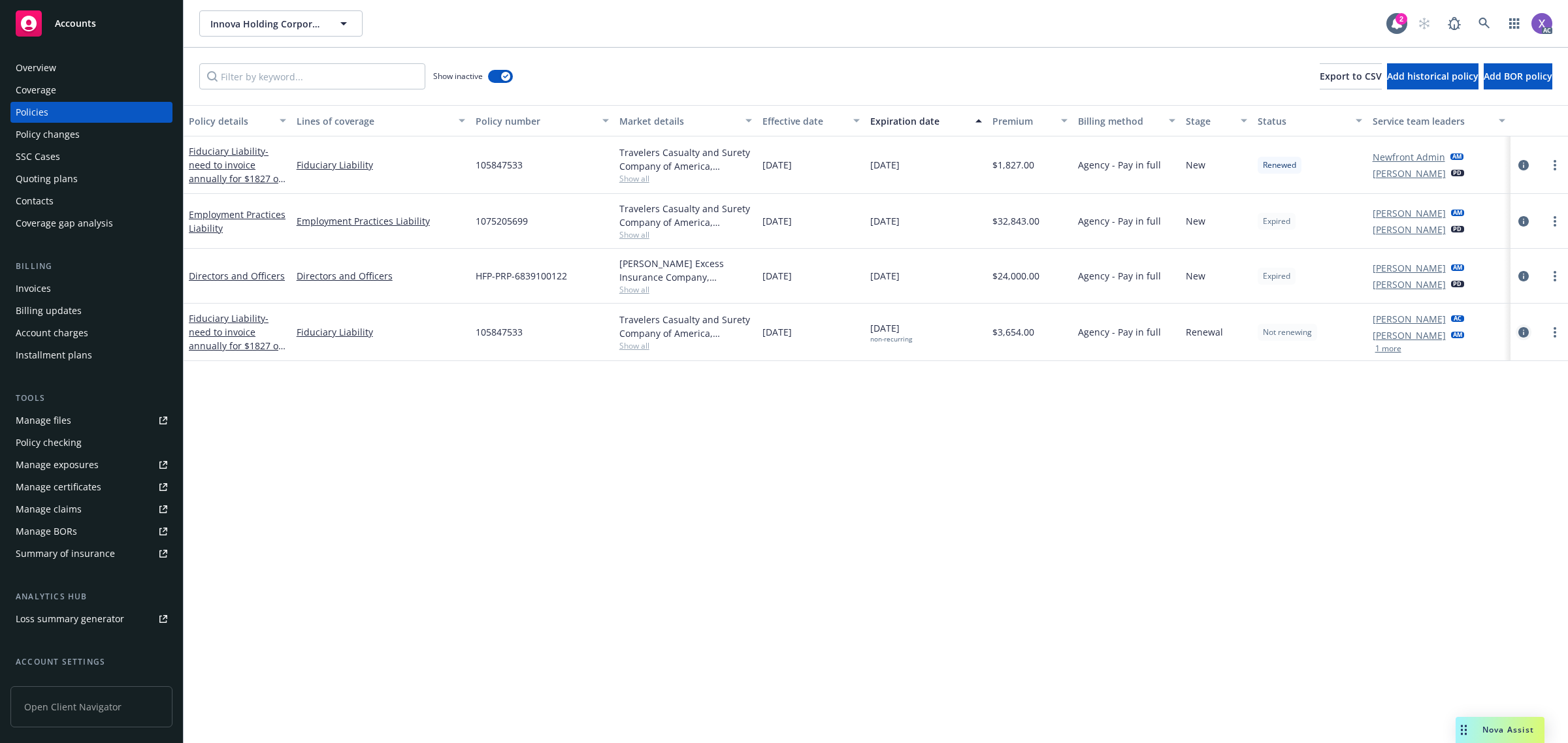
click at [1526, 335] on icon "circleInformation" at bounding box center [1524, 332] width 11 height 11
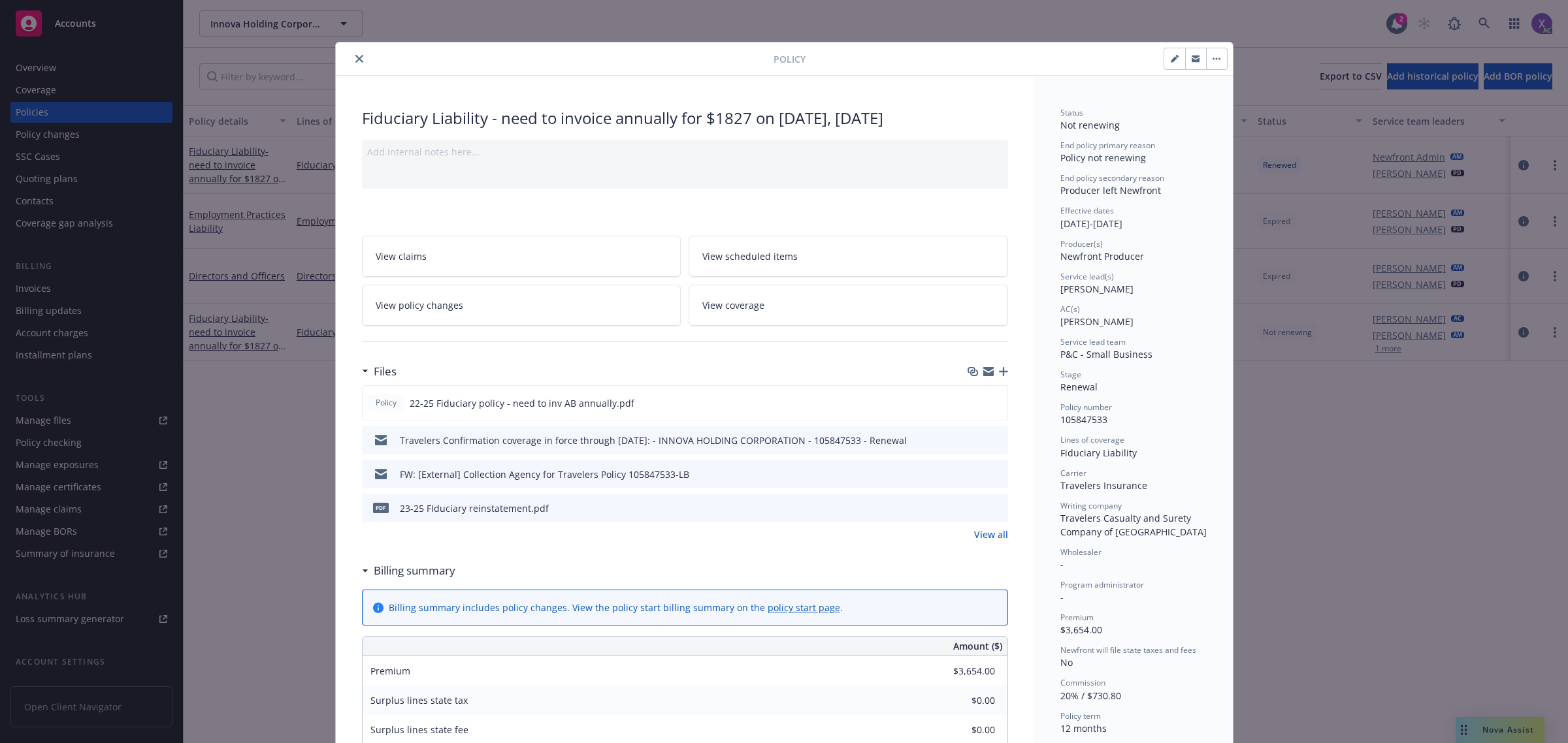
click at [355, 60] on icon "close" at bounding box center [359, 59] width 8 height 8
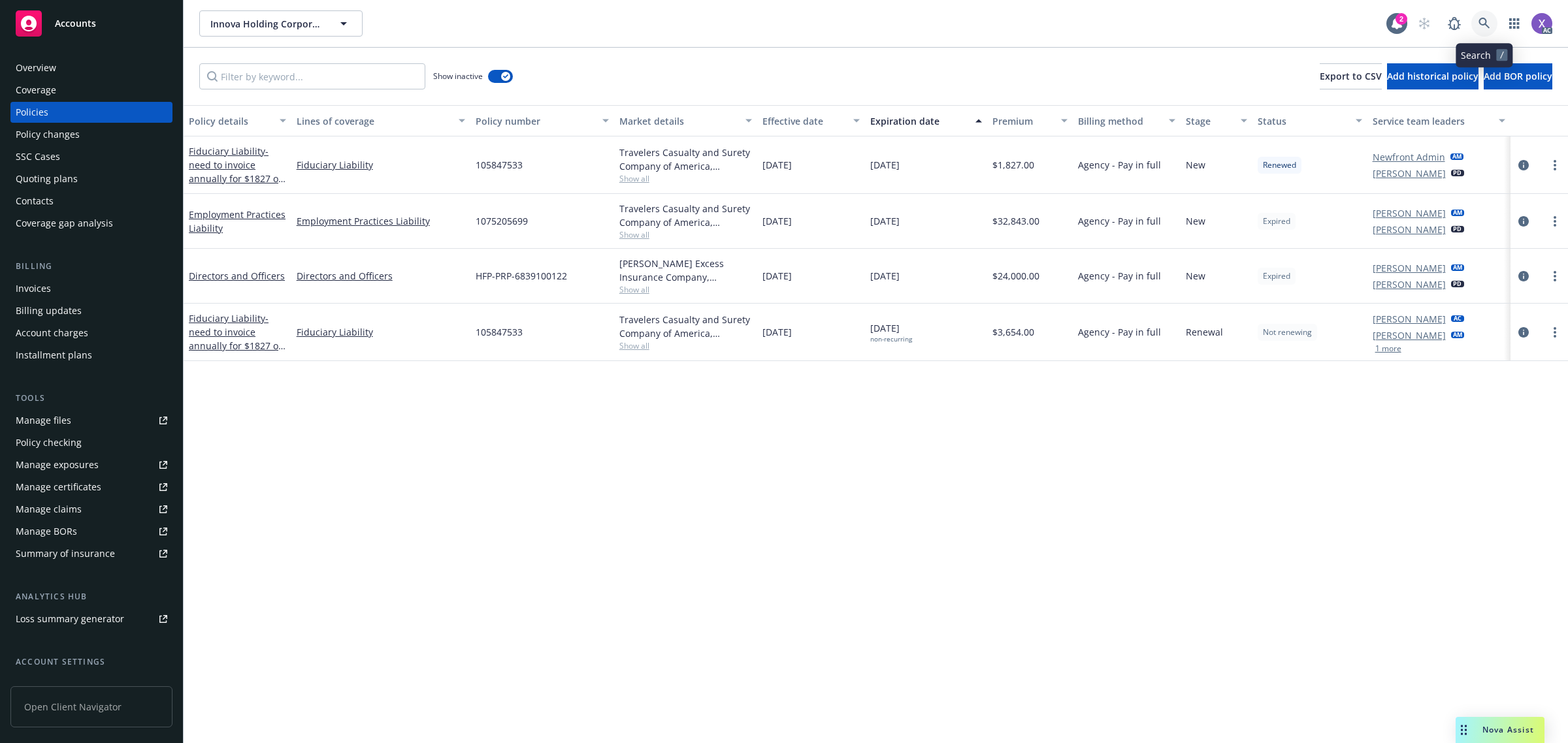
click at [1483, 23] on icon at bounding box center [1484, 24] width 11 height 11
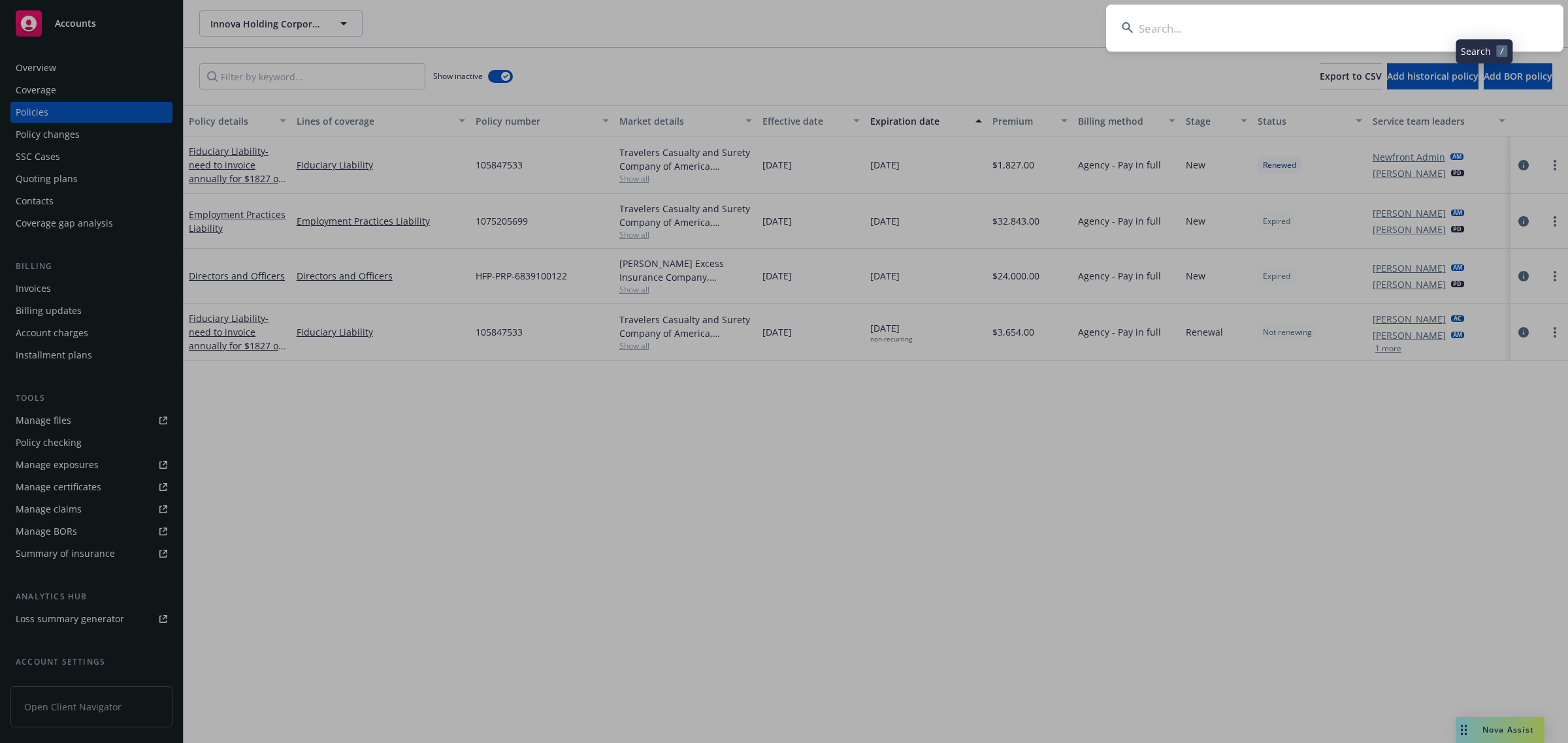
click at [1393, 33] on input at bounding box center [1335, 28] width 458 height 47
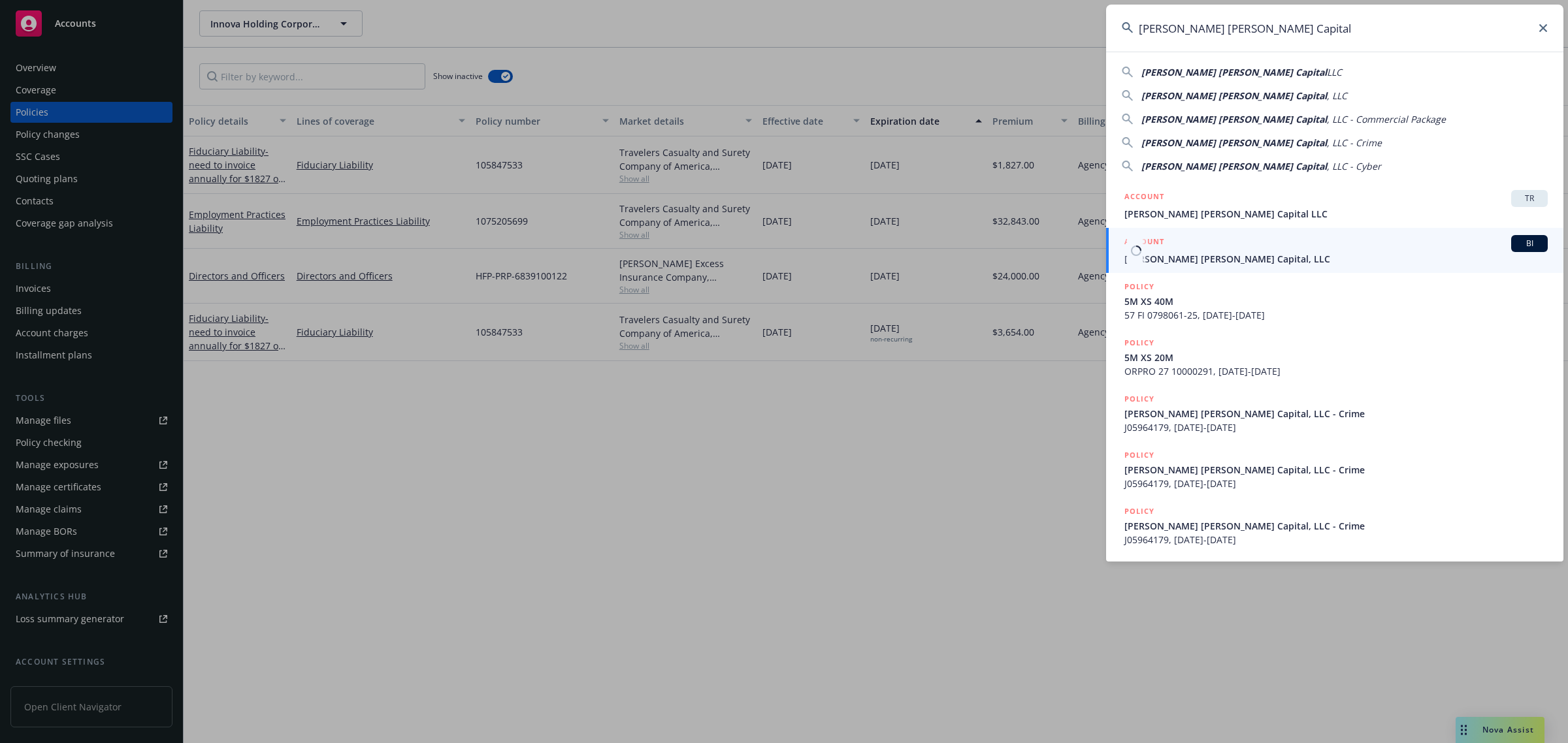
type input "Fisher Lynch Capital"
click at [1204, 269] on link "ACCOUNT BI Fisher Lynch Capital, LLC" at bounding box center [1335, 250] width 458 height 45
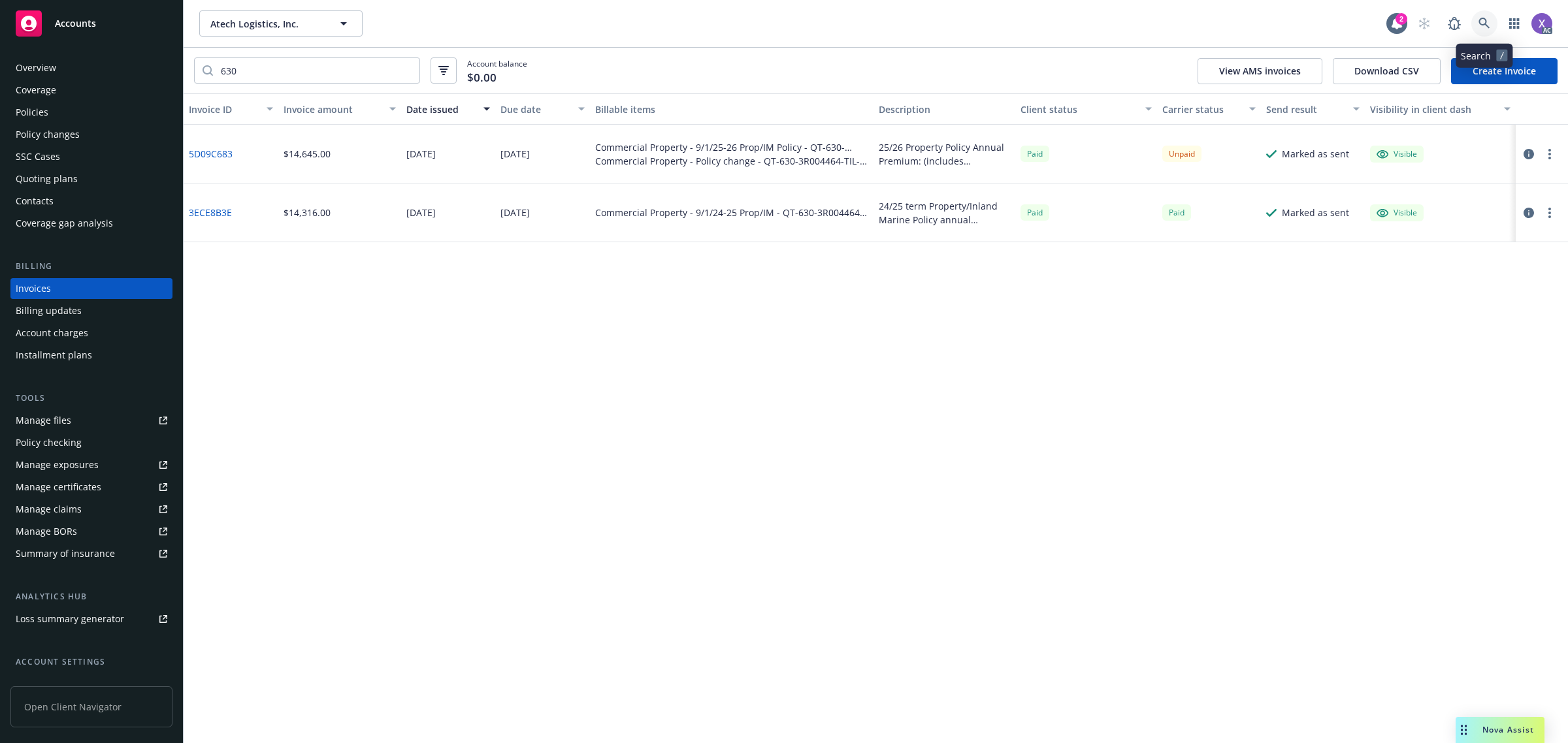
click at [1483, 15] on link at bounding box center [1484, 24] width 26 height 26
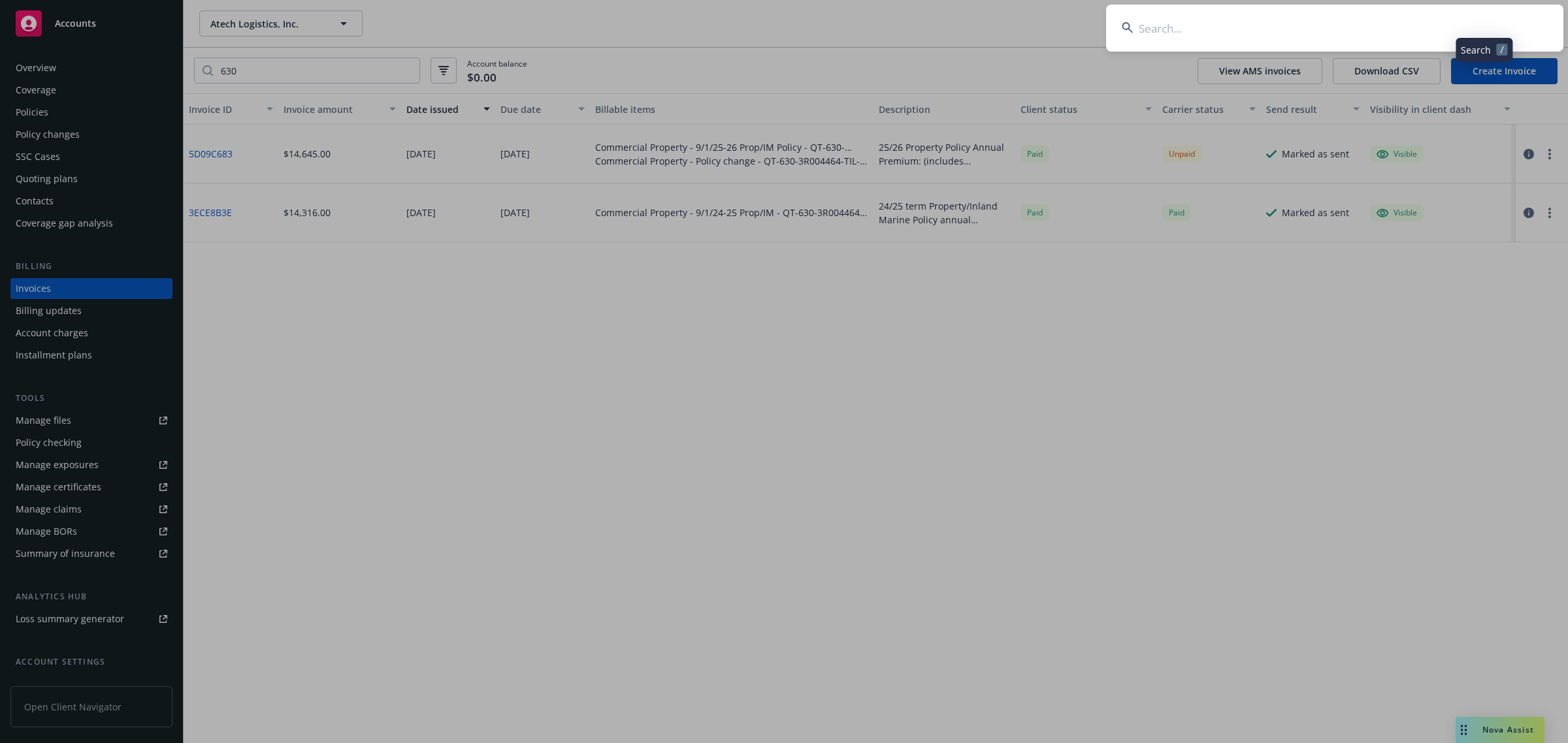
drag, startPoint x: 1483, startPoint y: 15, endPoint x: 1236, endPoint y: 32, distance: 247.6
click at [1236, 32] on input at bounding box center [1335, 28] width 458 height 47
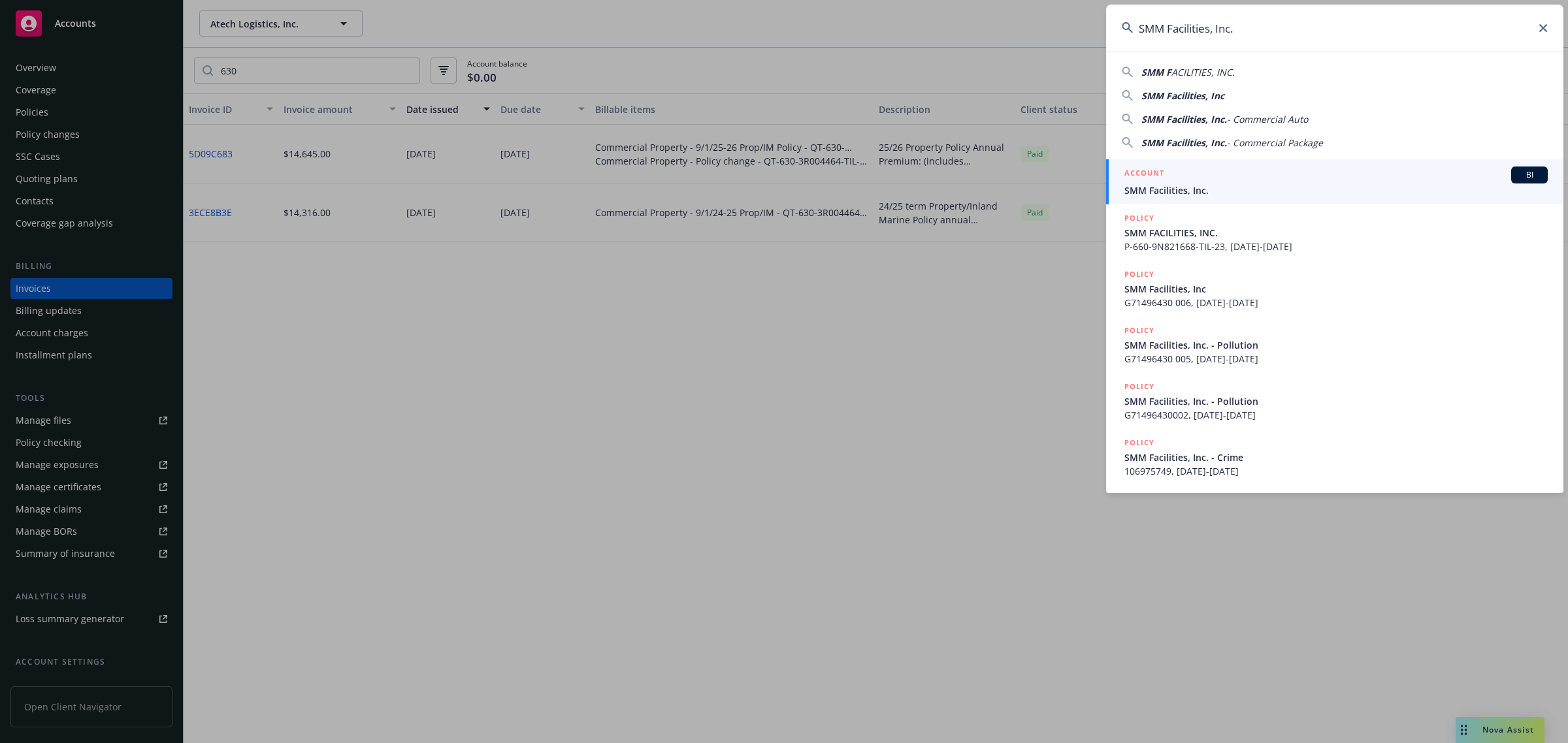
type input "SMM Facilities, Inc."
drag, startPoint x: 1196, startPoint y: 188, endPoint x: 975, endPoint y: 214, distance: 222.5
click at [1196, 188] on span "SMM Facilities, Inc." at bounding box center [1336, 190] width 423 height 14
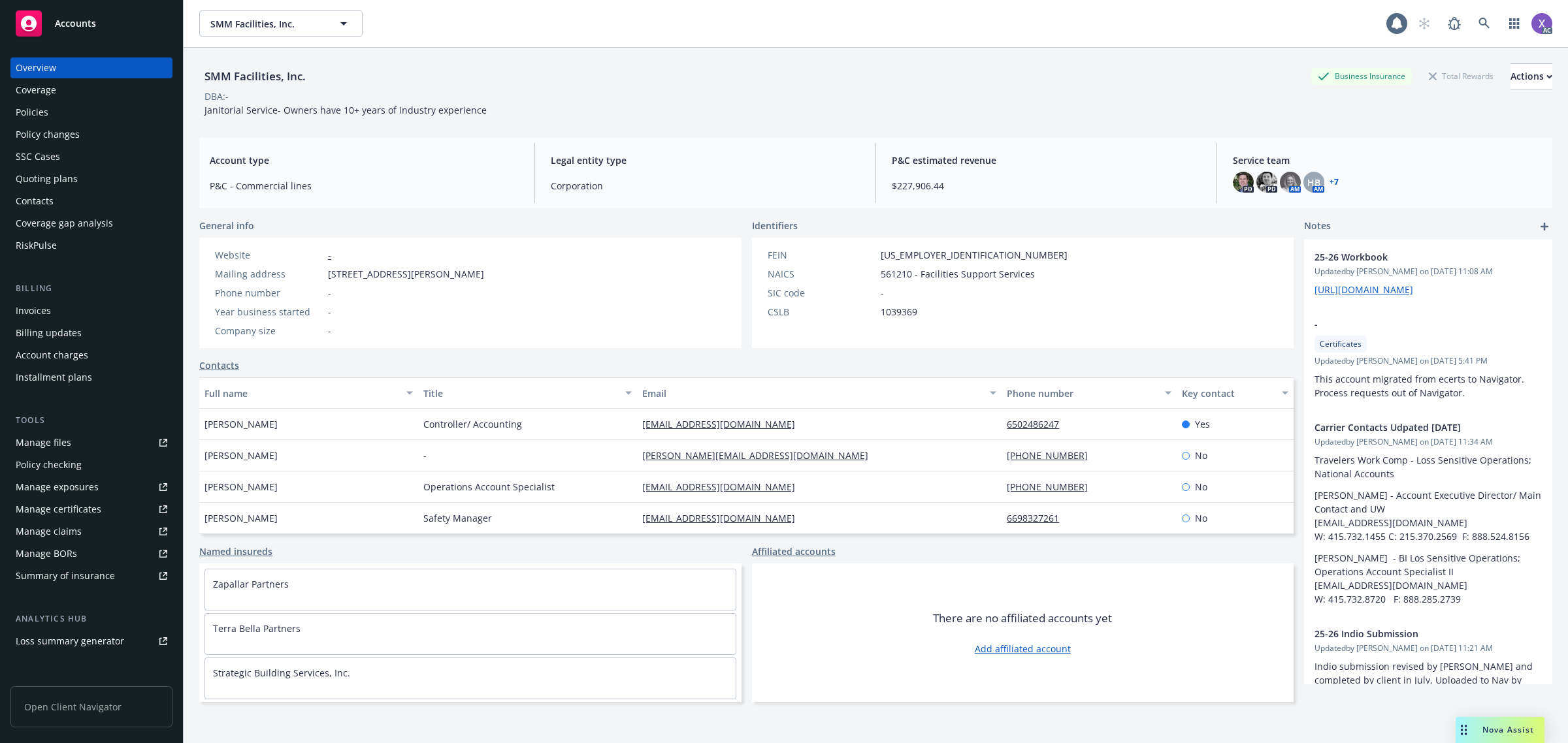
click at [36, 311] on div "Invoices" at bounding box center [33, 311] width 35 height 21
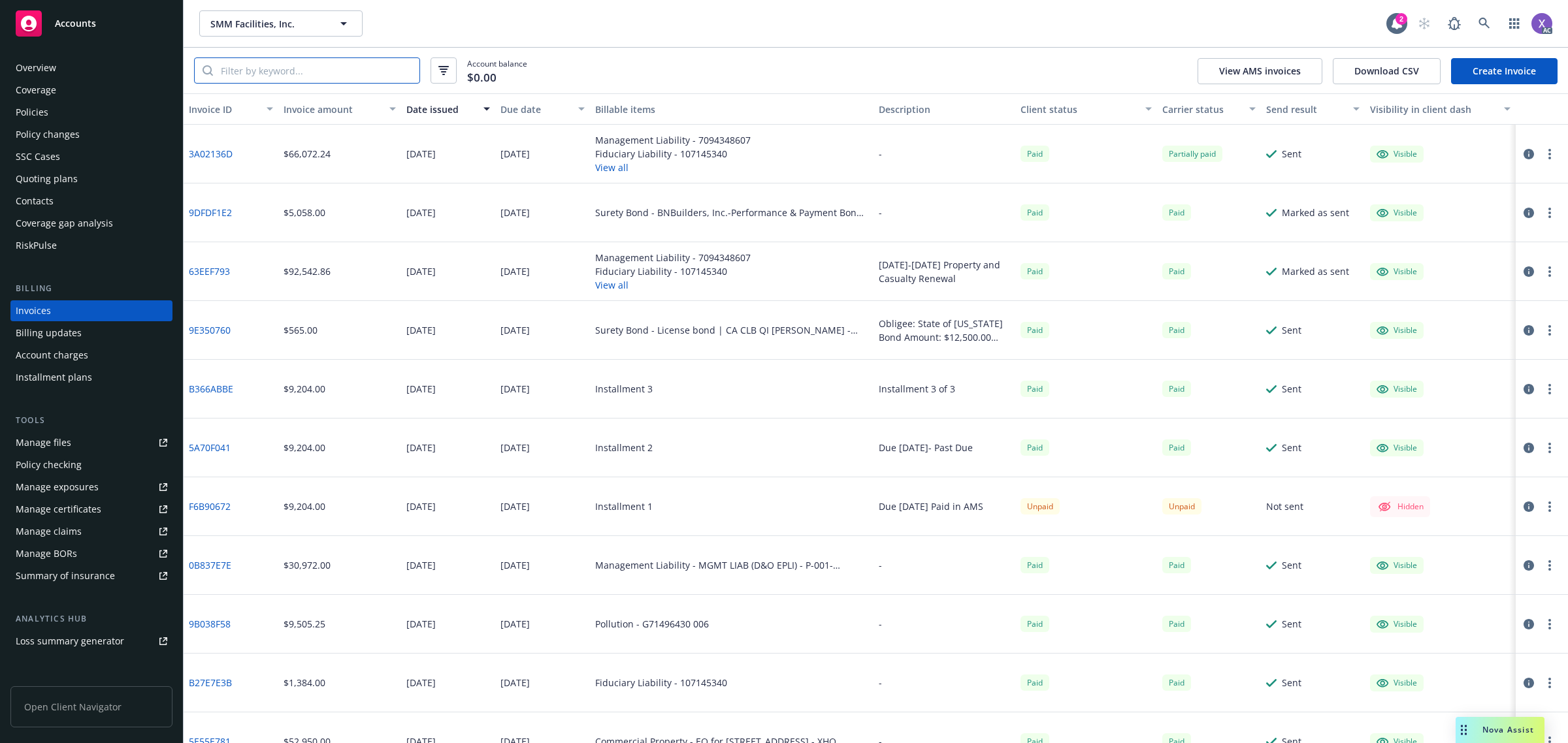
click at [318, 76] on input "search" at bounding box center [316, 70] width 207 height 25
paste input "3A02136D"
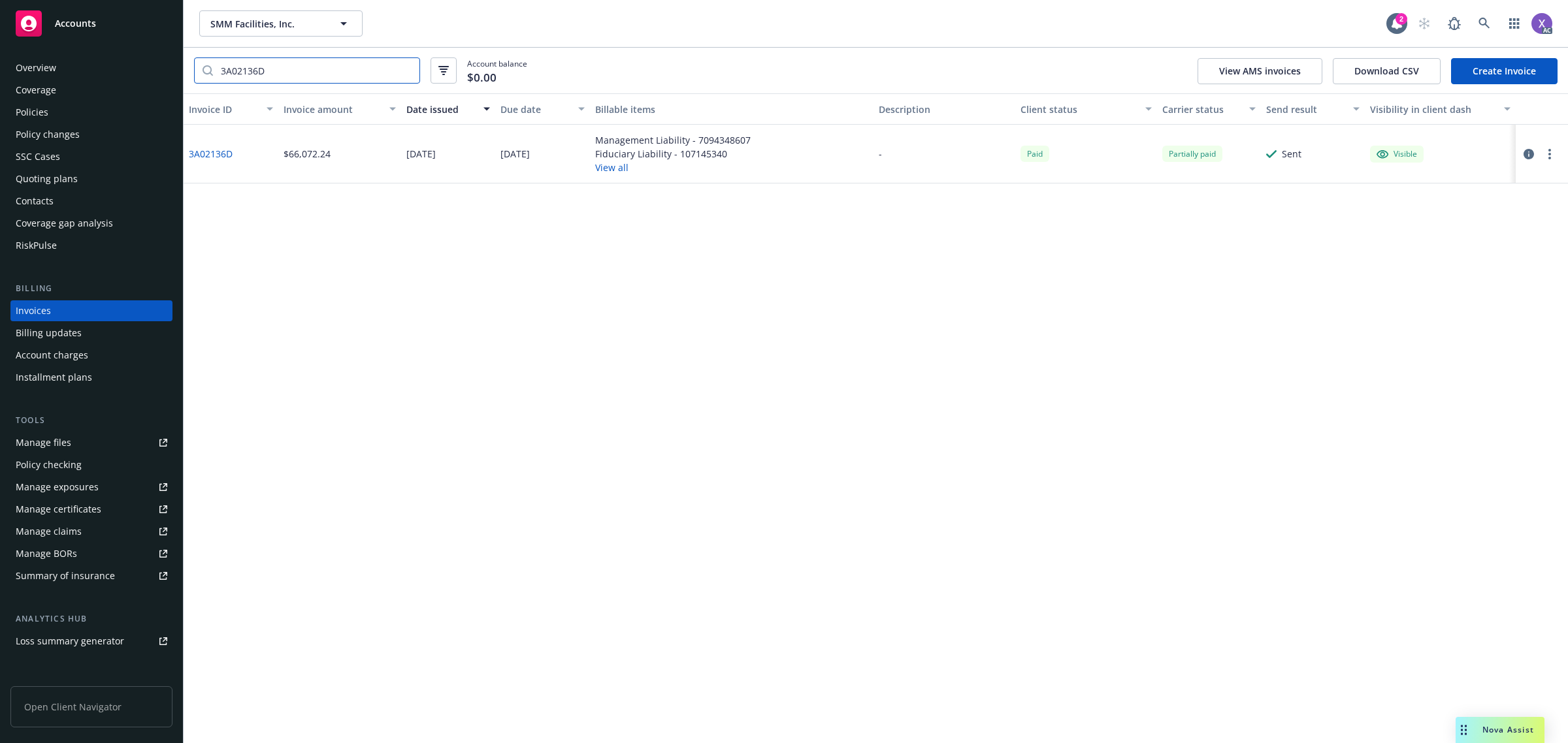
type input "3A02136D"
click at [224, 152] on link "3A02136D" at bounding box center [210, 153] width 44 height 14
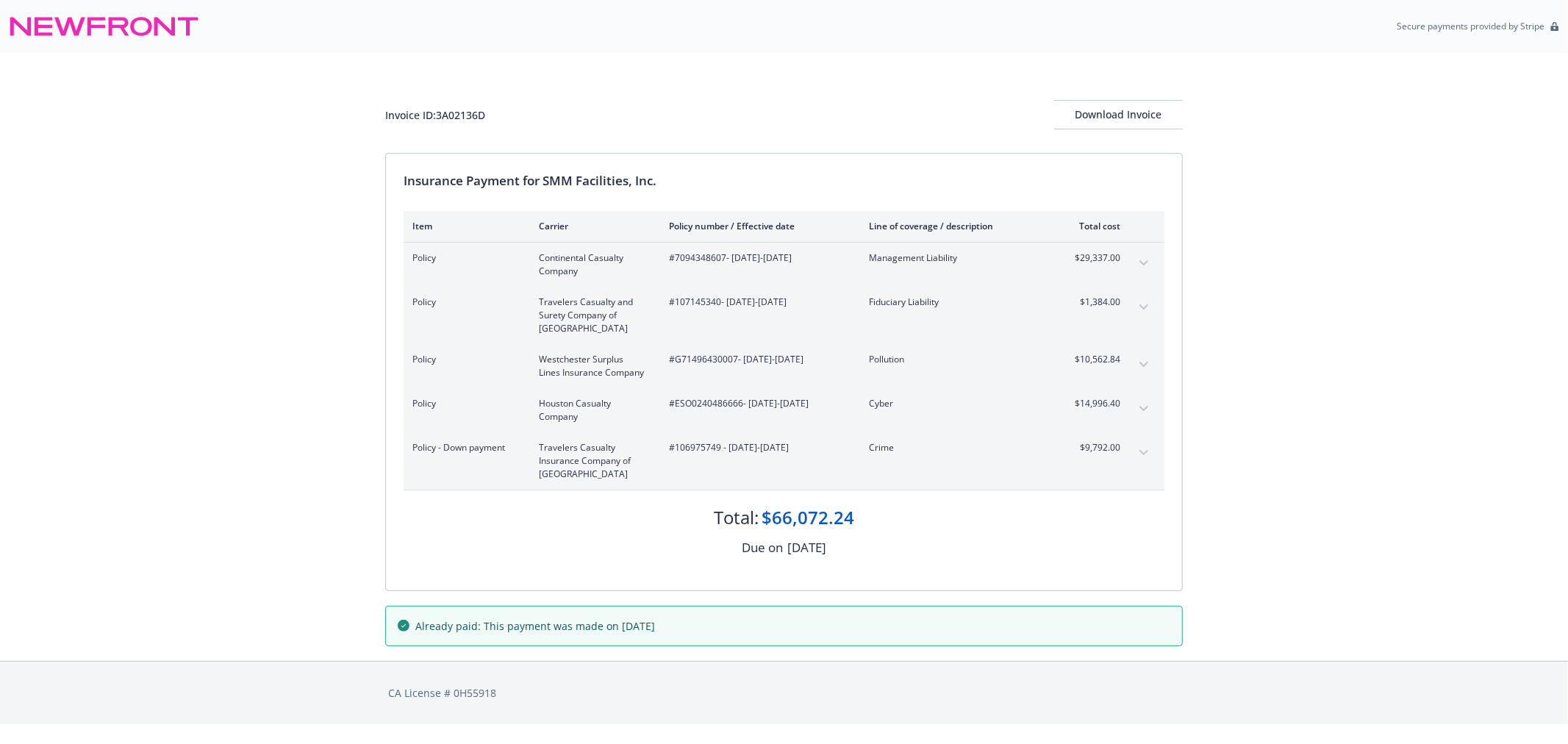
drag, startPoint x: 1289, startPoint y: 436, endPoint x: 1276, endPoint y: 278, distance: 158.5
click at [1289, 436] on div "Invoice ID: 3A02136D Download Invoice Insurance Payment for SMM Facilities, Inc…" at bounding box center [784, 357] width 1568 height 608
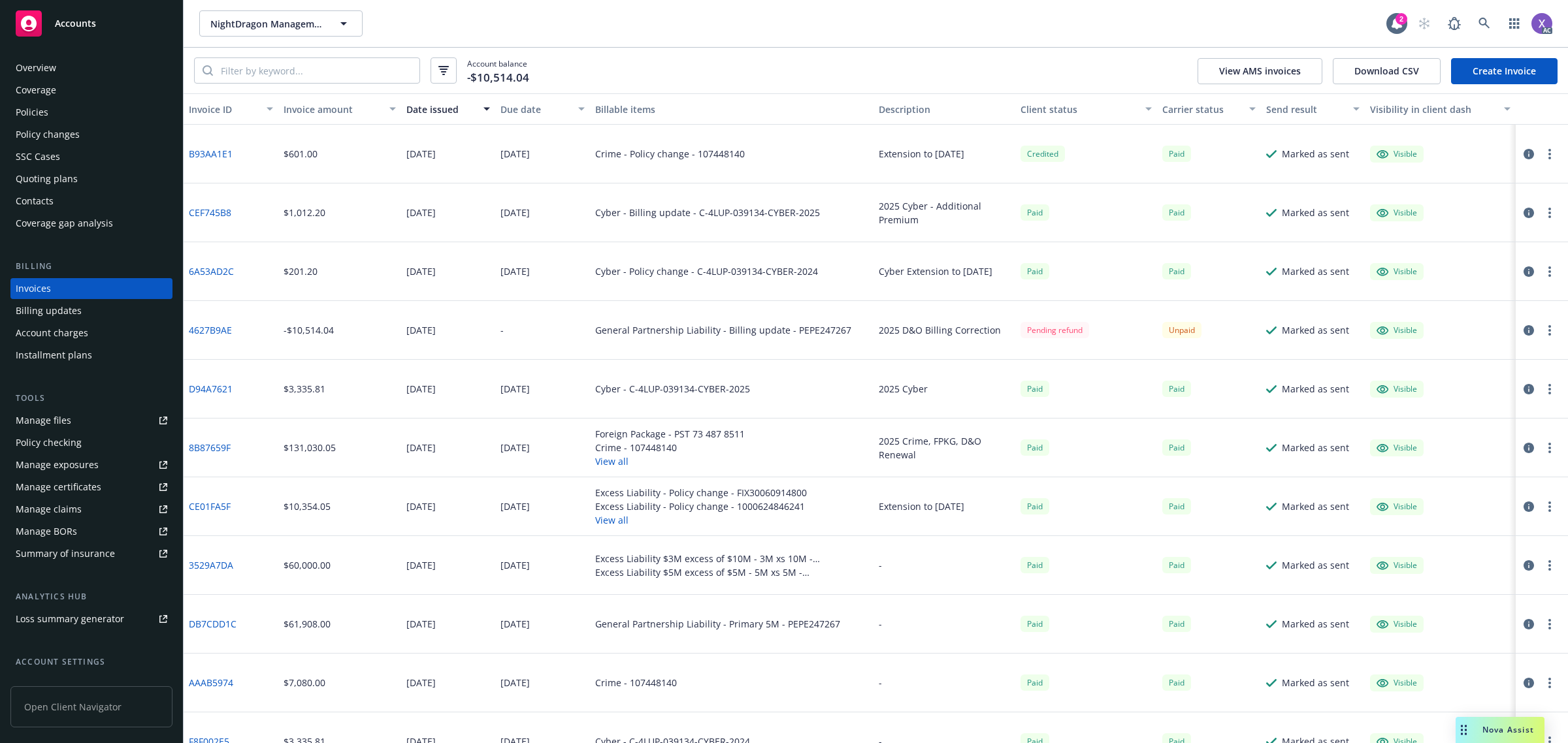
click at [1524, 152] on icon "button" at bounding box center [1529, 154] width 11 height 11
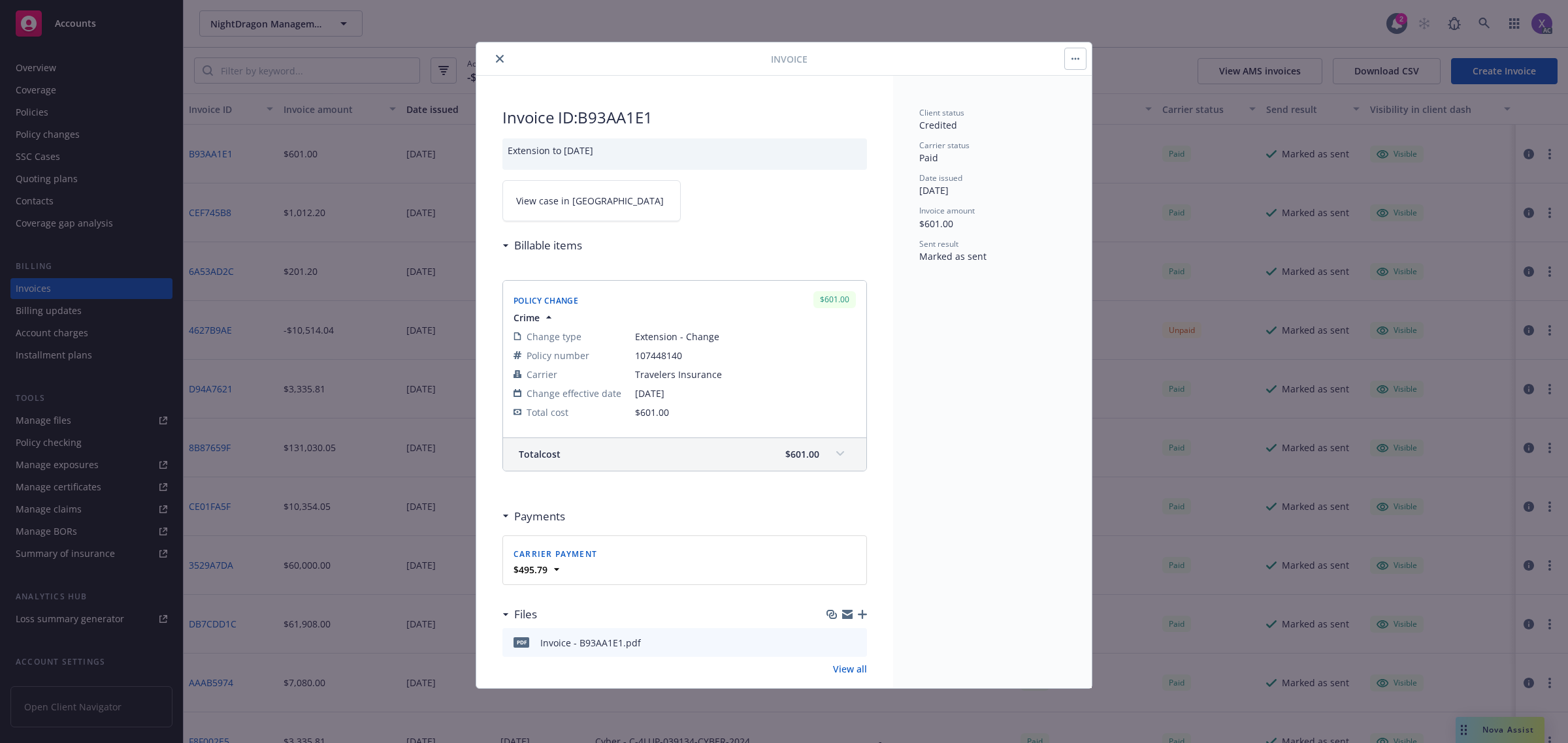
click at [580, 207] on span "View case in [GEOGRAPHIC_DATA]" at bounding box center [590, 200] width 148 height 14
